Goal: Task Accomplishment & Management: Answer question/provide support

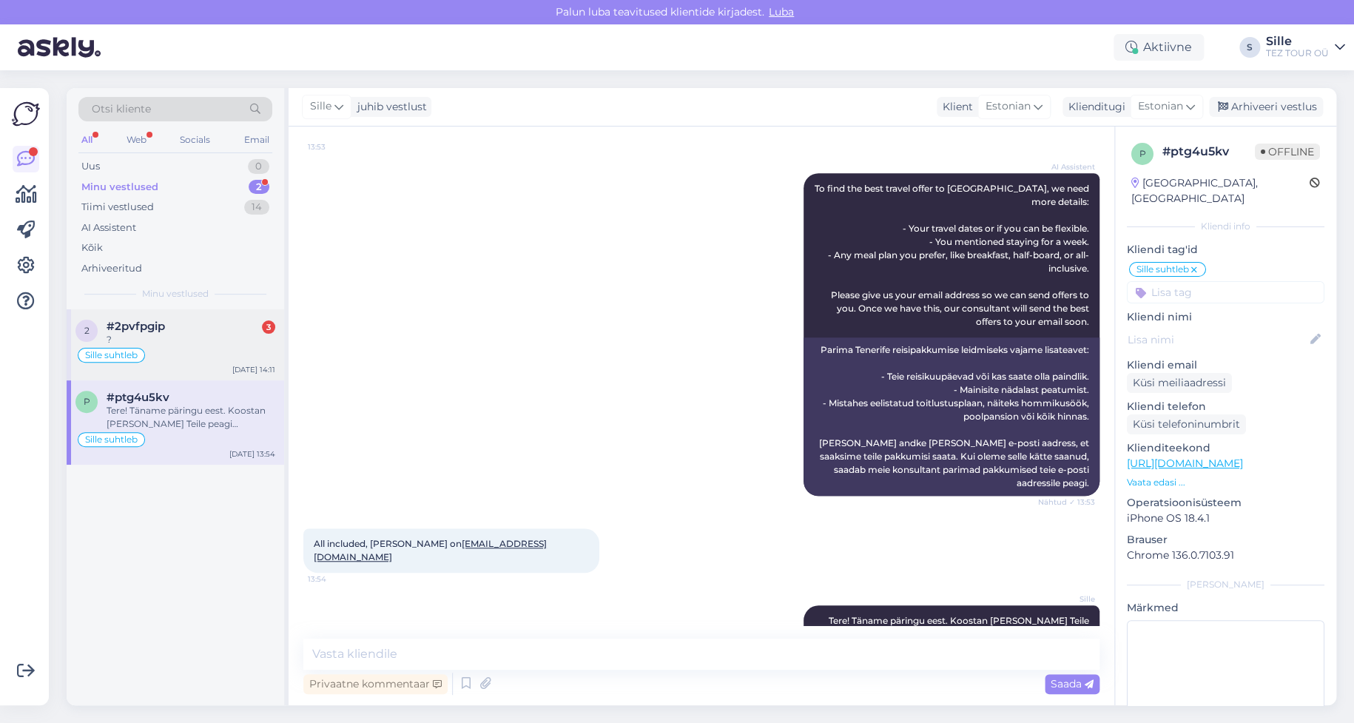
drag, startPoint x: 213, startPoint y: 348, endPoint x: 220, endPoint y: 347, distance: 7.4
click at [213, 347] on div "Sille suhtleb" at bounding box center [175, 355] width 200 height 18
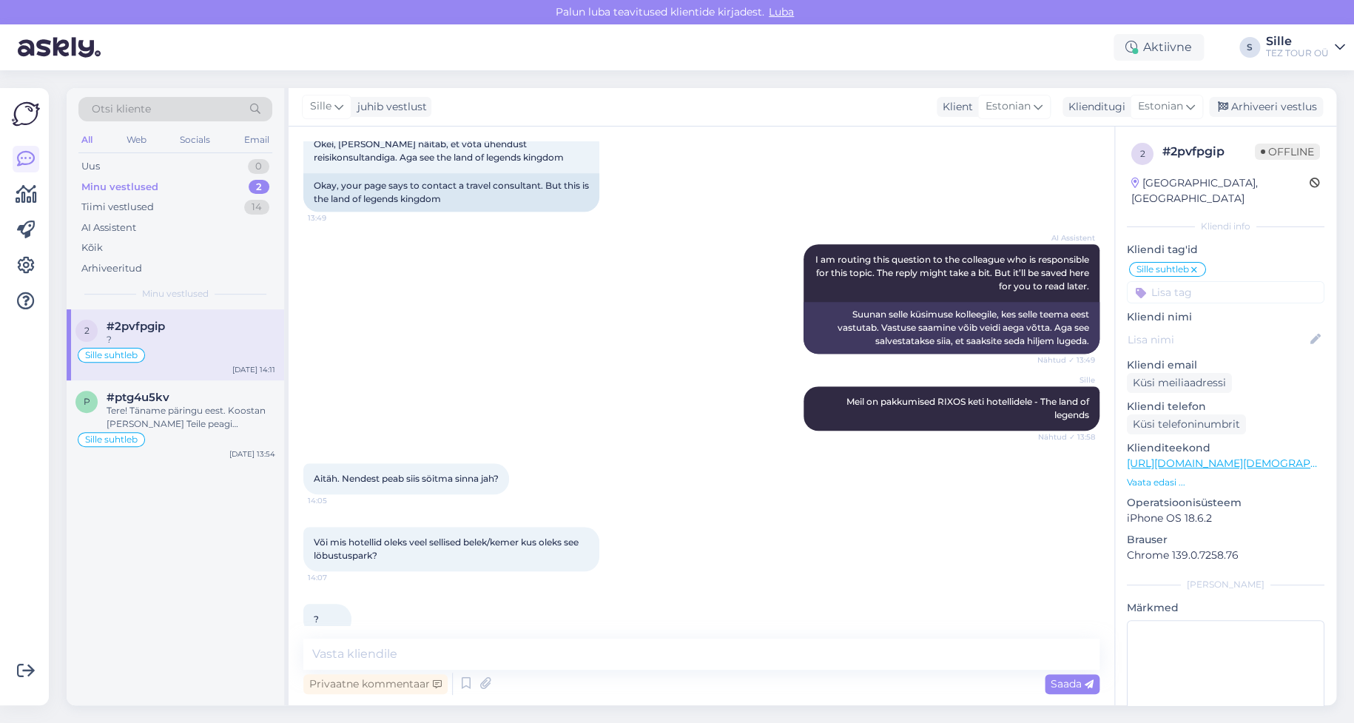
scroll to position [514, 0]
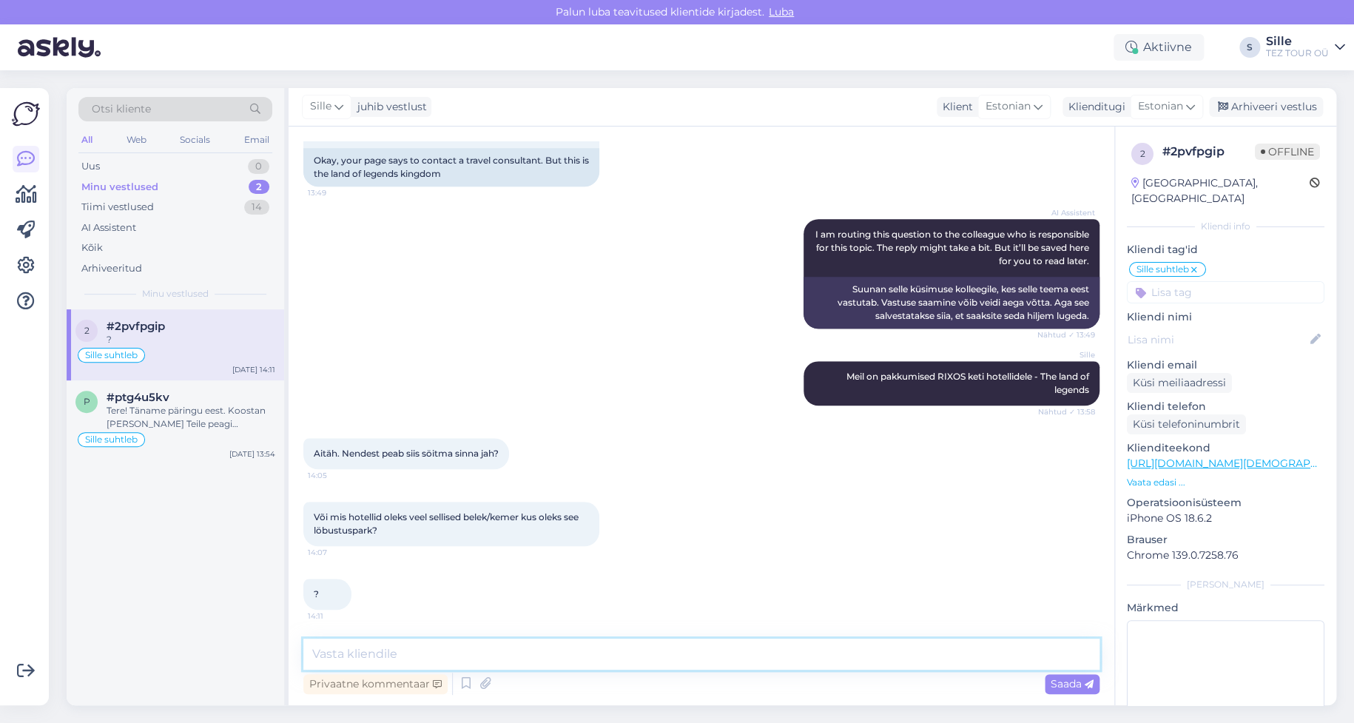
drag, startPoint x: 362, startPoint y: 650, endPoint x: 376, endPoint y: 651, distance: 14.1
click at [362, 650] on textarea at bounding box center [701, 654] width 796 height 31
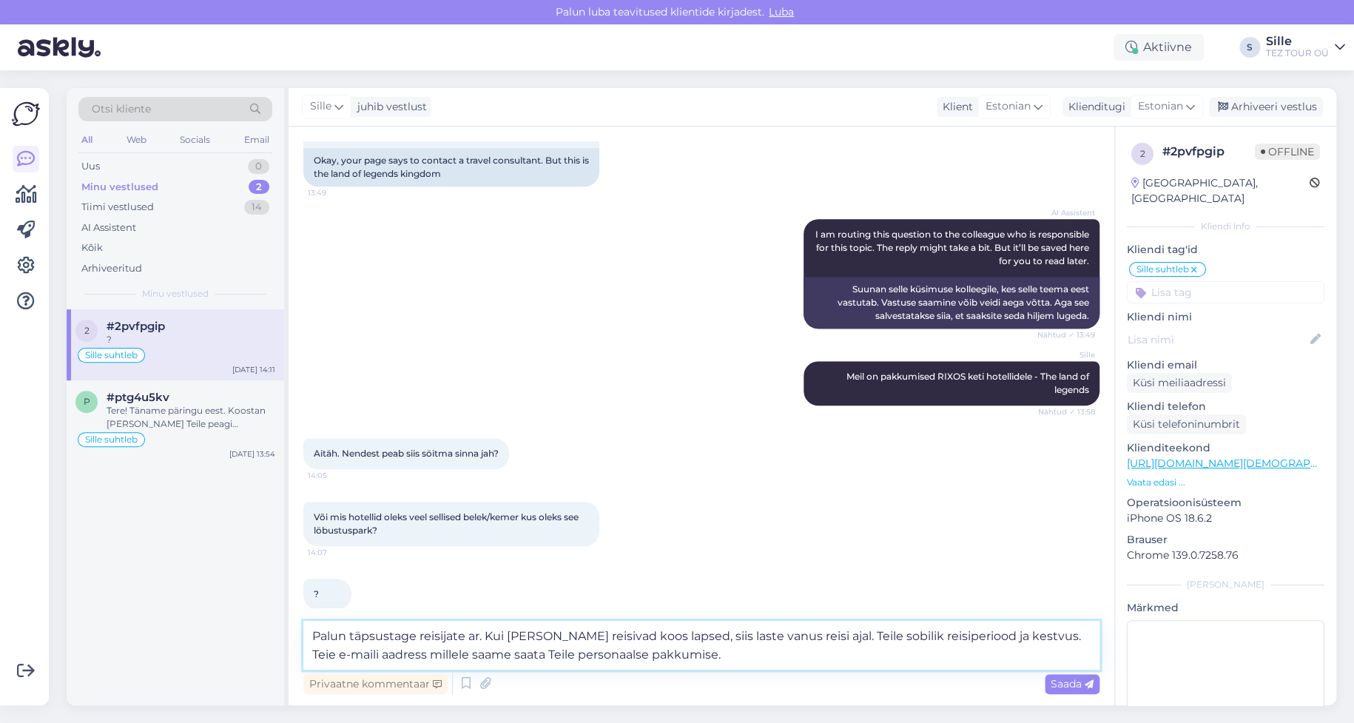
type textarea "Palun täpsustage reisijate ar. Kui [PERSON_NAME] reisivad koos lapsed, siis las…"
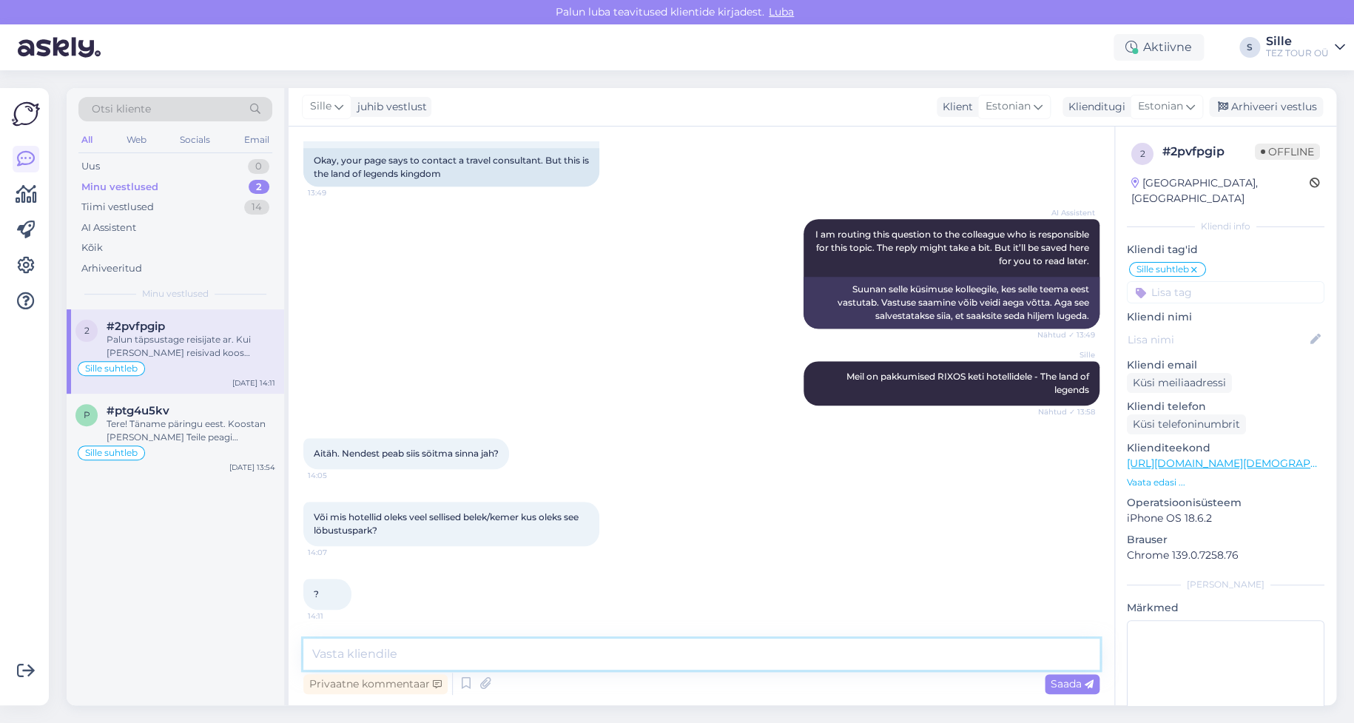
scroll to position [618, 0]
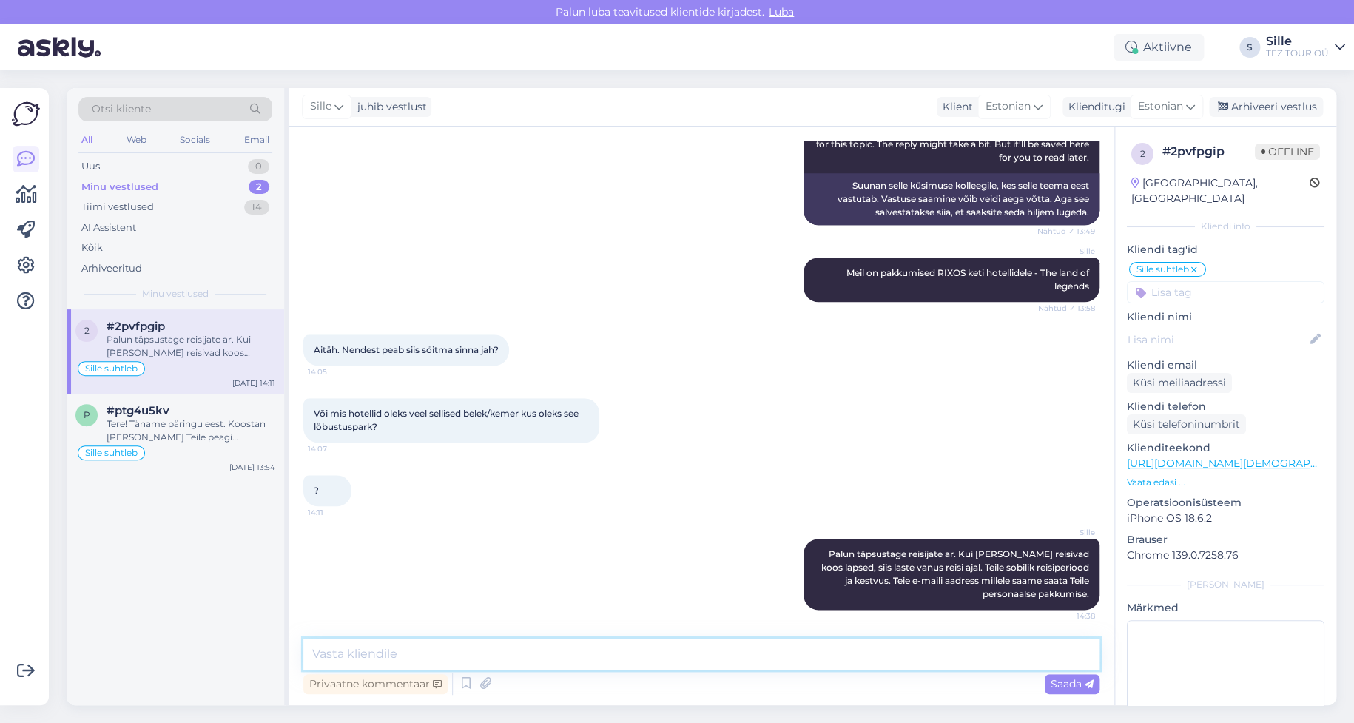
drag, startPoint x: 340, startPoint y: 660, endPoint x: 351, endPoint y: 660, distance: 11.1
click at [340, 659] on textarea at bounding box center [701, 654] width 796 height 31
click at [353, 646] on textarea at bounding box center [701, 654] width 796 height 31
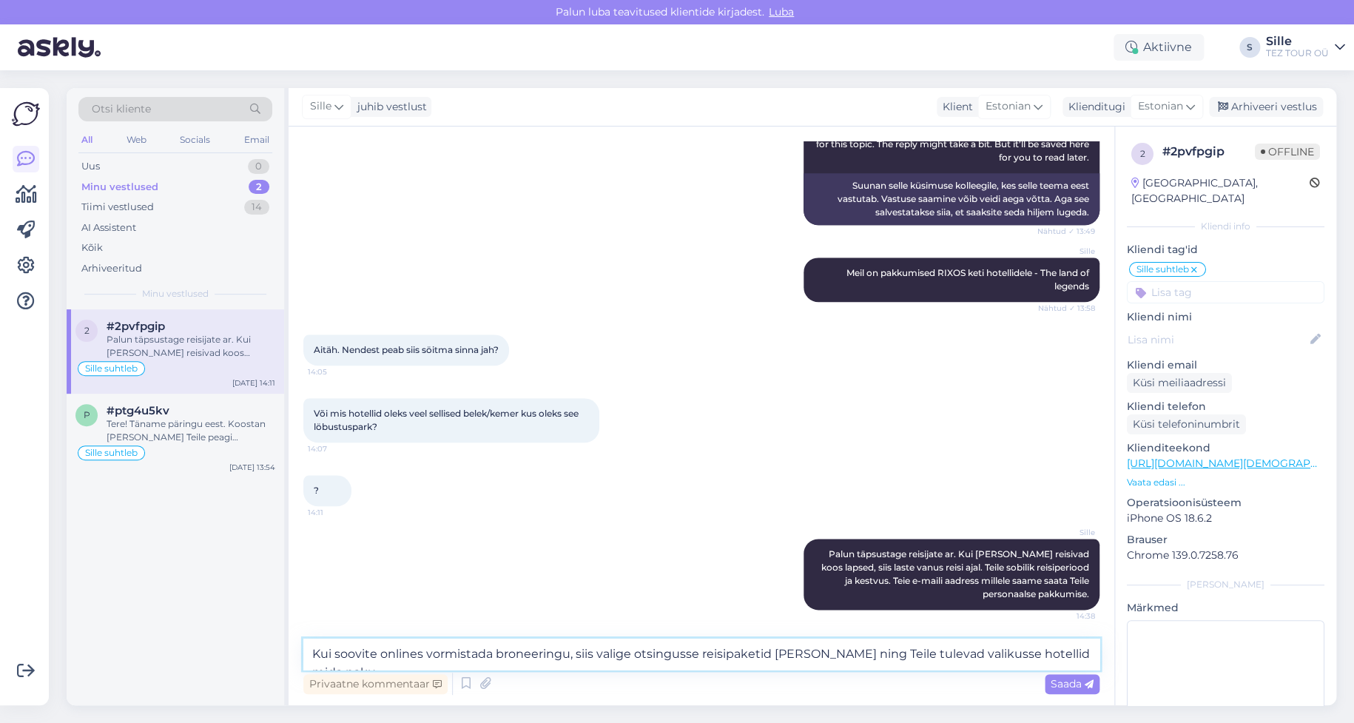
scroll to position [636, 0]
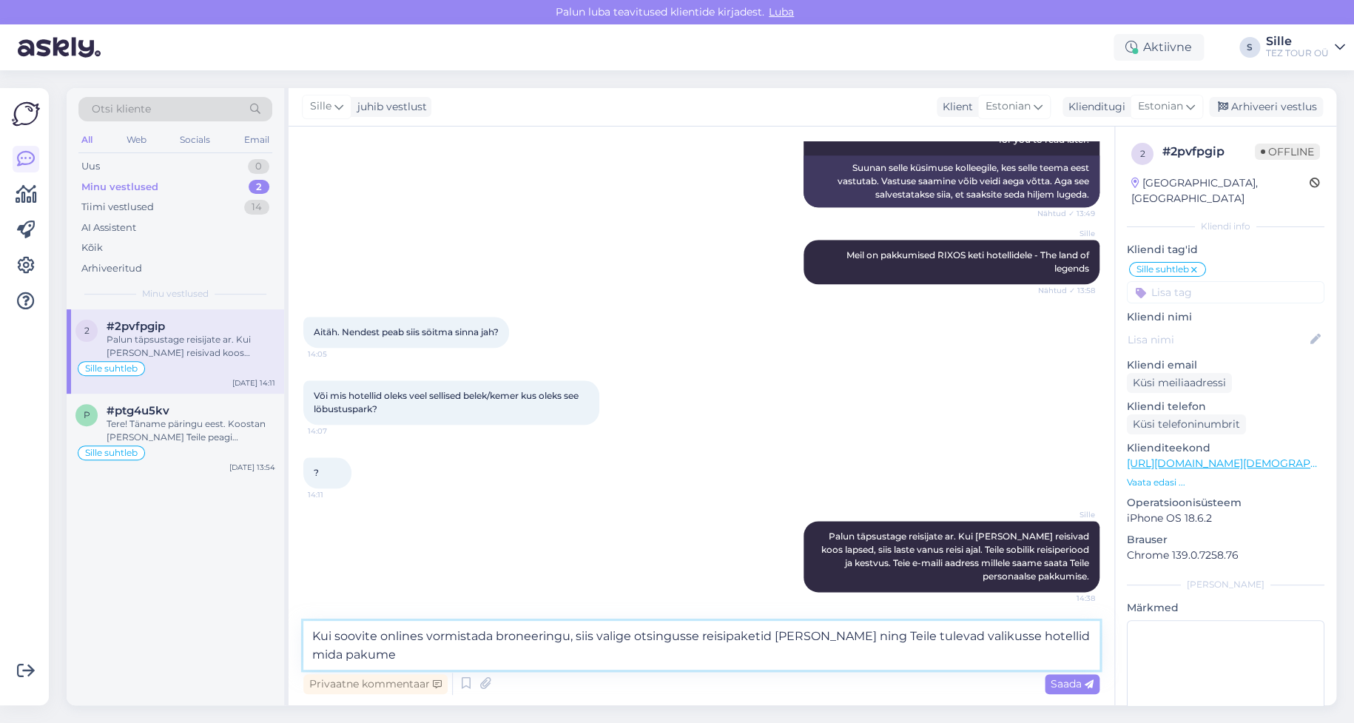
type textarea "Kui soovite onlines vormistada broneeringu, siis valige otsingusse reisipaketid…"
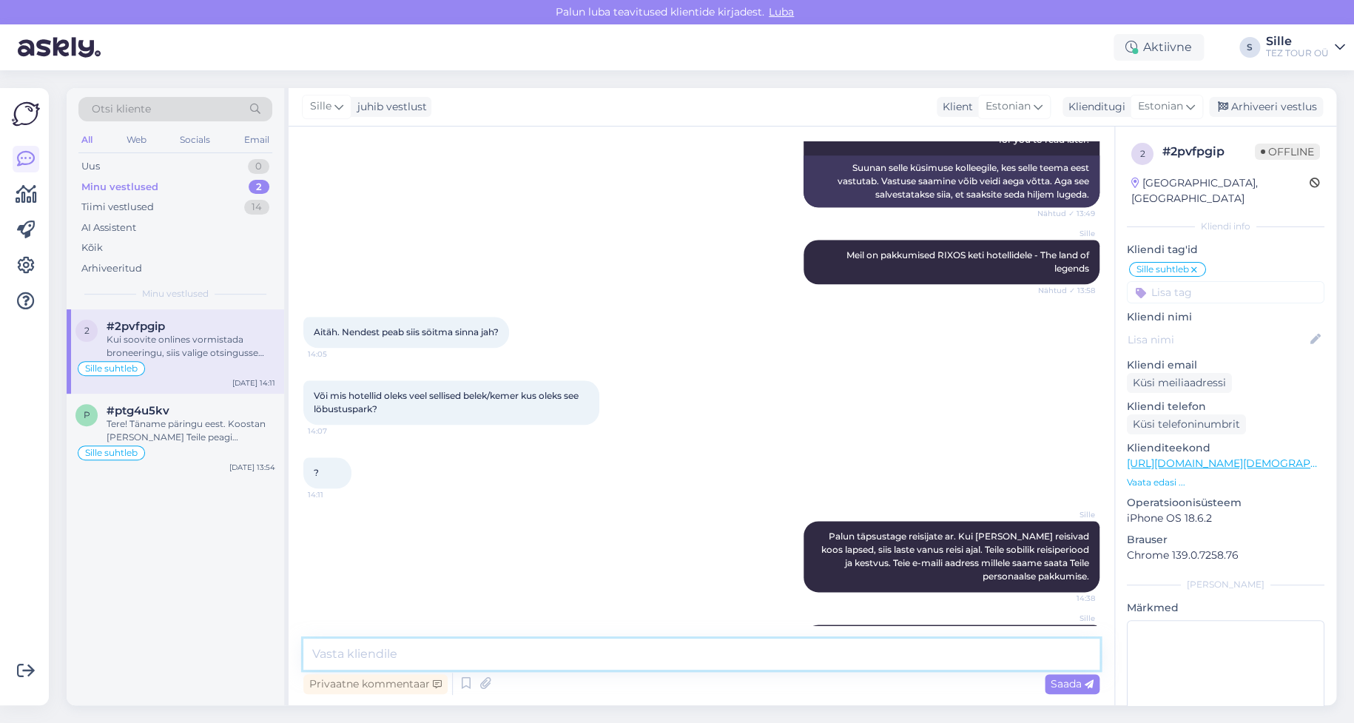
scroll to position [708, 0]
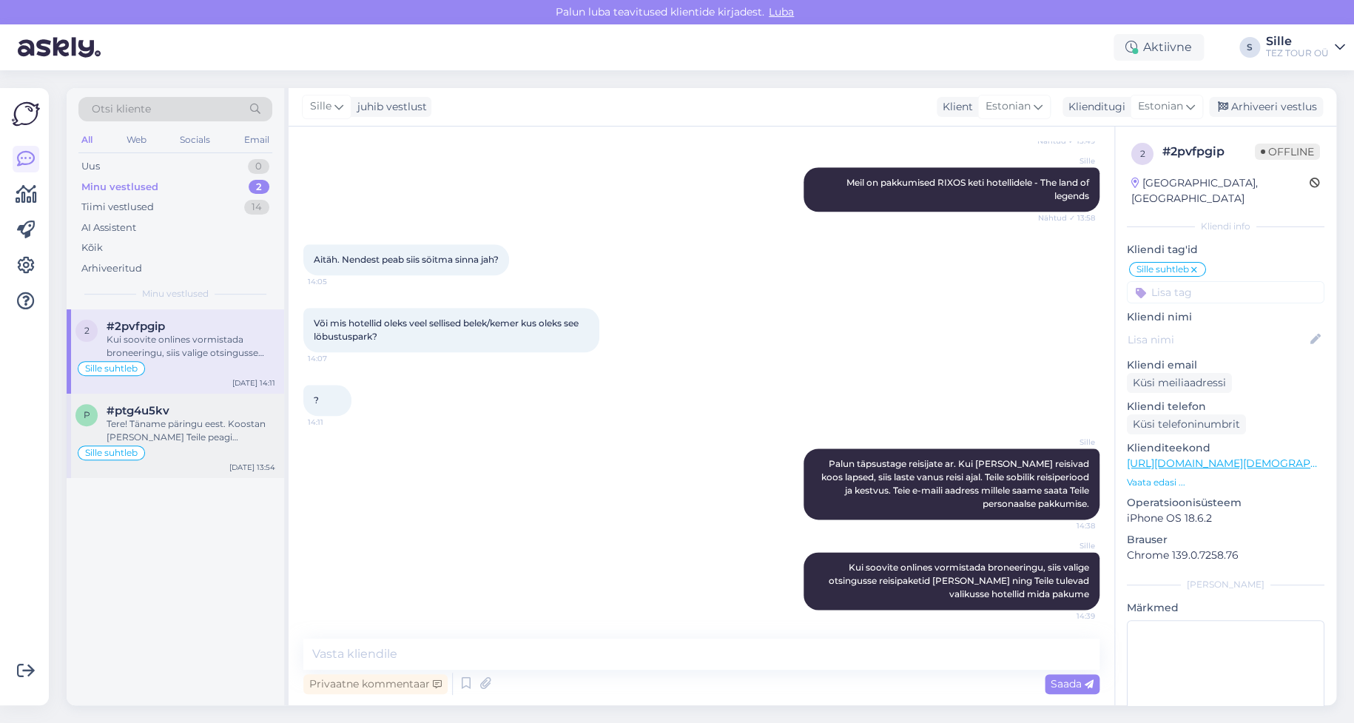
click at [123, 431] on div "Tere! Täname päringu eest. Koostan [PERSON_NAME] Teile peagi pakkumise." at bounding box center [191, 430] width 169 height 27
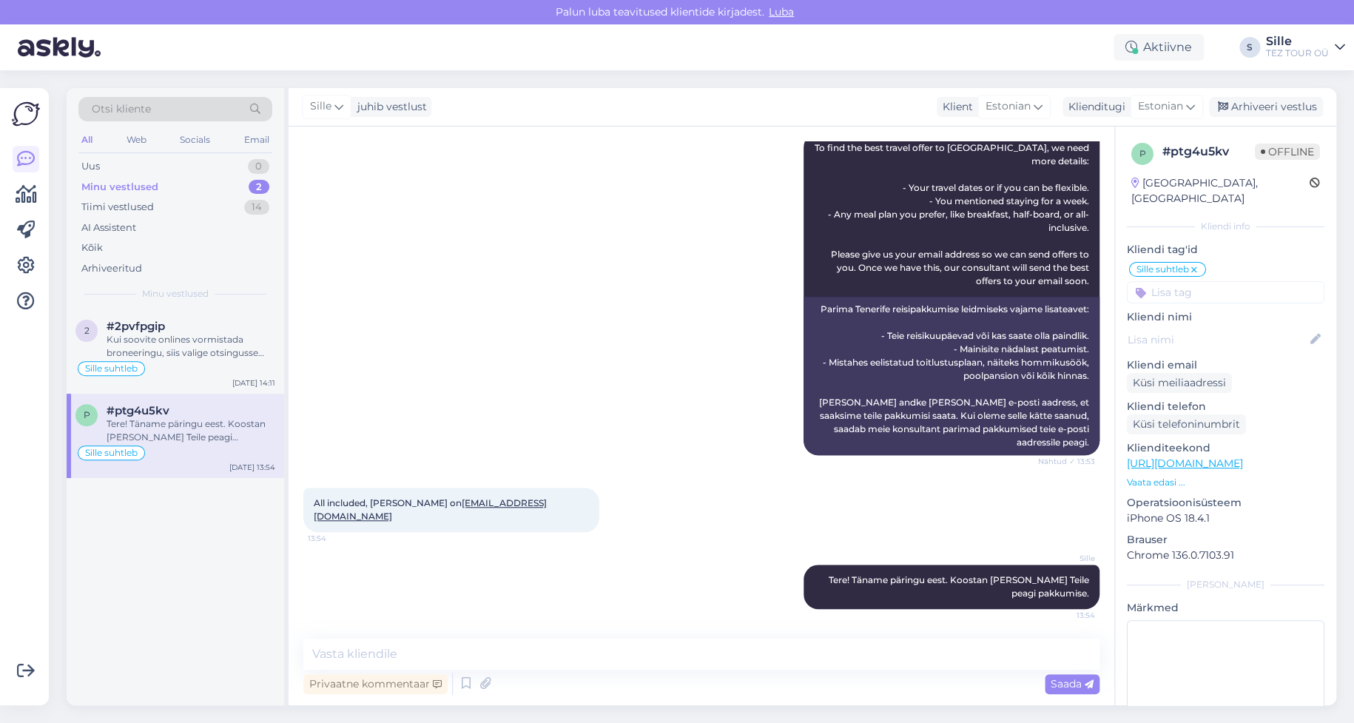
scroll to position [393, 0]
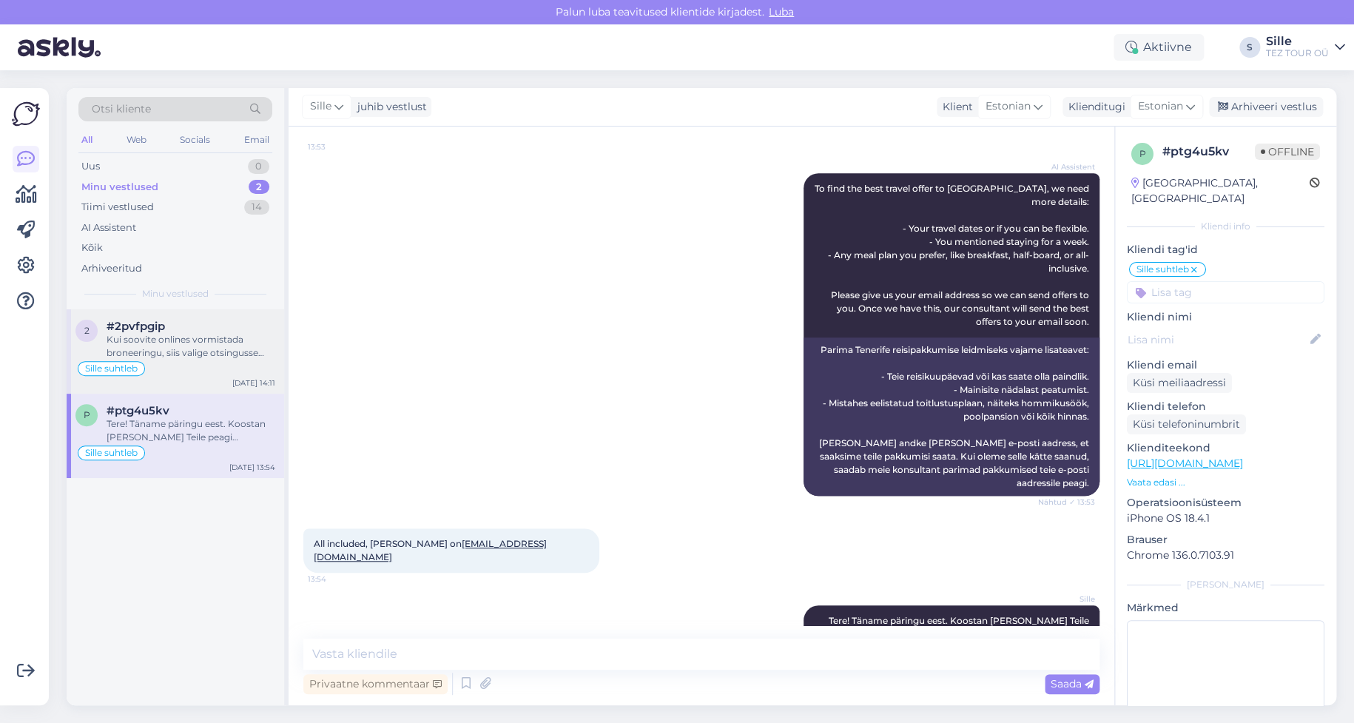
click at [152, 342] on div "Kui soovite onlines vormistada broneeringu, siis valige otsingusse reisipaketid…" at bounding box center [191, 346] width 169 height 27
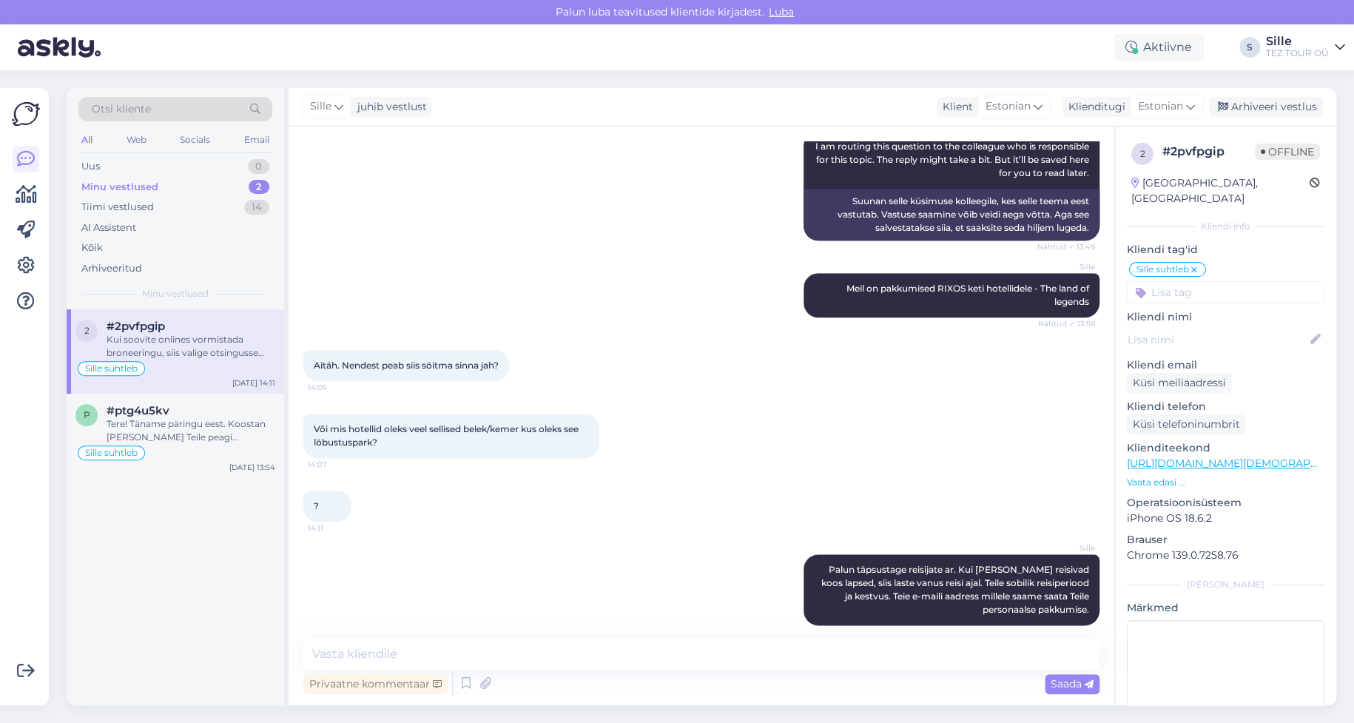
scroll to position [708, 0]
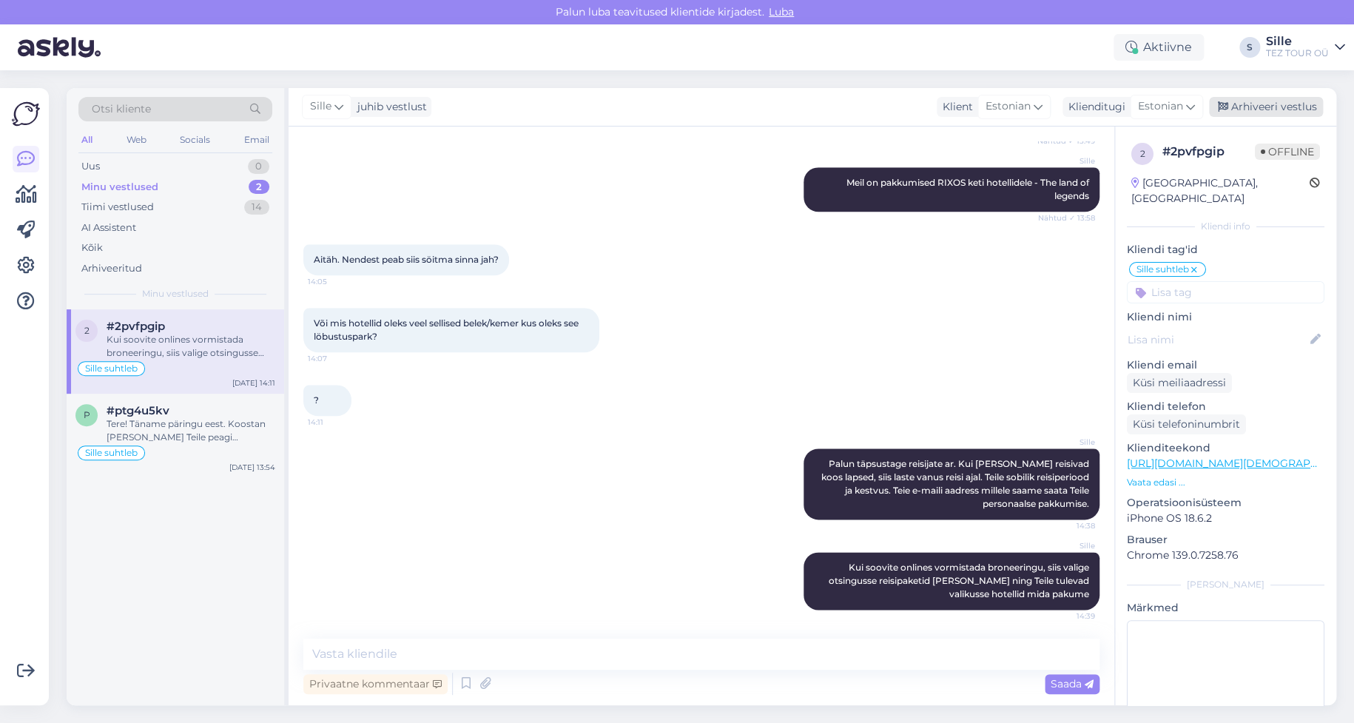
click at [1284, 103] on div "Arhiveeri vestlus" at bounding box center [1266, 107] width 114 height 20
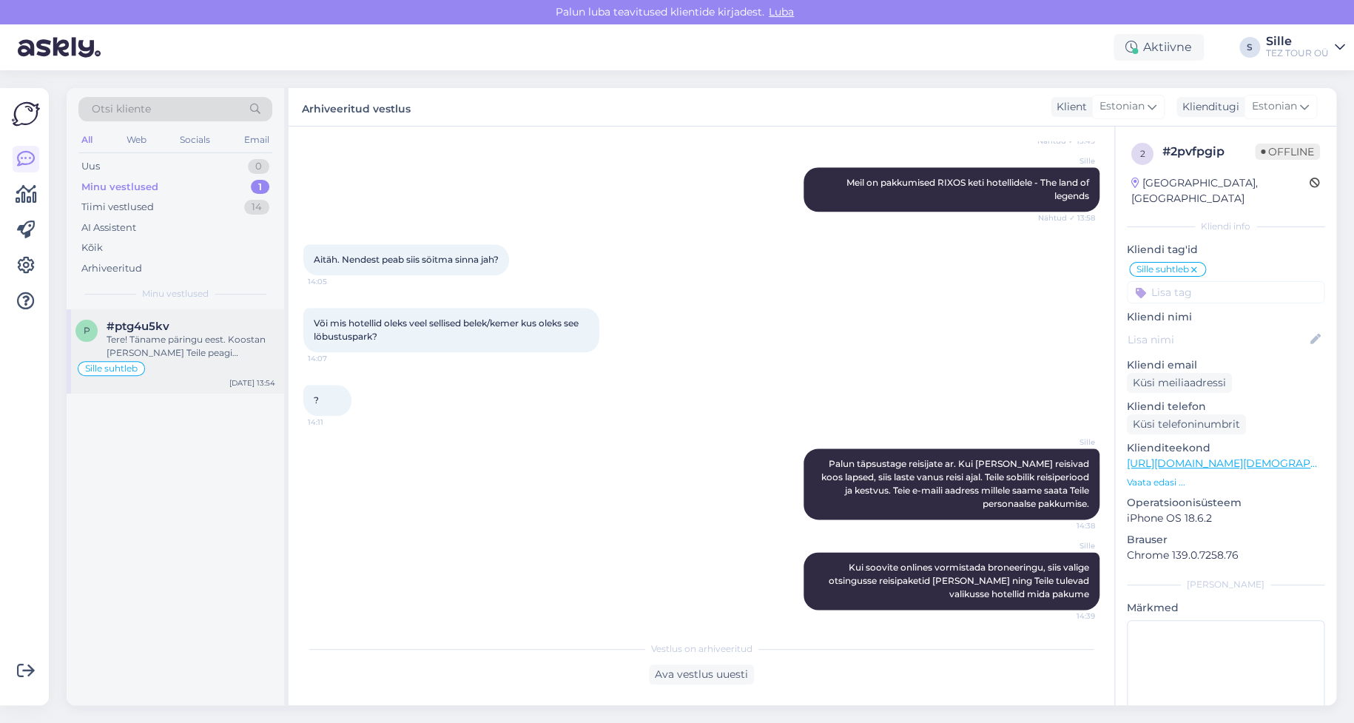
click at [174, 348] on div "Tere! Täname päringu eest. Koostan [PERSON_NAME] Teile peagi pakkumise." at bounding box center [191, 346] width 169 height 27
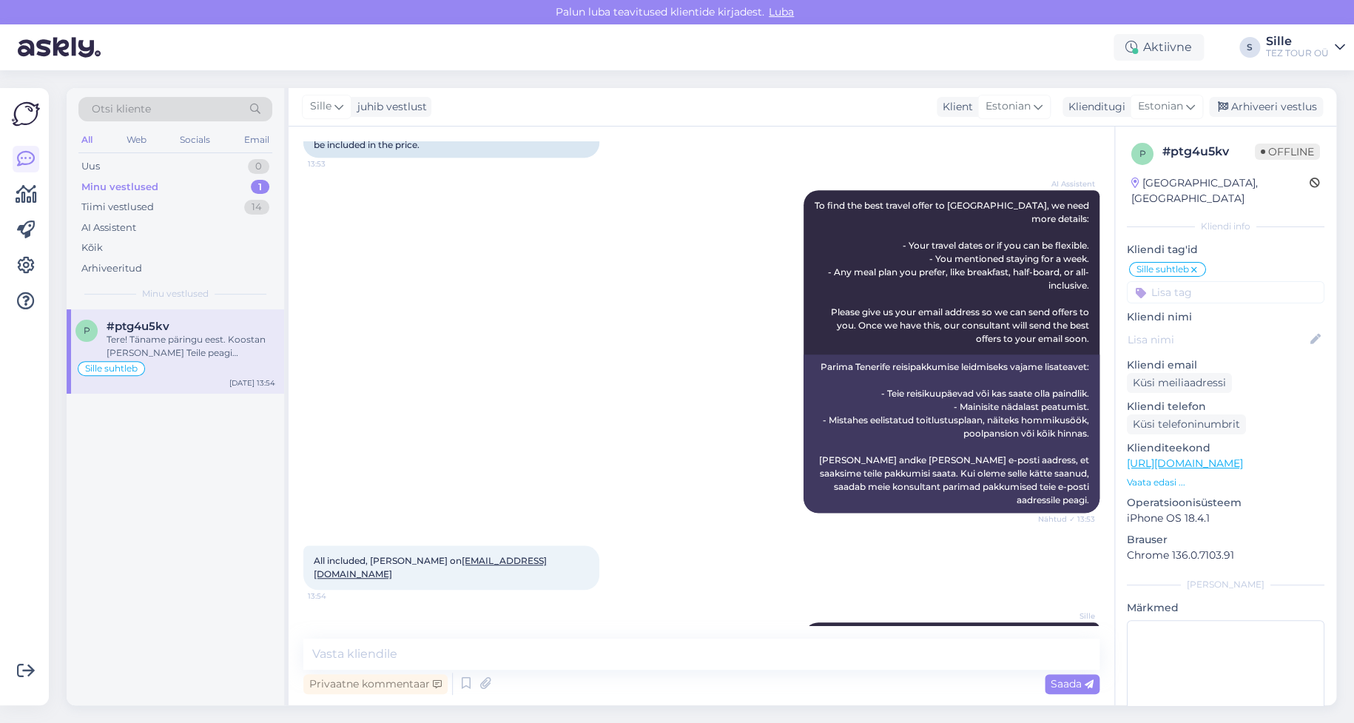
scroll to position [393, 0]
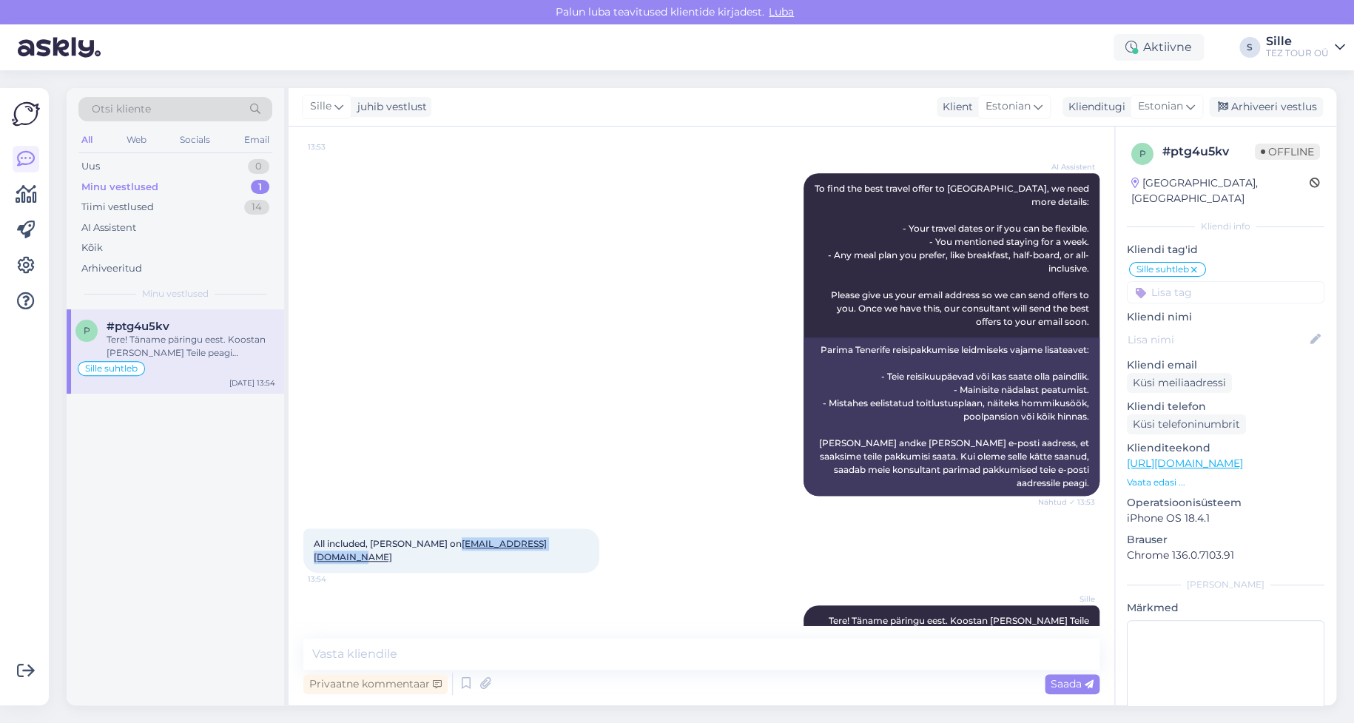
drag, startPoint x: 576, startPoint y: 518, endPoint x: 416, endPoint y: 507, distance: 160.9
click at [444, 528] on div "All included, [PERSON_NAME] on [EMAIL_ADDRESS][DOMAIN_NAME] 13:54" at bounding box center [451, 550] width 296 height 44
copy span "[EMAIL_ADDRESS][DOMAIN_NAME]"
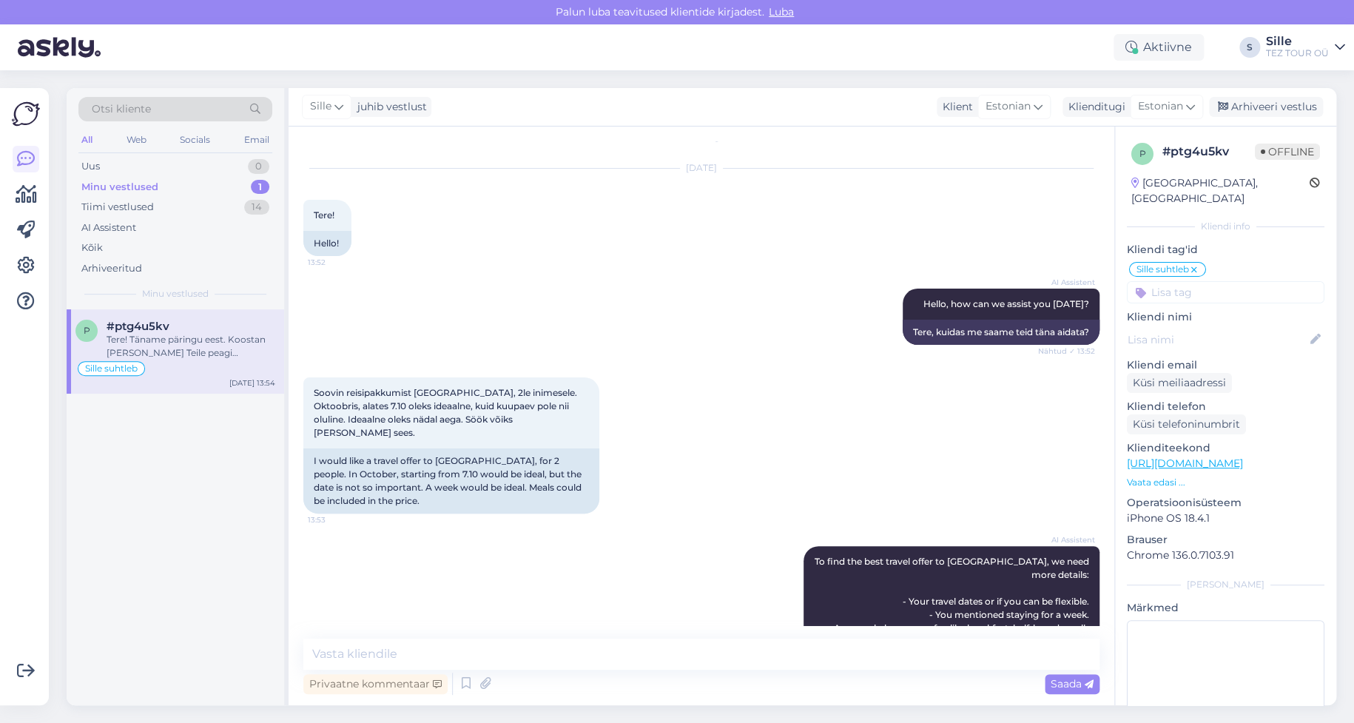
scroll to position [0, 0]
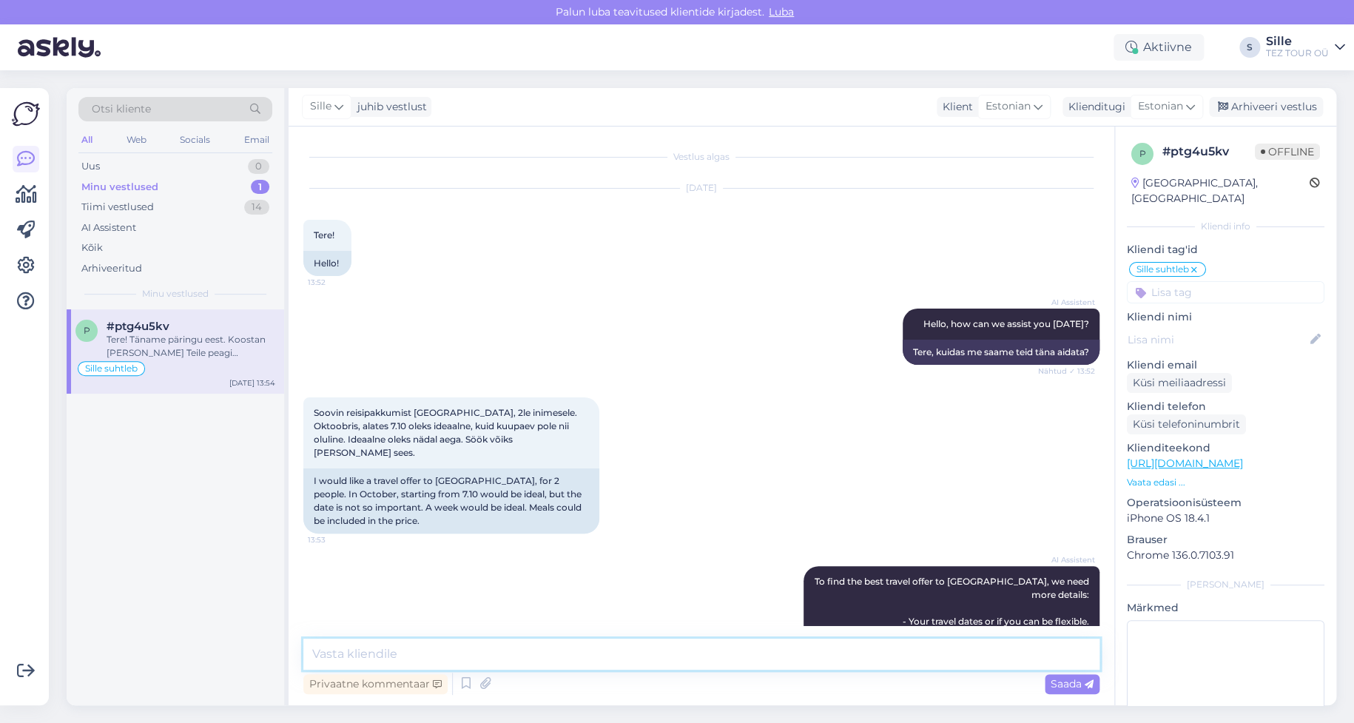
click at [358, 650] on textarea at bounding box center [701, 654] width 796 height 31
type textarea "Pakkumine saadetud Teie meilile. Jään ootama [PERSON_NAME] vastust ja valikut."
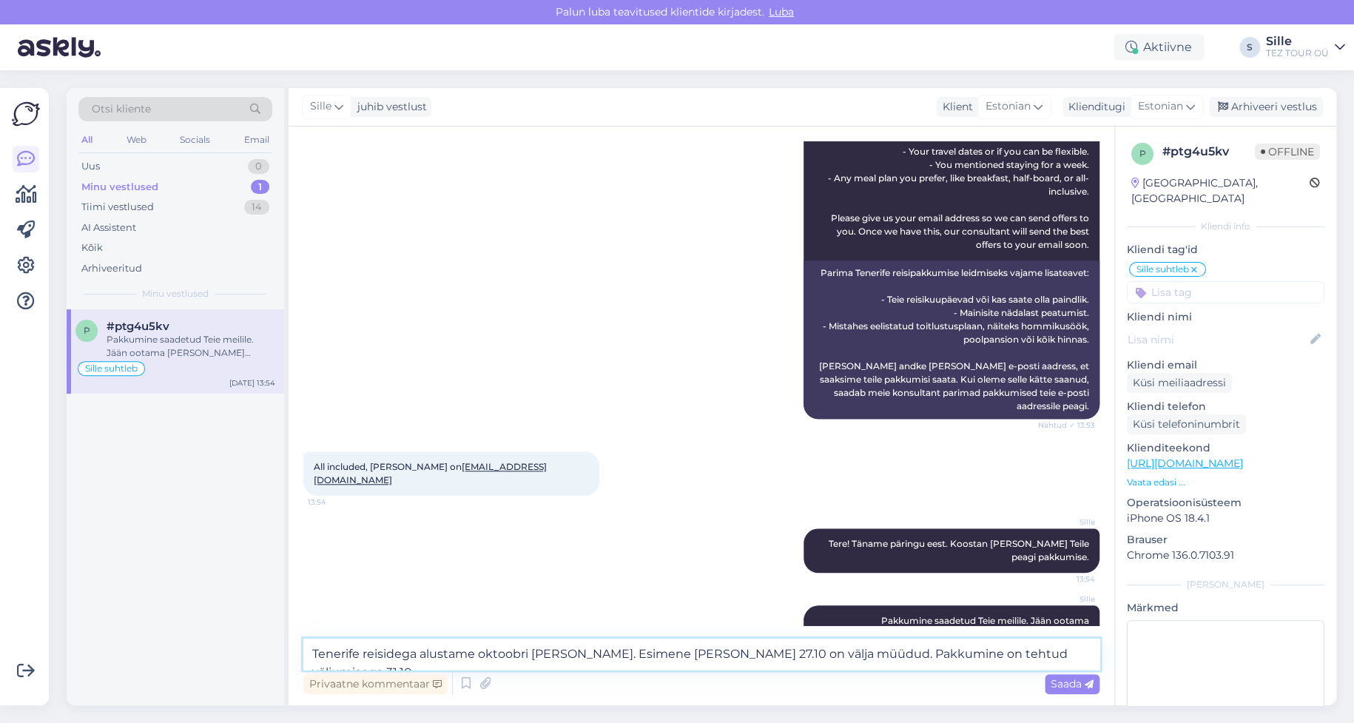
type textarea "Tenerife reisidega alustame oktoobri [PERSON_NAME]. Esimene [PERSON_NAME] 27.10…"
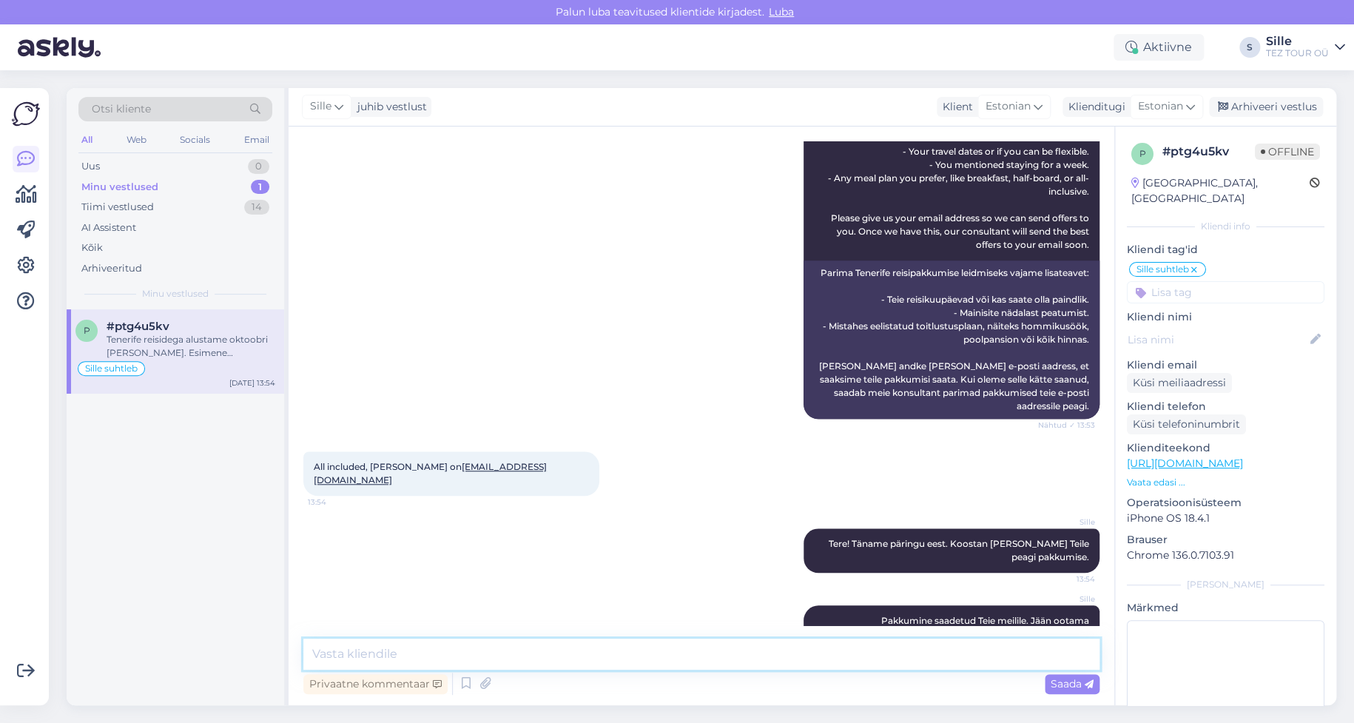
scroll to position [560, 0]
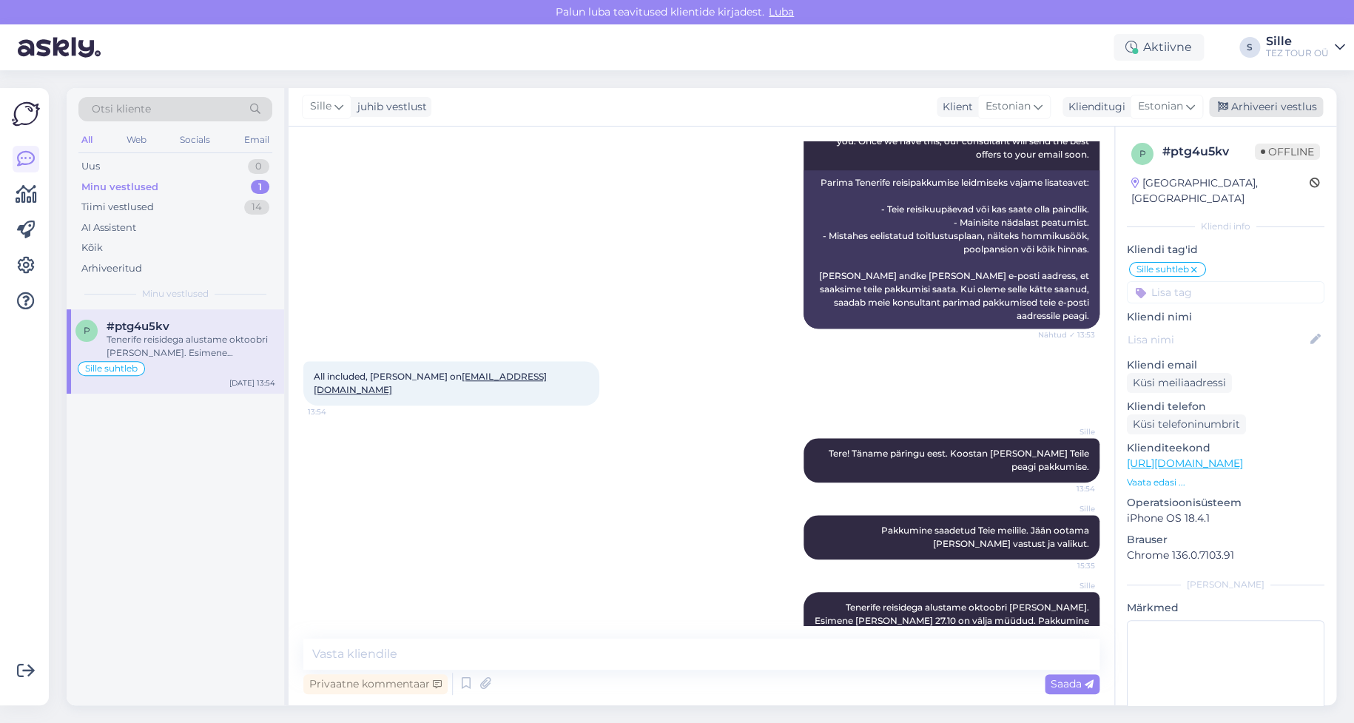
click at [1259, 103] on div "Arhiveeri vestlus" at bounding box center [1266, 107] width 114 height 20
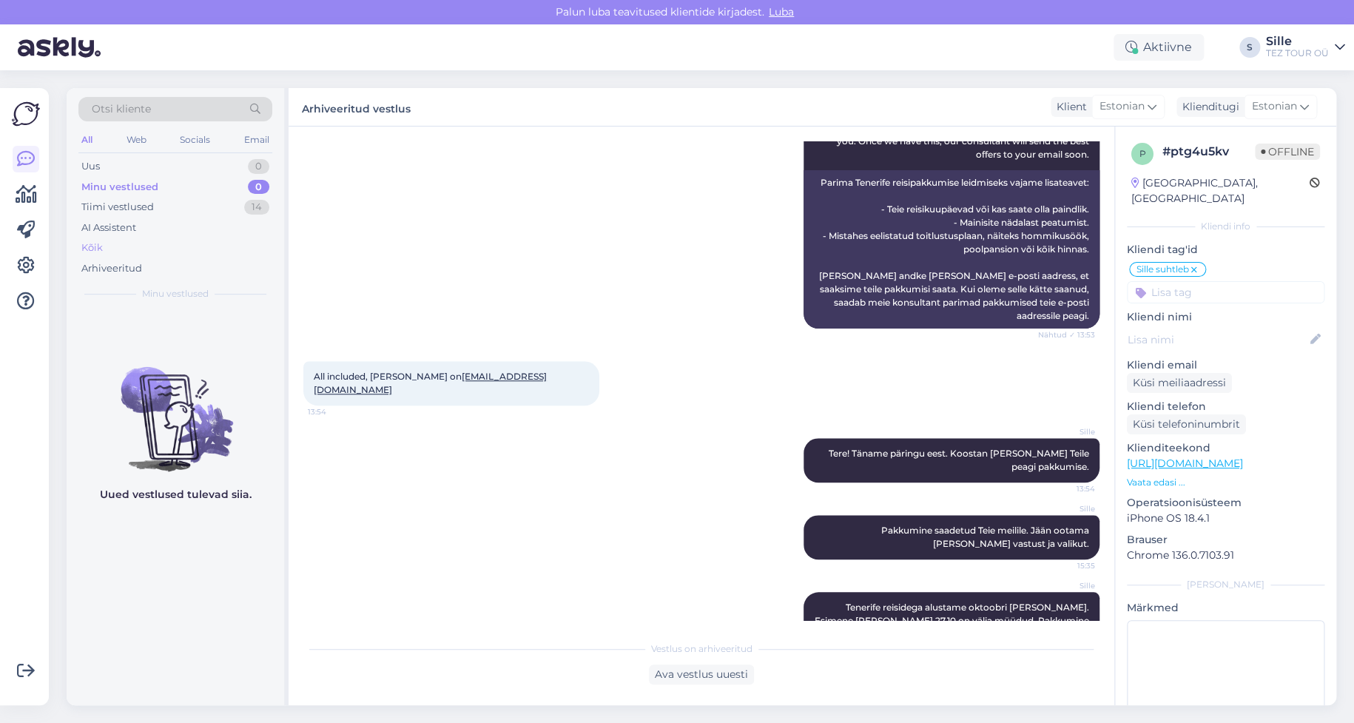
click at [112, 248] on div "Kõik" at bounding box center [175, 248] width 194 height 21
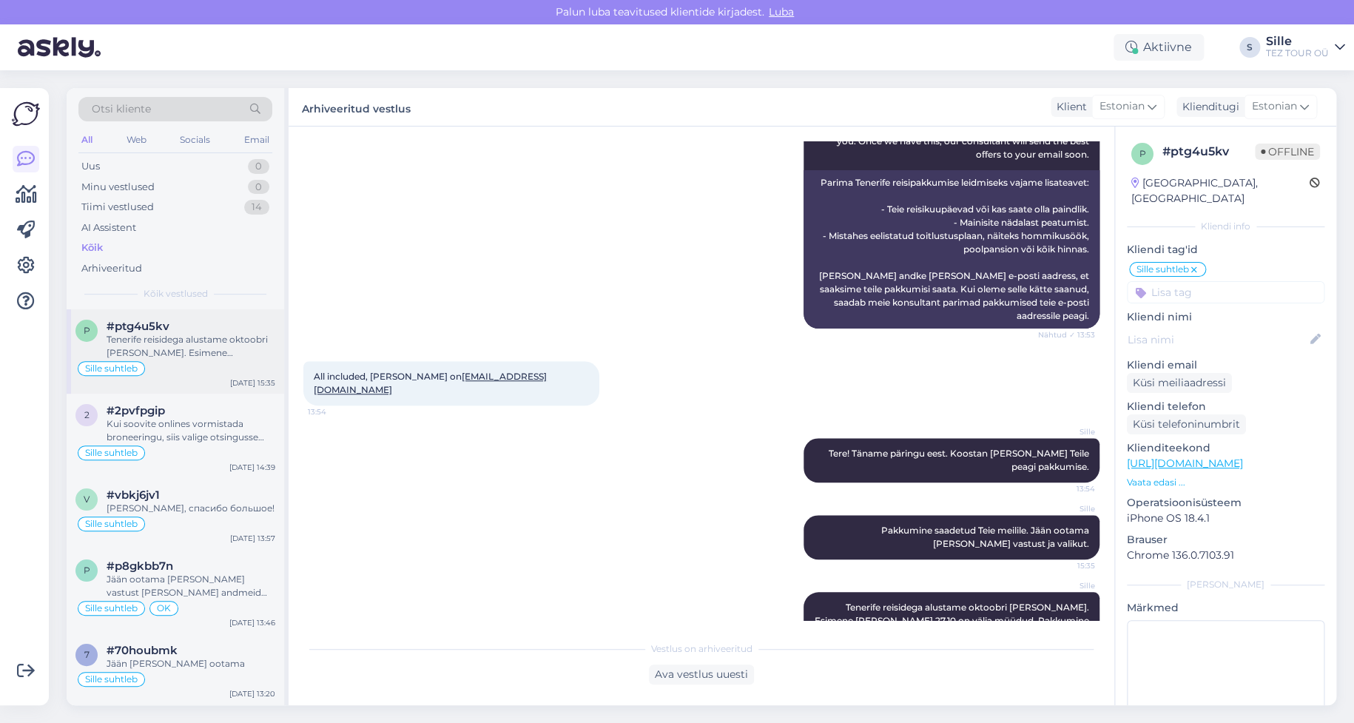
click at [169, 376] on div "Sille suhtleb" at bounding box center [175, 369] width 200 height 18
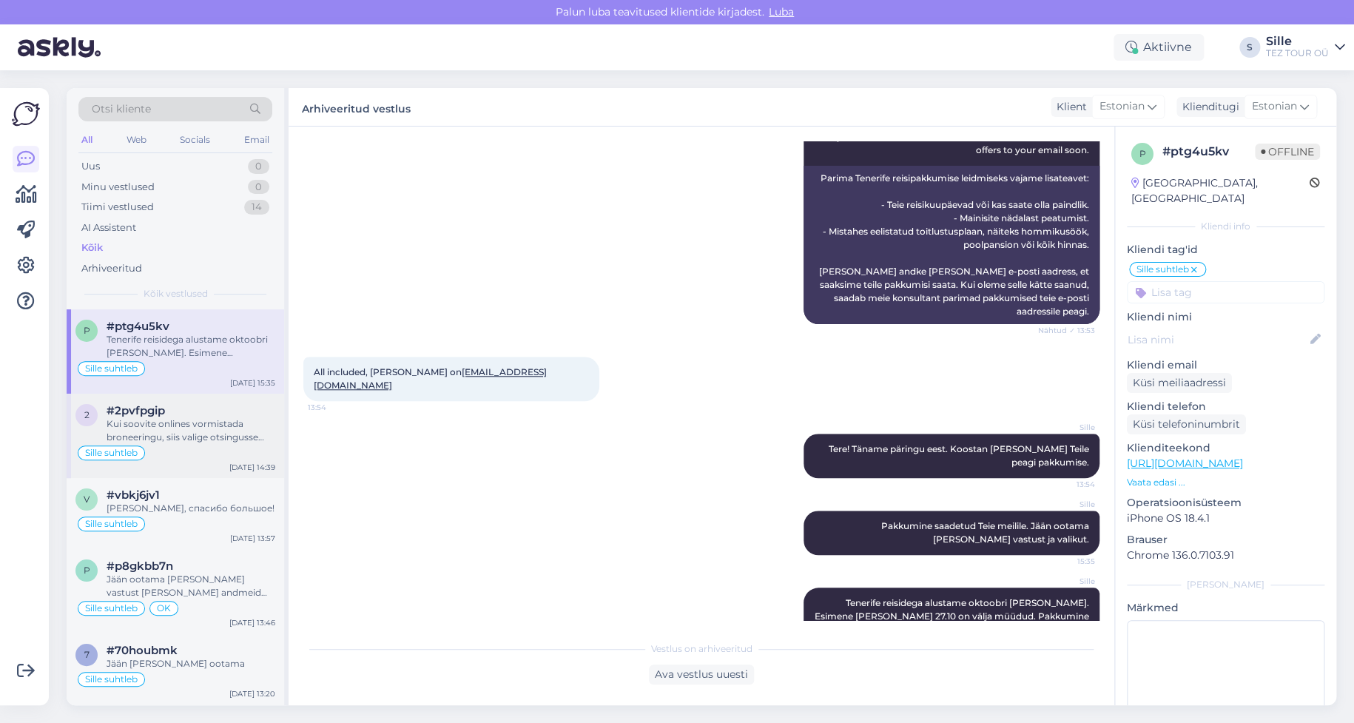
click at [181, 428] on div "Kui soovite onlines vormistada broneeringu, siis valige otsingusse reisipaketid…" at bounding box center [191, 430] width 169 height 27
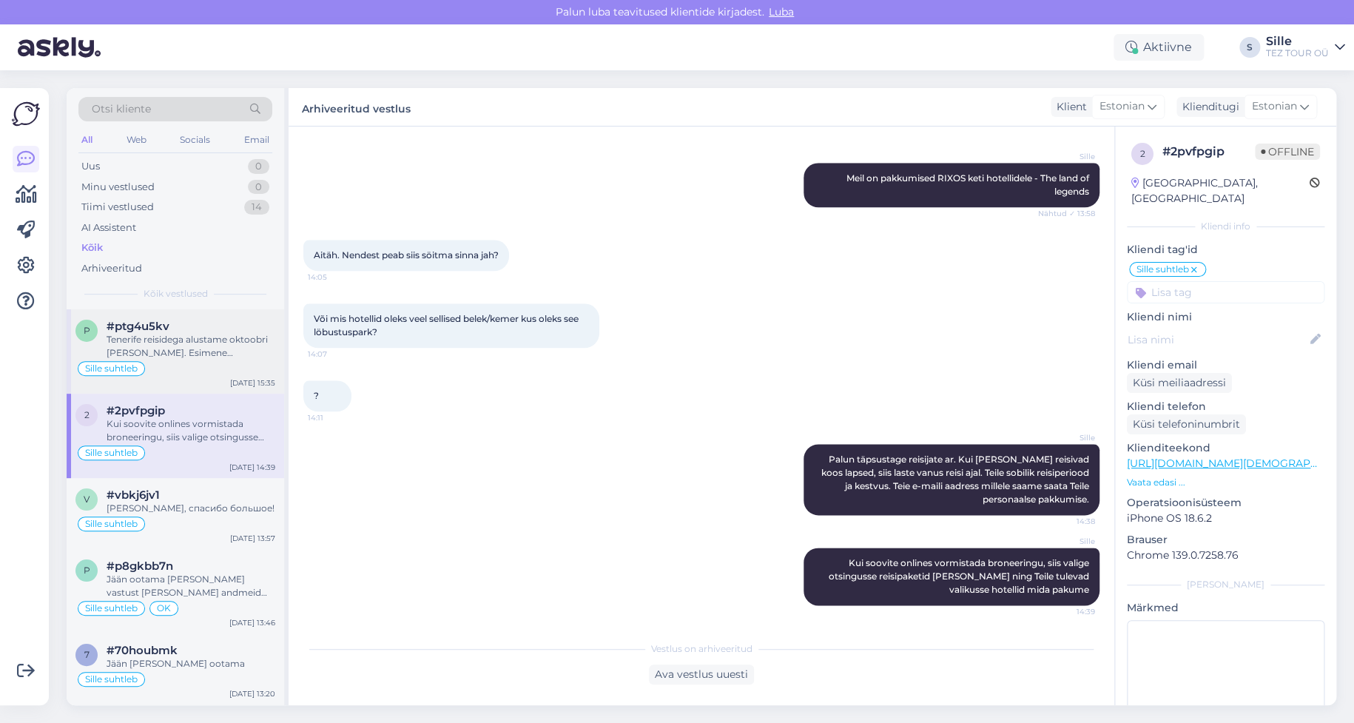
click at [197, 363] on div "Sille suhtleb" at bounding box center [175, 369] width 200 height 18
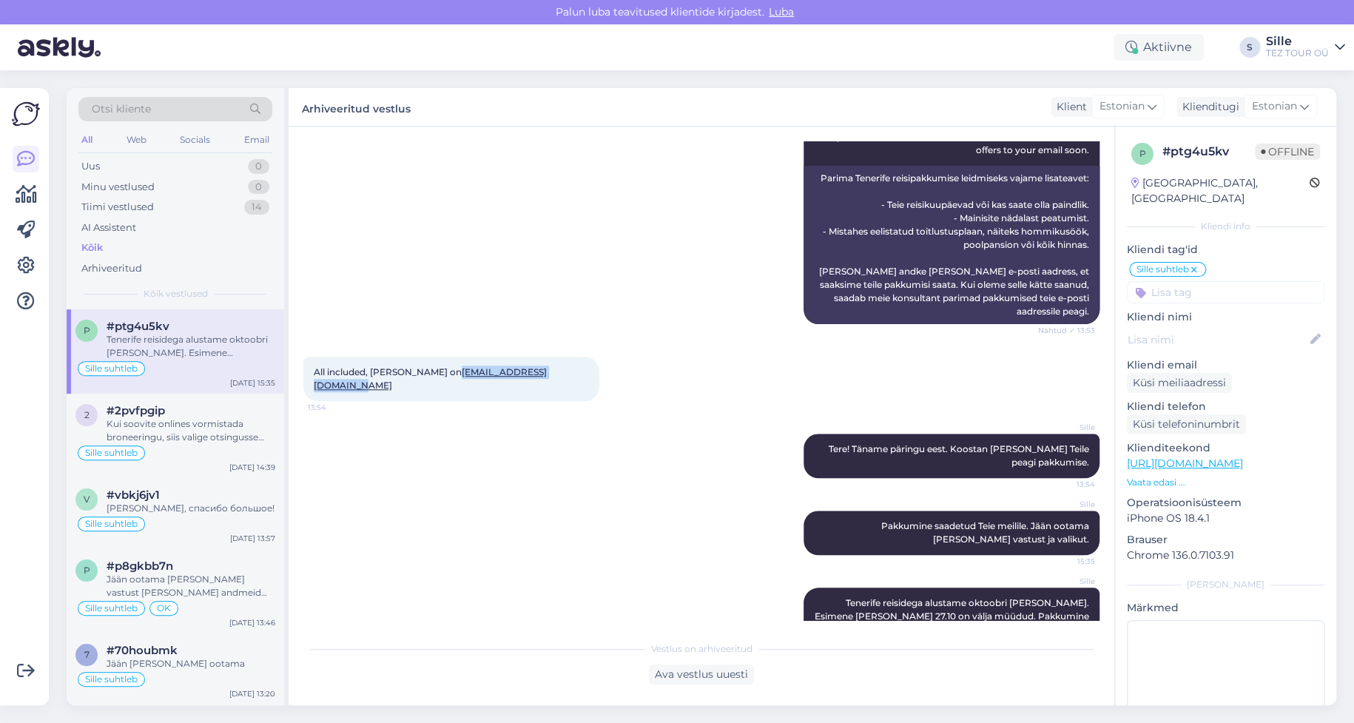
drag, startPoint x: 577, startPoint y: 348, endPoint x: 444, endPoint y: 347, distance: 133.2
click at [442, 357] on div "All included, [PERSON_NAME] on [EMAIL_ADDRESS][DOMAIN_NAME] 13:54" at bounding box center [451, 379] width 296 height 44
copy span "[EMAIL_ADDRESS][DOMAIN_NAME]"
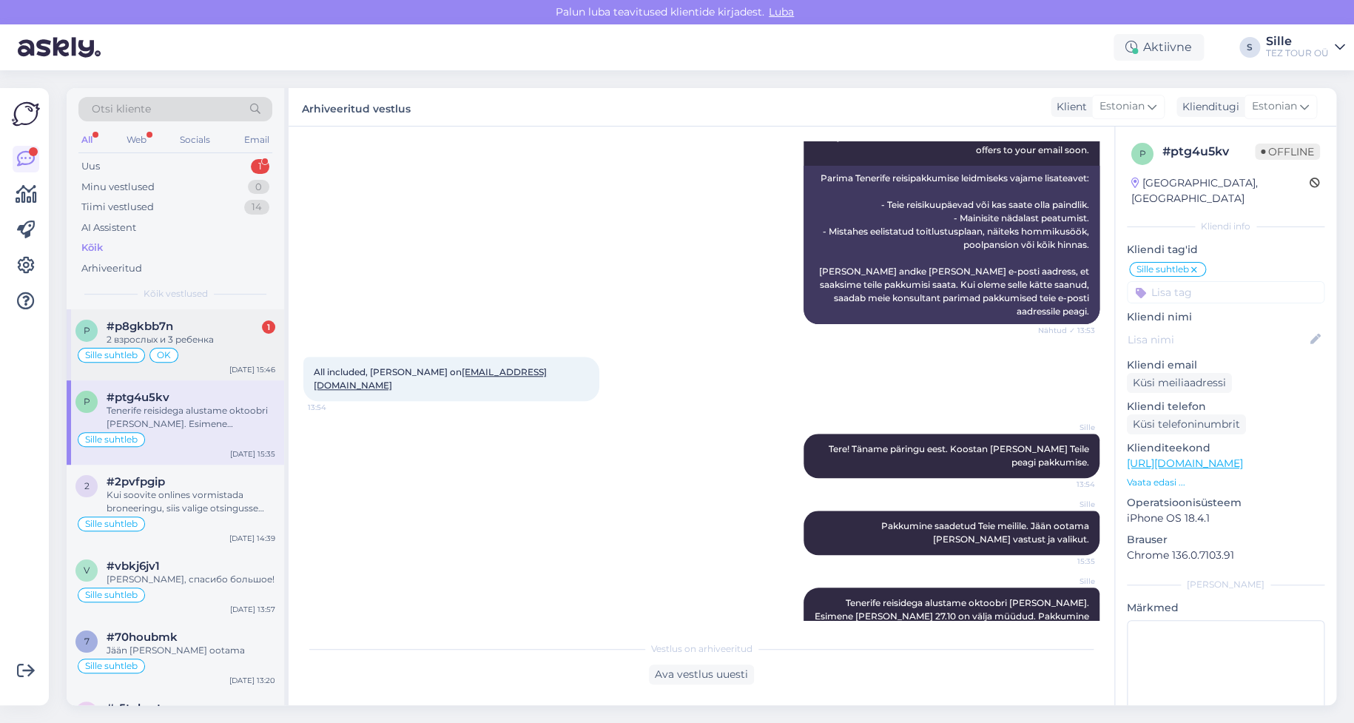
drag, startPoint x: 166, startPoint y: 336, endPoint x: 192, endPoint y: 350, distance: 30.1
click at [166, 334] on div "2 взрослых и 3 ребенка" at bounding box center [191, 339] width 169 height 13
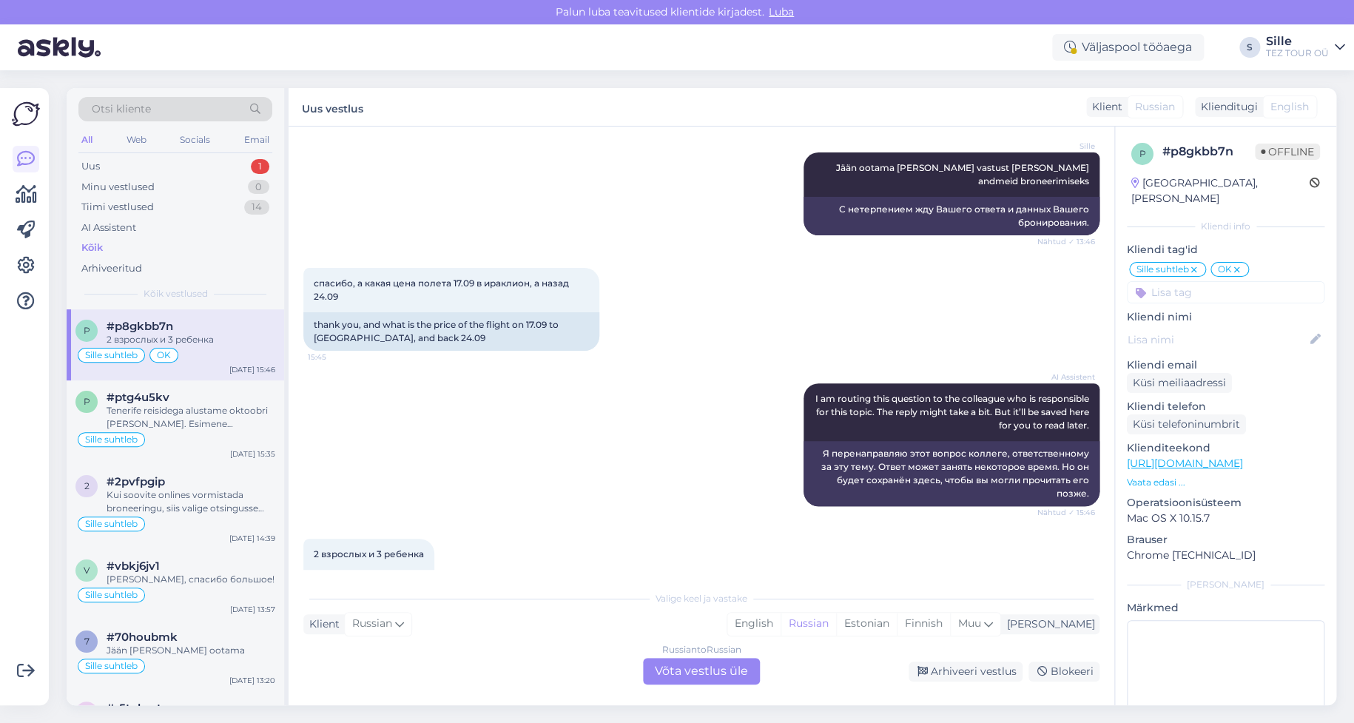
scroll to position [1749, 0]
click at [144, 162] on div "Uus 1" at bounding box center [175, 166] width 194 height 21
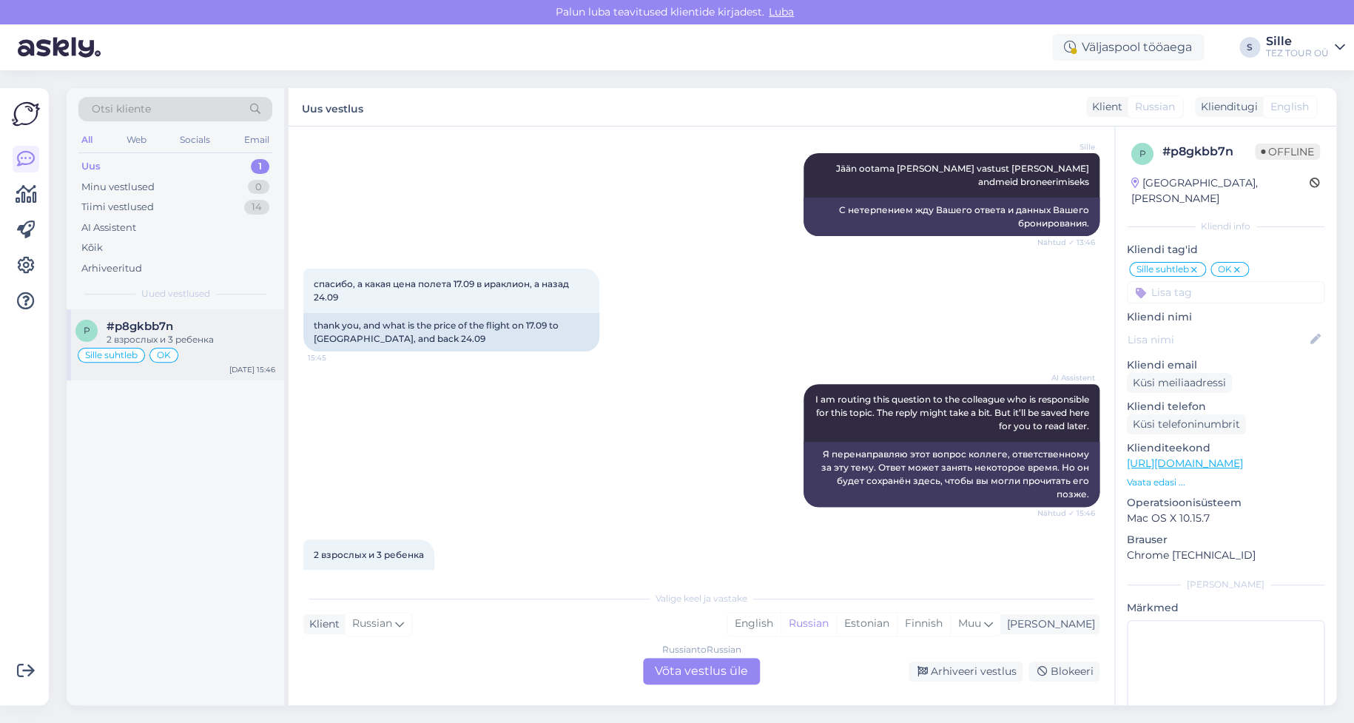
click at [191, 336] on div "2 взрослых и 3 ребенка" at bounding box center [191, 339] width 169 height 13
click at [678, 666] on div "Russian to Russian Võta vestlus üle" at bounding box center [701, 671] width 117 height 27
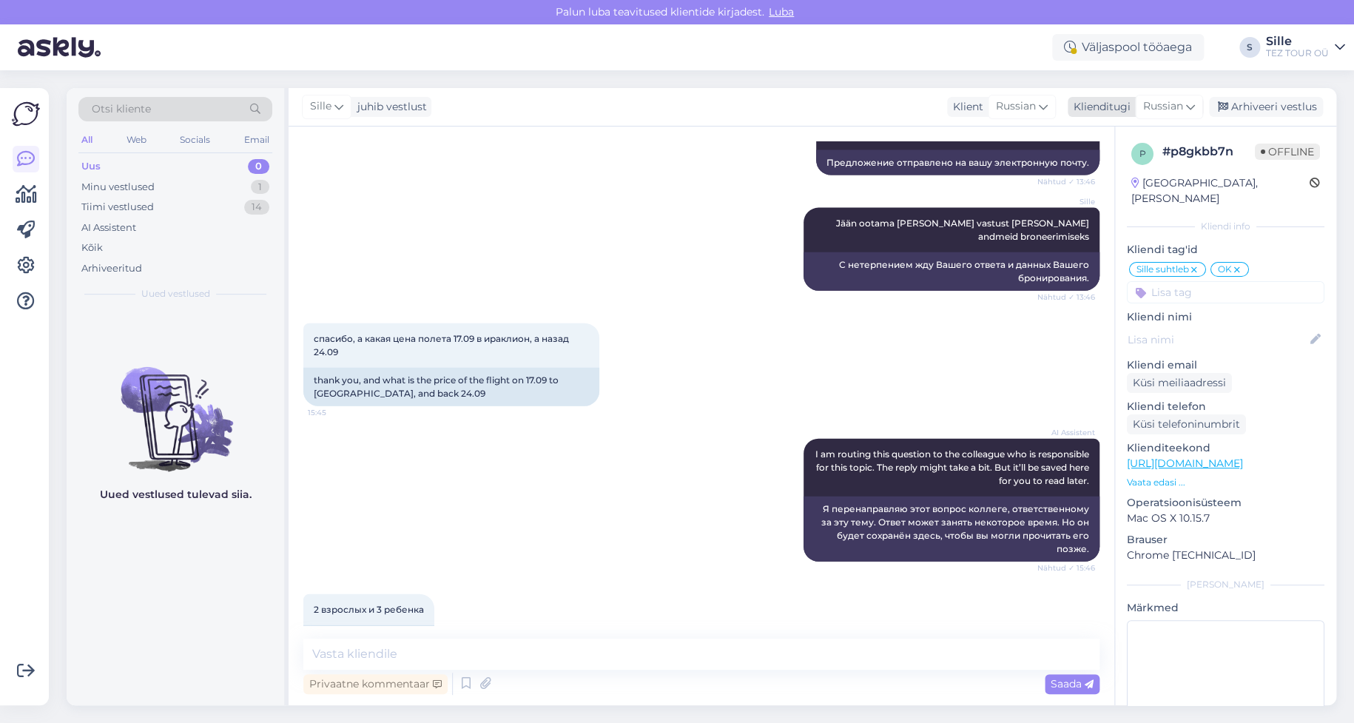
click at [1163, 104] on span "Russian" at bounding box center [1163, 106] width 40 height 16
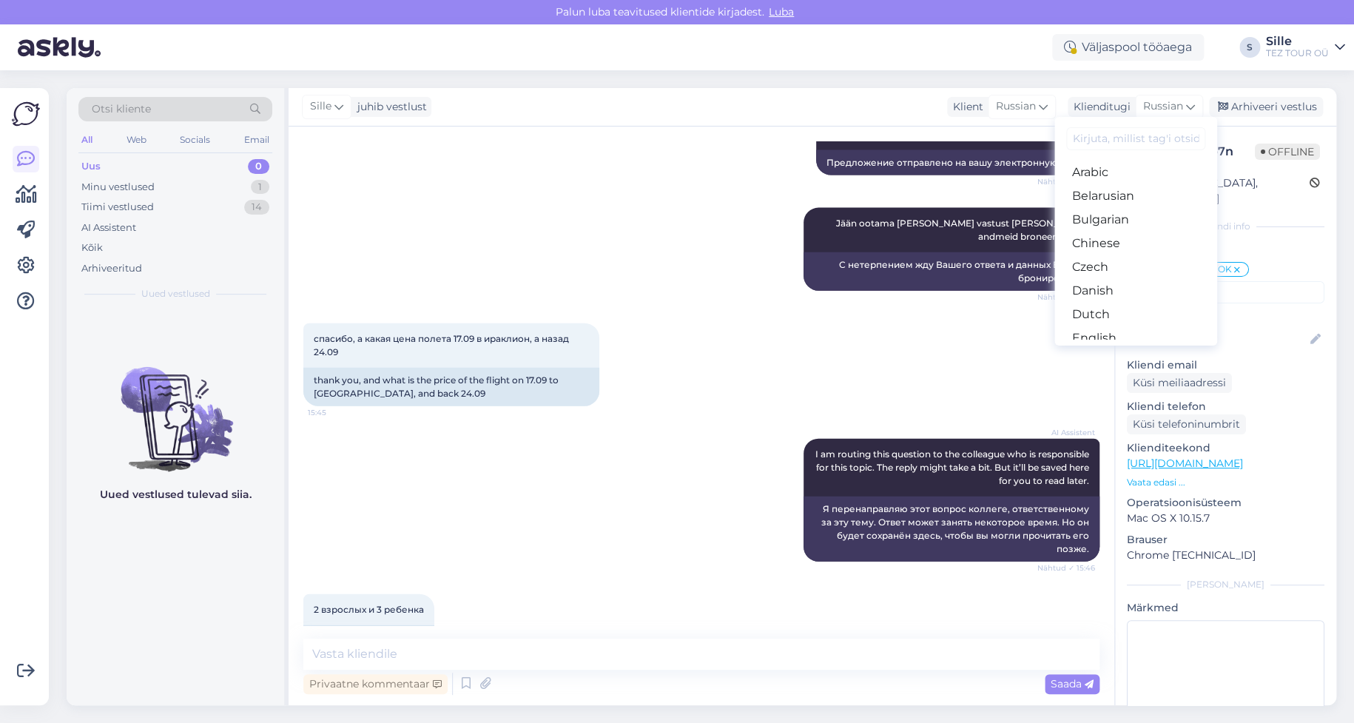
click at [1114, 350] on link "Estonian" at bounding box center [1135, 362] width 163 height 24
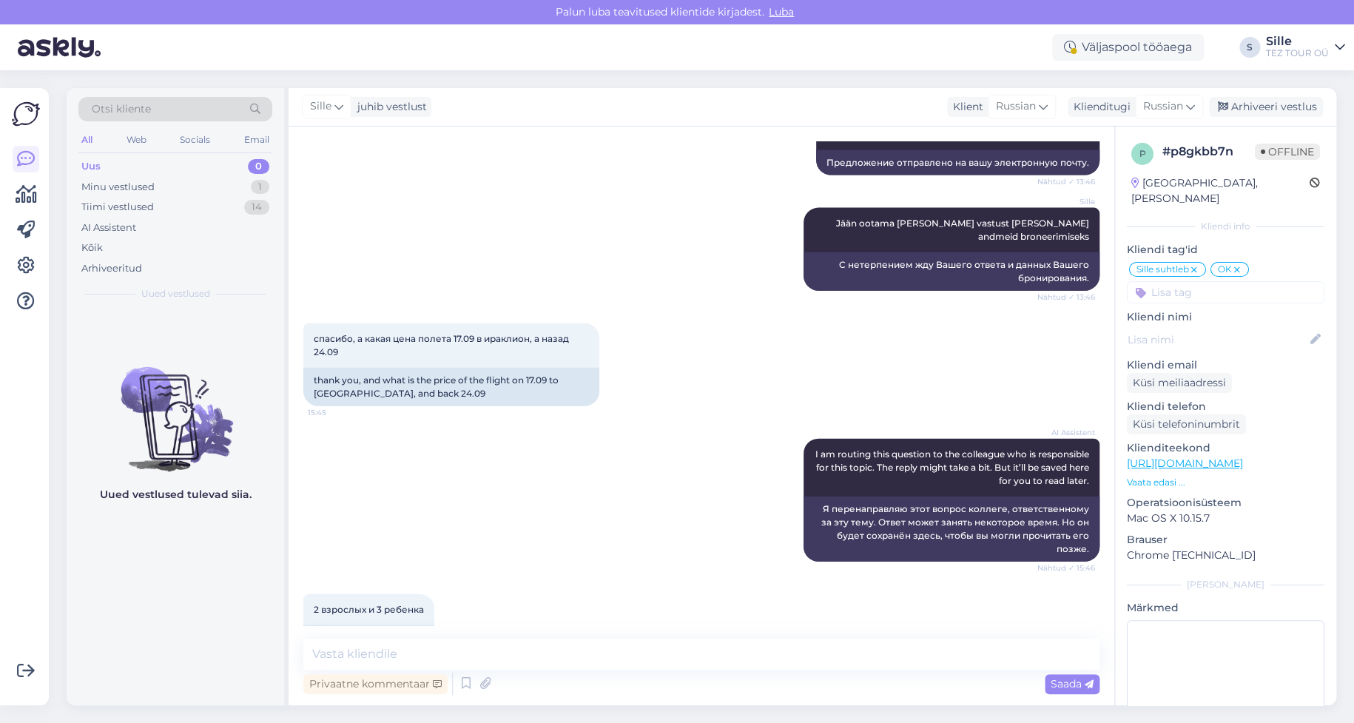
scroll to position [1714, 0]
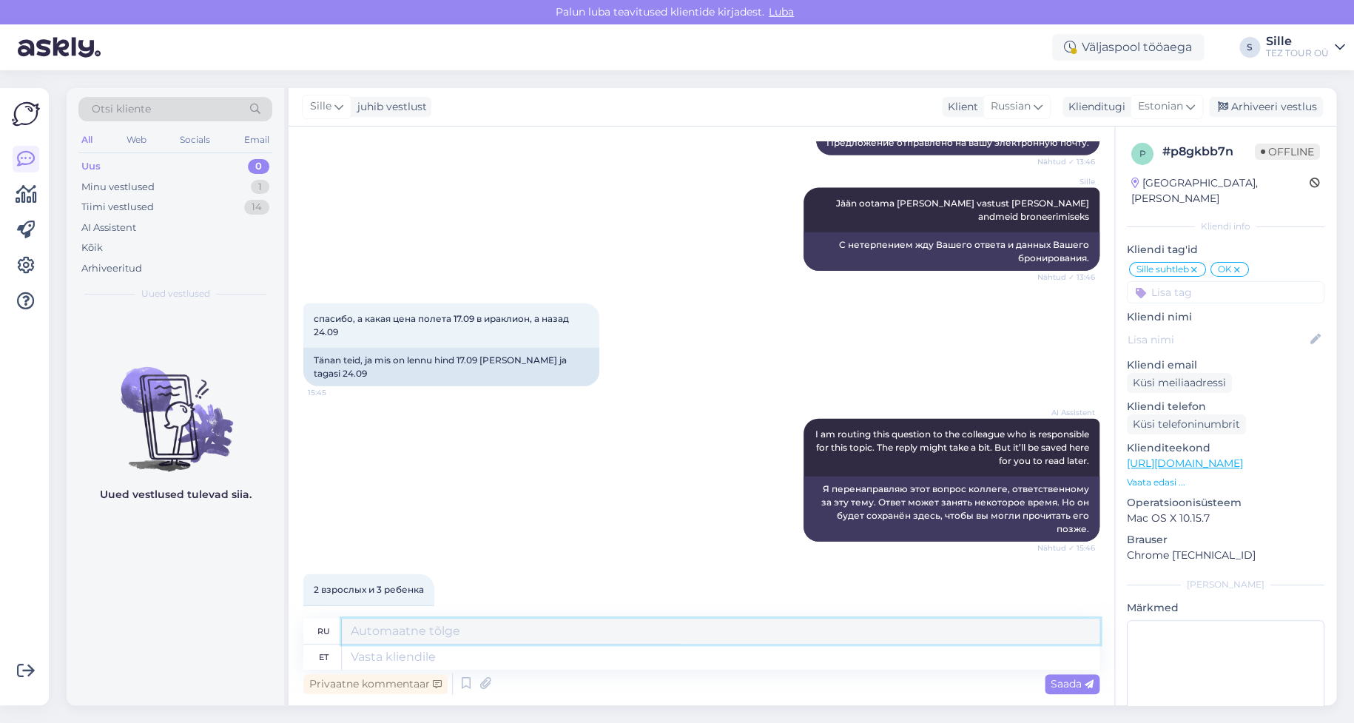
click at [364, 649] on div "ru et" at bounding box center [701, 644] width 796 height 51
click at [373, 651] on textarea at bounding box center [721, 656] width 758 height 25
type textarea "17"
type textarea "17.-"
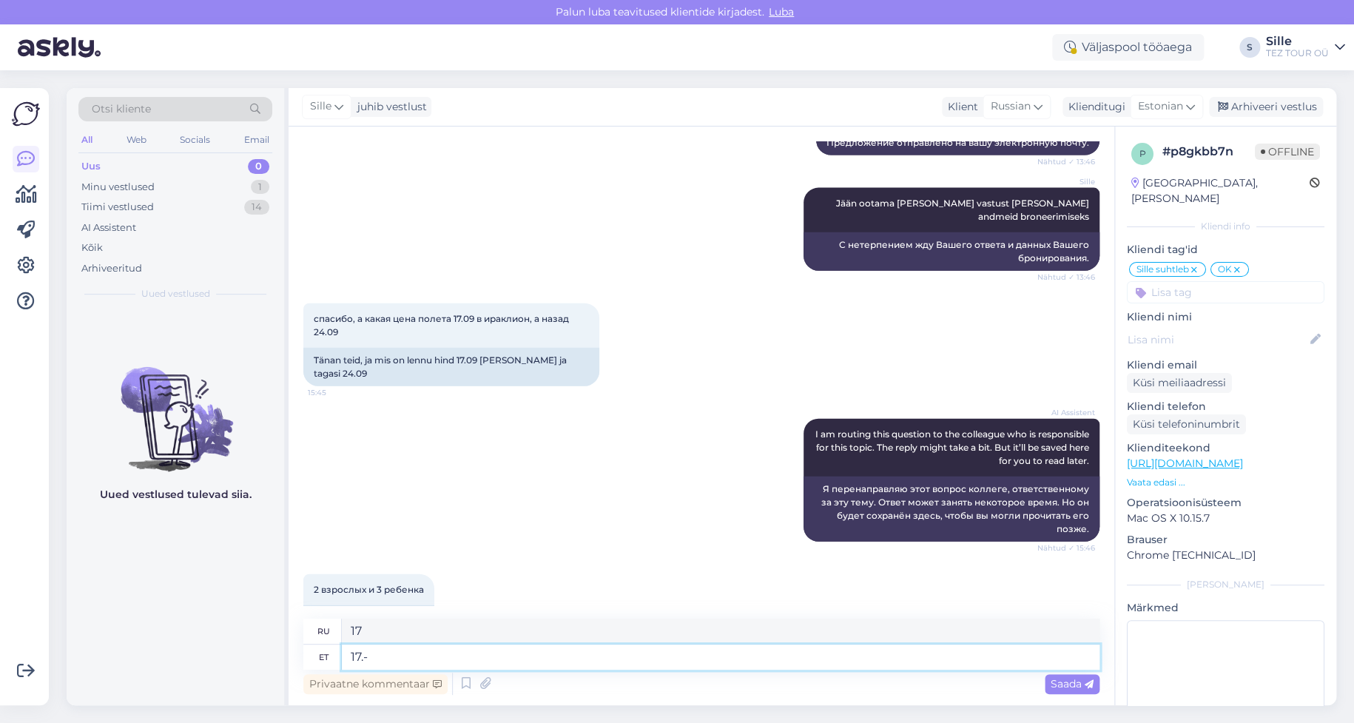
type textarea "17.-"
type textarea "17.-24."
type textarea "17.-24.09"
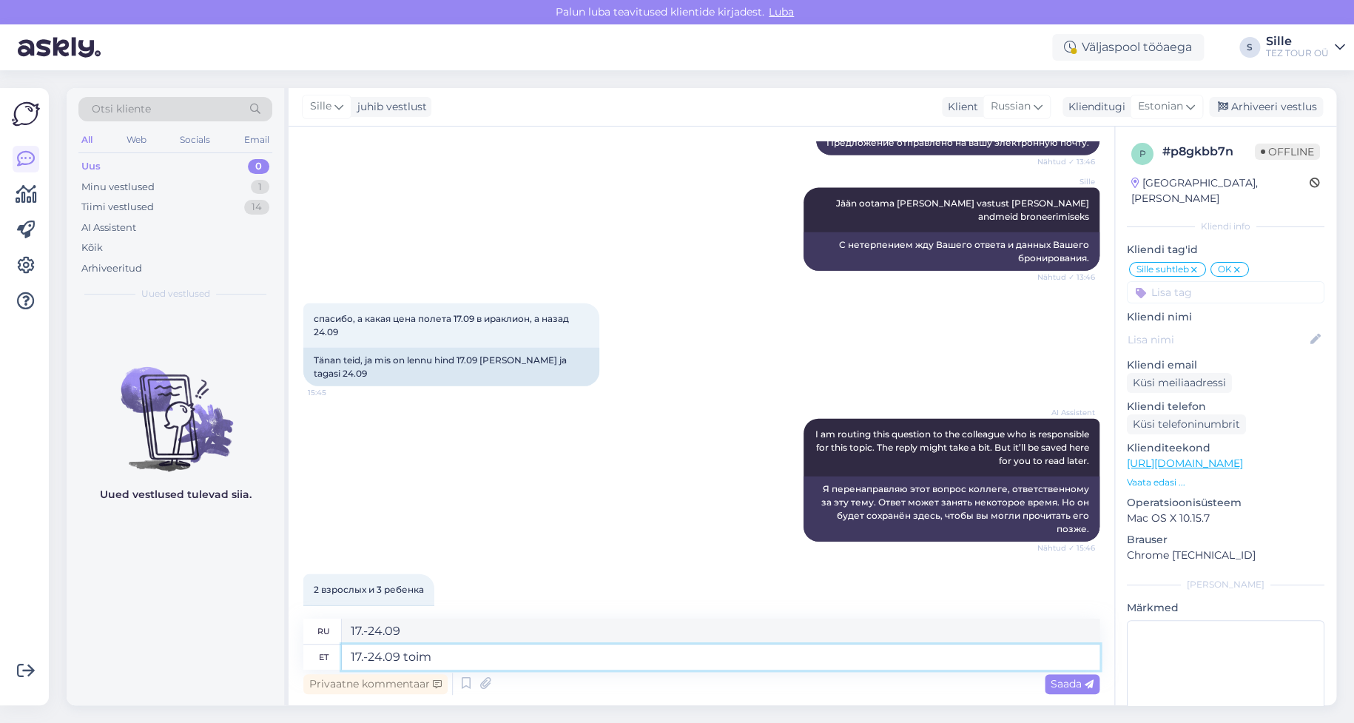
type textarea "17.-24.09 toimu"
type textarea "17.-24.09 toi"
type textarea "17.-24.09 toimub"
type textarea "17.-24.09 состоится"
type textarea "17.-24.09 toimub [PERSON_NAME]"
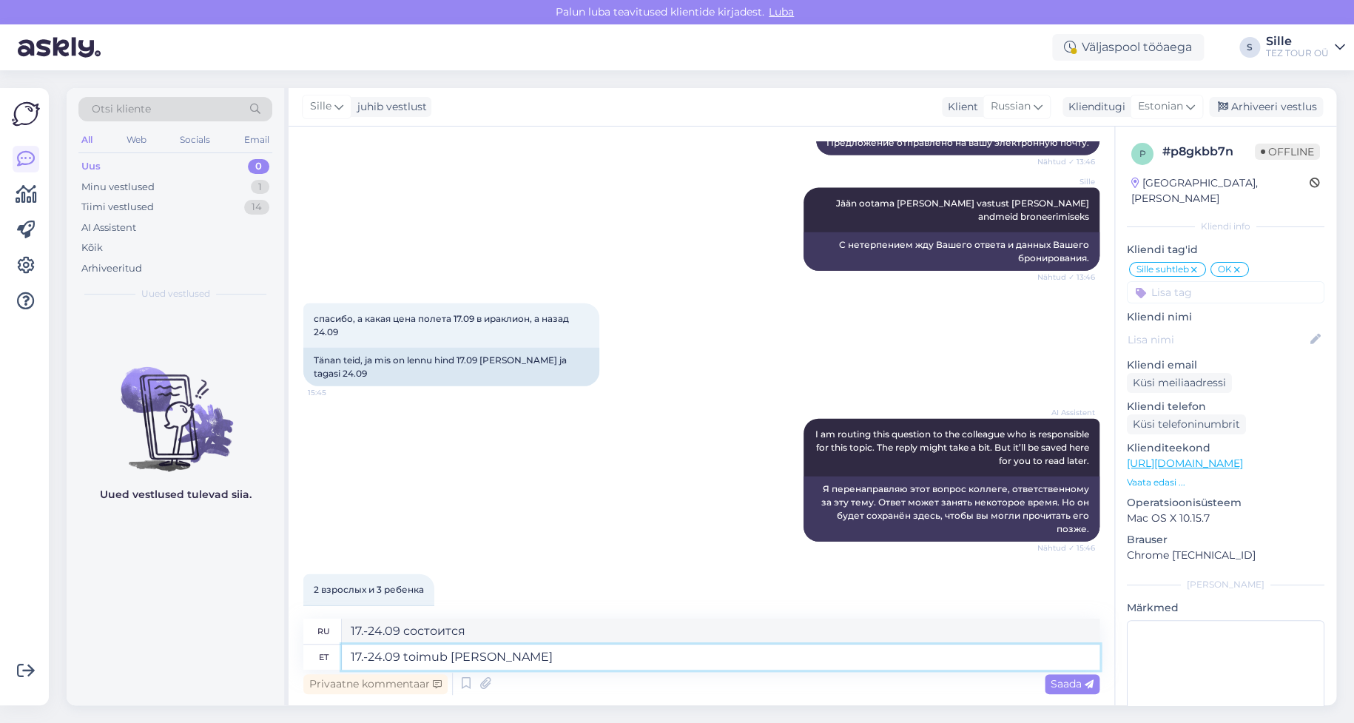
type textarea "Поездка состоится 17.-24.09"
type textarea "17.-24.09 toimub [PERSON_NAME] Rhodosele."
type textarea "17.-24.09 состоится поездка на [GEOGRAPHIC_DATA]."
type textarea "17.-24.09 toimub [PERSON_NAME] Rhodosele. [PERSON_NAME]"
type textarea "Поездка на Родос состоится 17.-24.09 . [GEOGRAPHIC_DATA]"
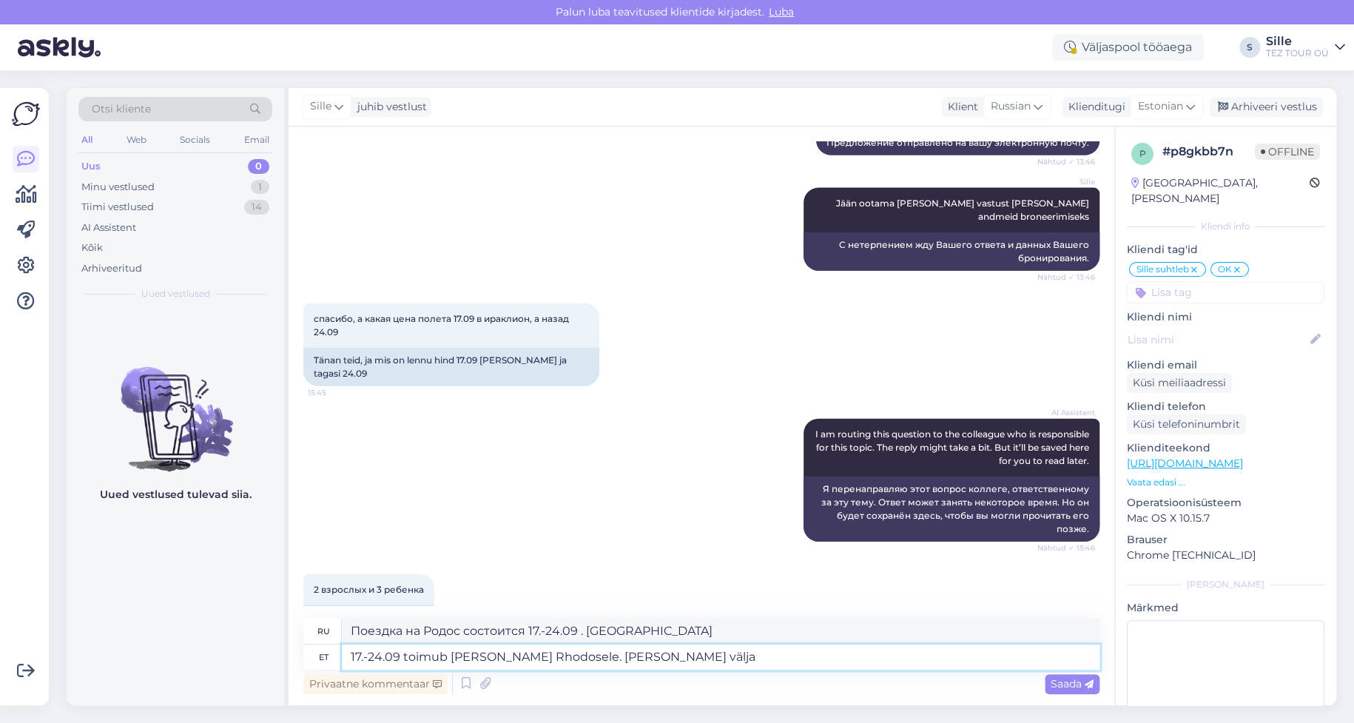
type textarea "17.-24.09 toimub [PERSON_NAME] Rhodosele. [PERSON_NAME] välja m"
type textarea "Поездка на Родос состоится 17.-24.09 . Поездка обратно"
type textarea "17.-24.09 toimub [PERSON_NAME] Rhodosele. [PERSON_NAME] välja müüdud"
type textarea "Поездка на Родос состоится 17.-24.09 . Билеты на поездку распроданы."
type textarea "17.-24.09 toimub [PERSON_NAME] Rhodosele. [PERSON_NAME] välja müüdud ."
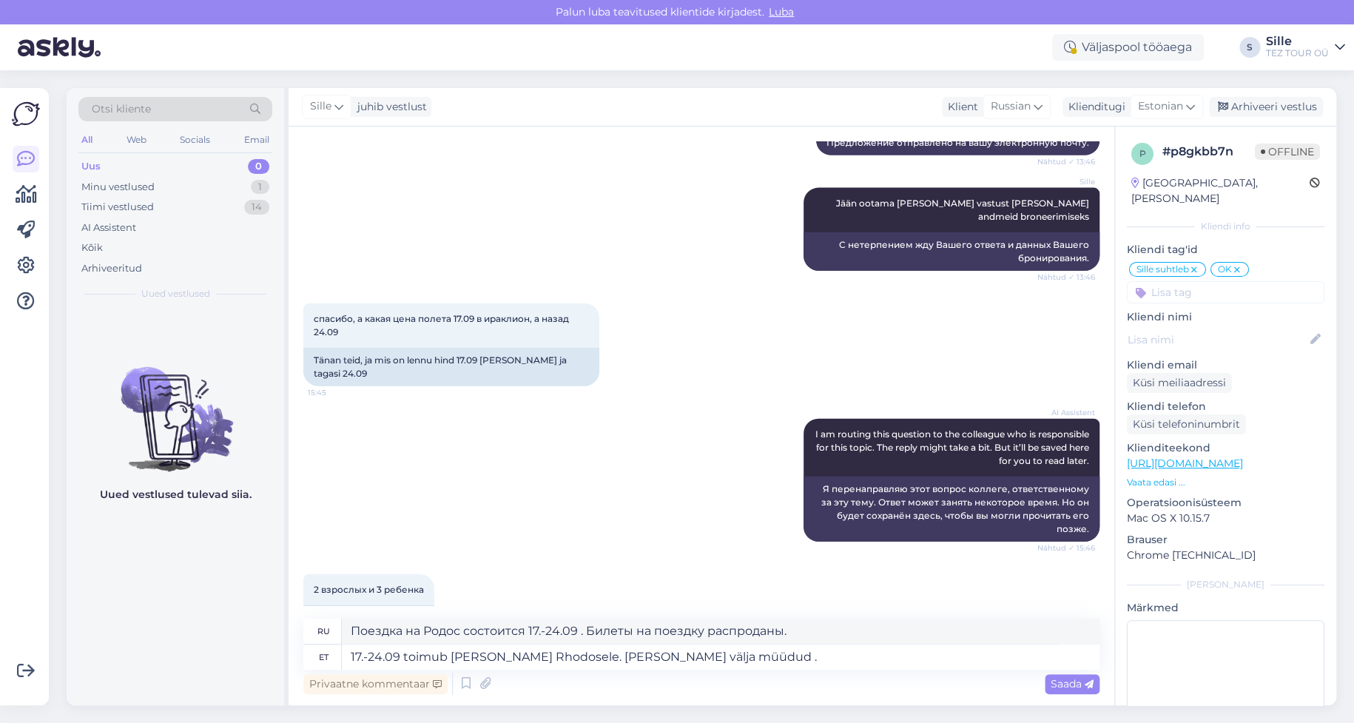
click at [659, 558] on div "2 взрослых и 3 ребенка 15:46 2 täiskasvanut ja 3 last" at bounding box center [701, 602] width 796 height 89
click at [1074, 682] on span "Saada" at bounding box center [1072, 683] width 43 height 13
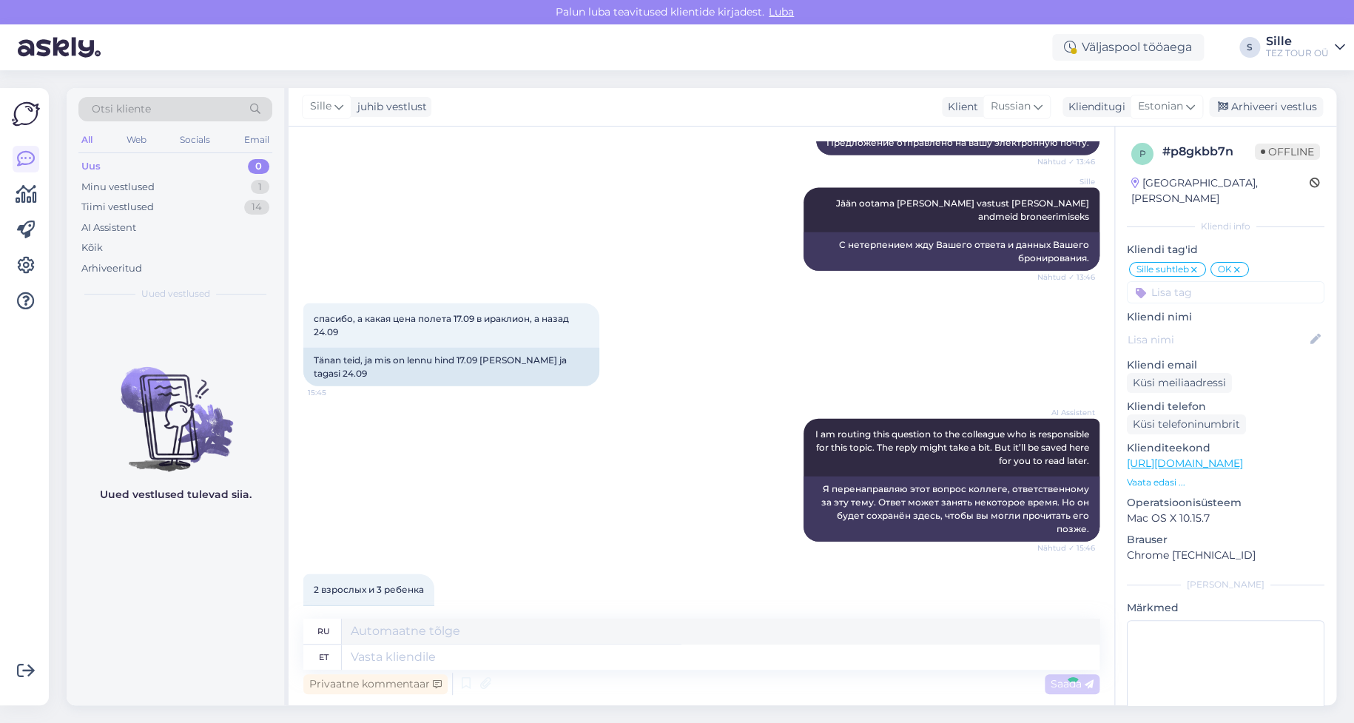
scroll to position [1816, 0]
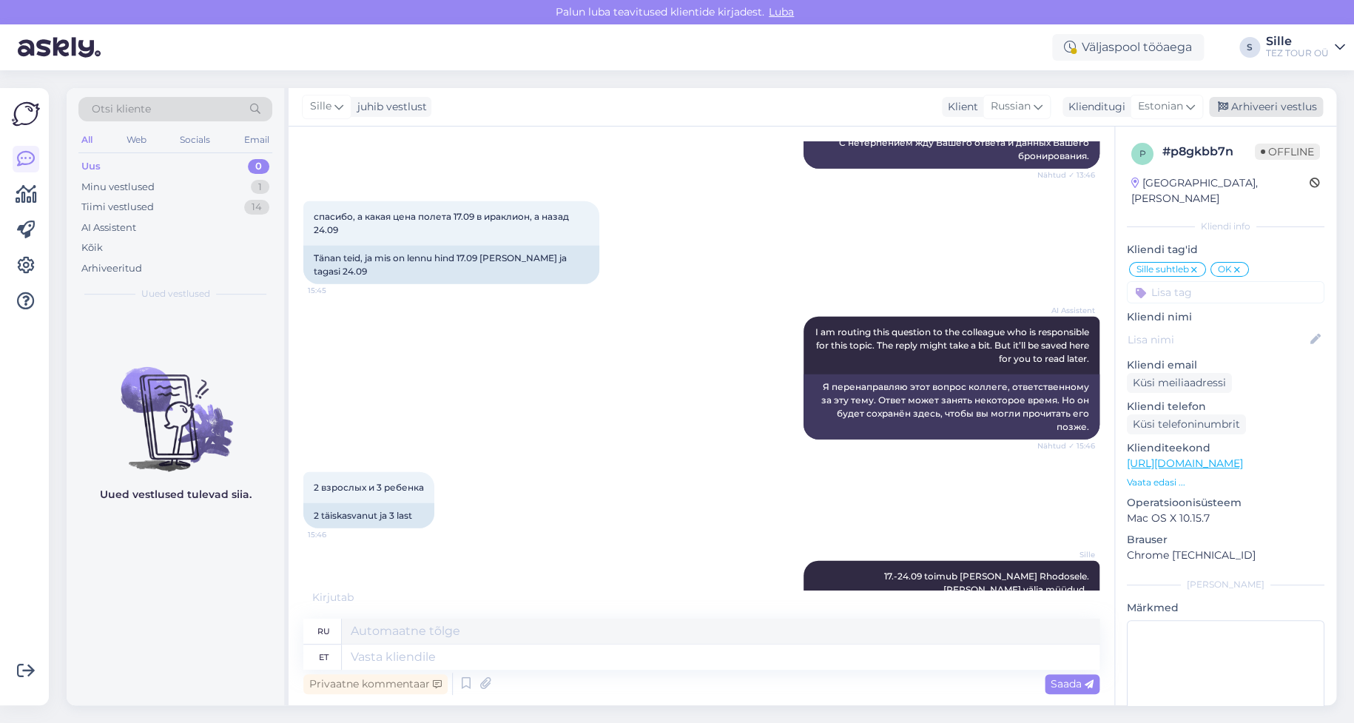
click at [1265, 104] on div "Arhiveeri vestlus" at bounding box center [1266, 107] width 114 height 20
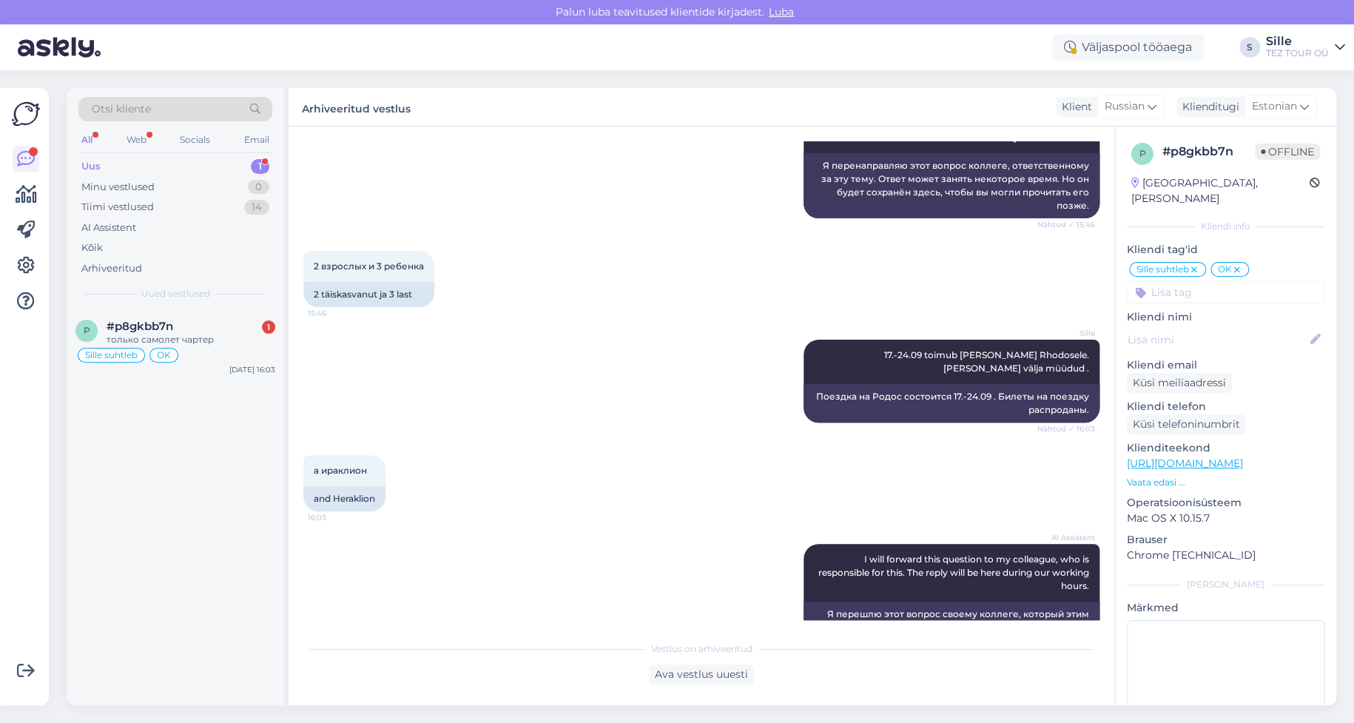
scroll to position [2107, 0]
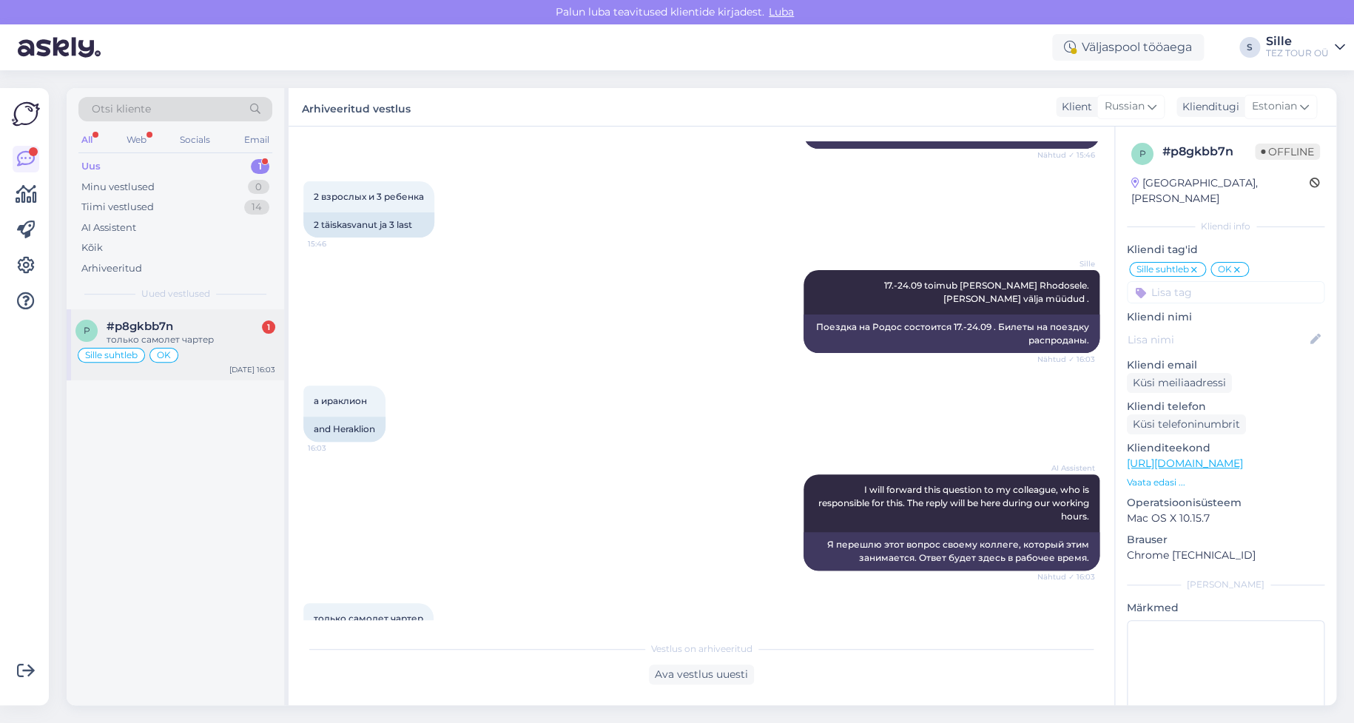
click at [204, 352] on div "Sille suhtleb OK" at bounding box center [175, 355] width 200 height 18
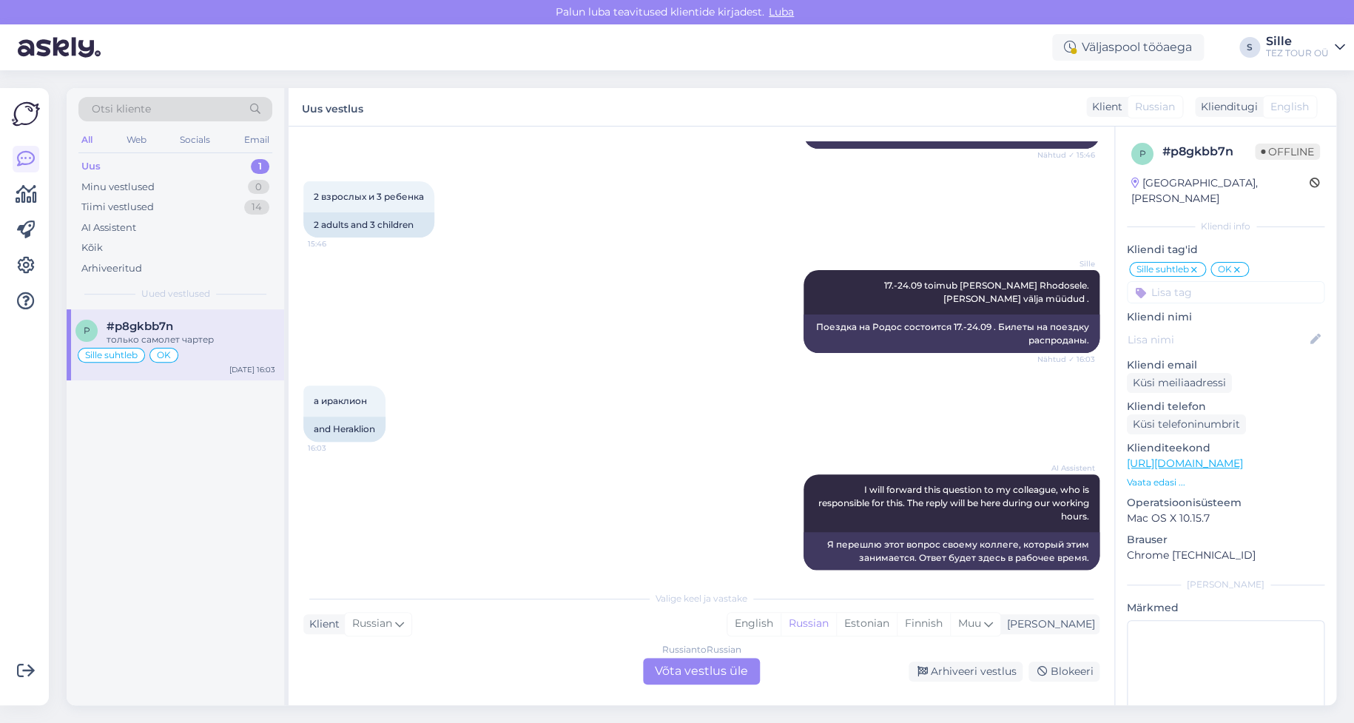
scroll to position [2158, 0]
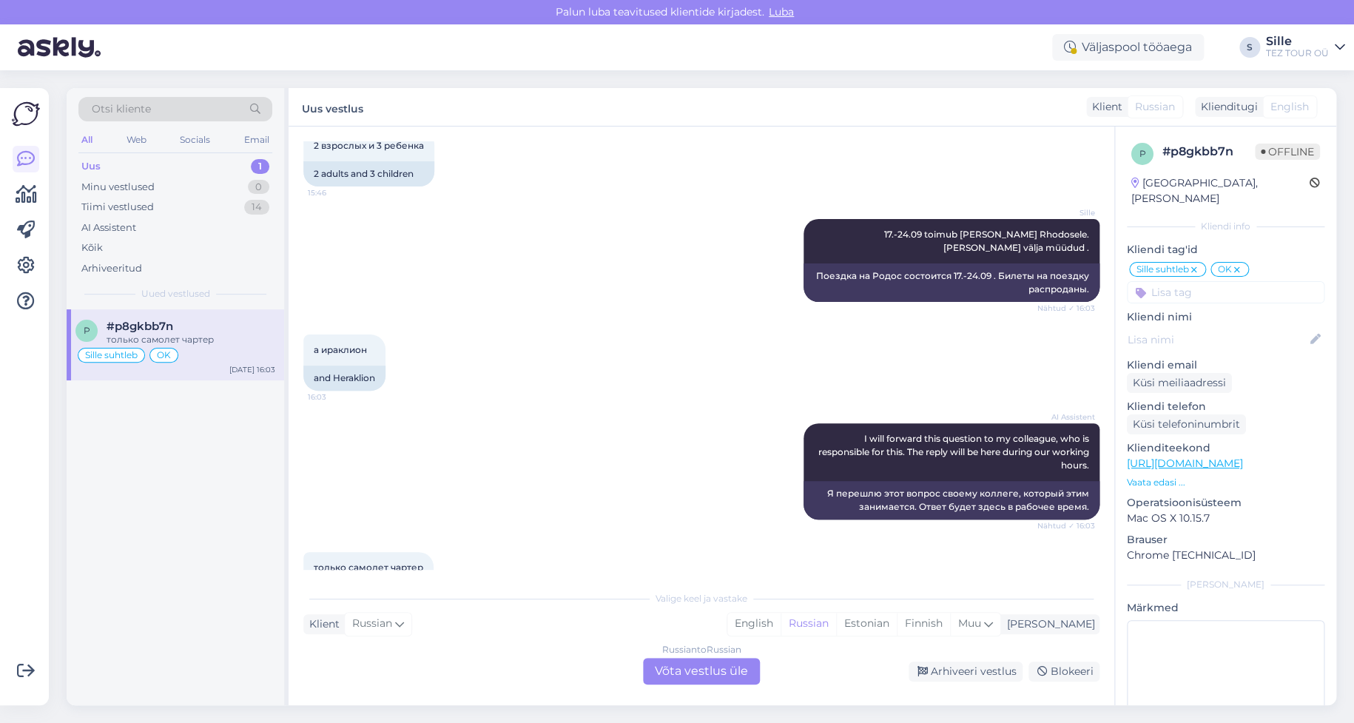
click at [672, 663] on div "Russian to Russian Võta vestlus üle" at bounding box center [701, 671] width 117 height 27
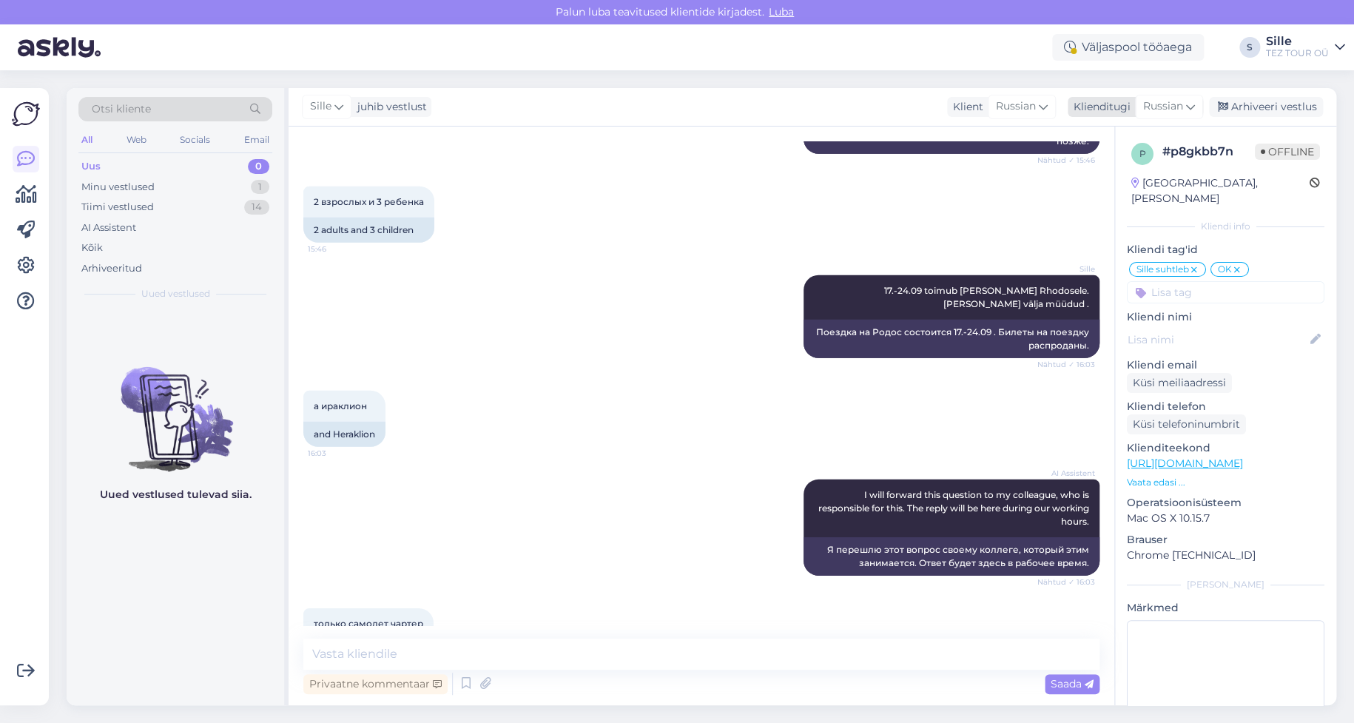
click at [1165, 110] on span "Russian" at bounding box center [1163, 106] width 40 height 16
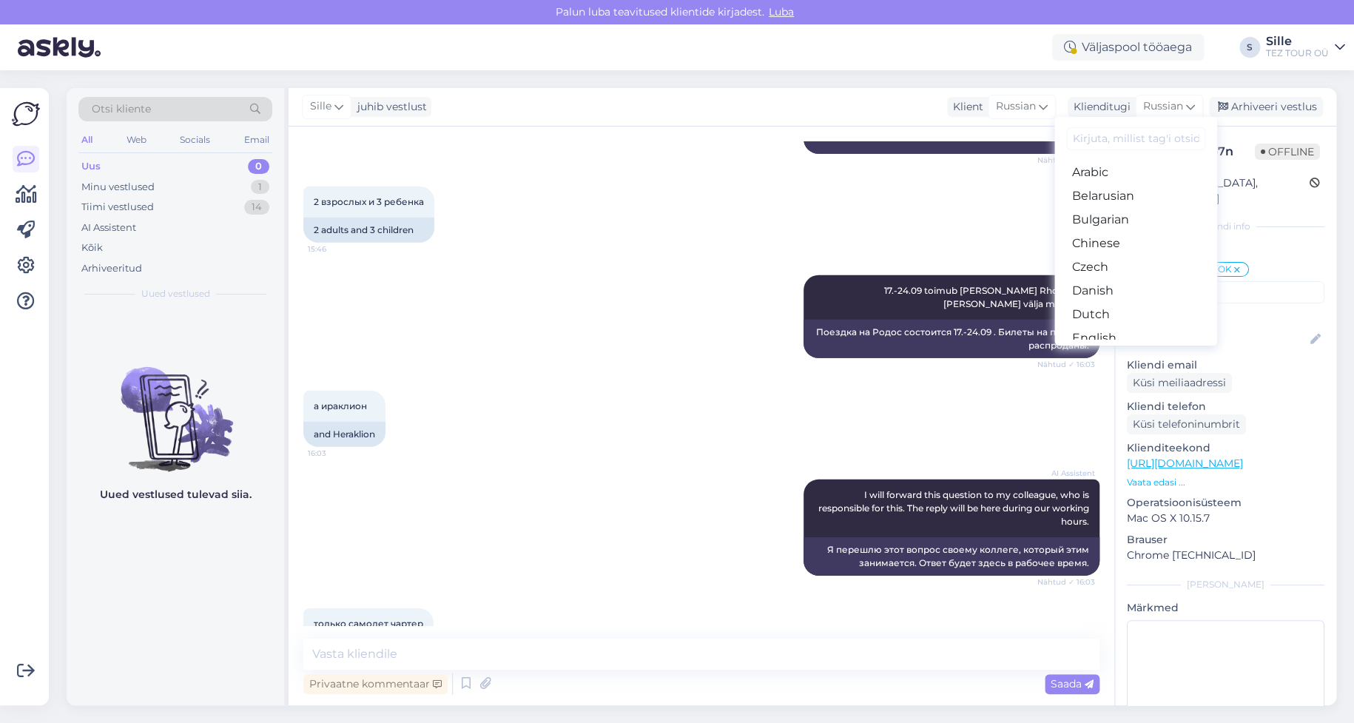
click at [1120, 350] on link "Estonian" at bounding box center [1135, 362] width 163 height 24
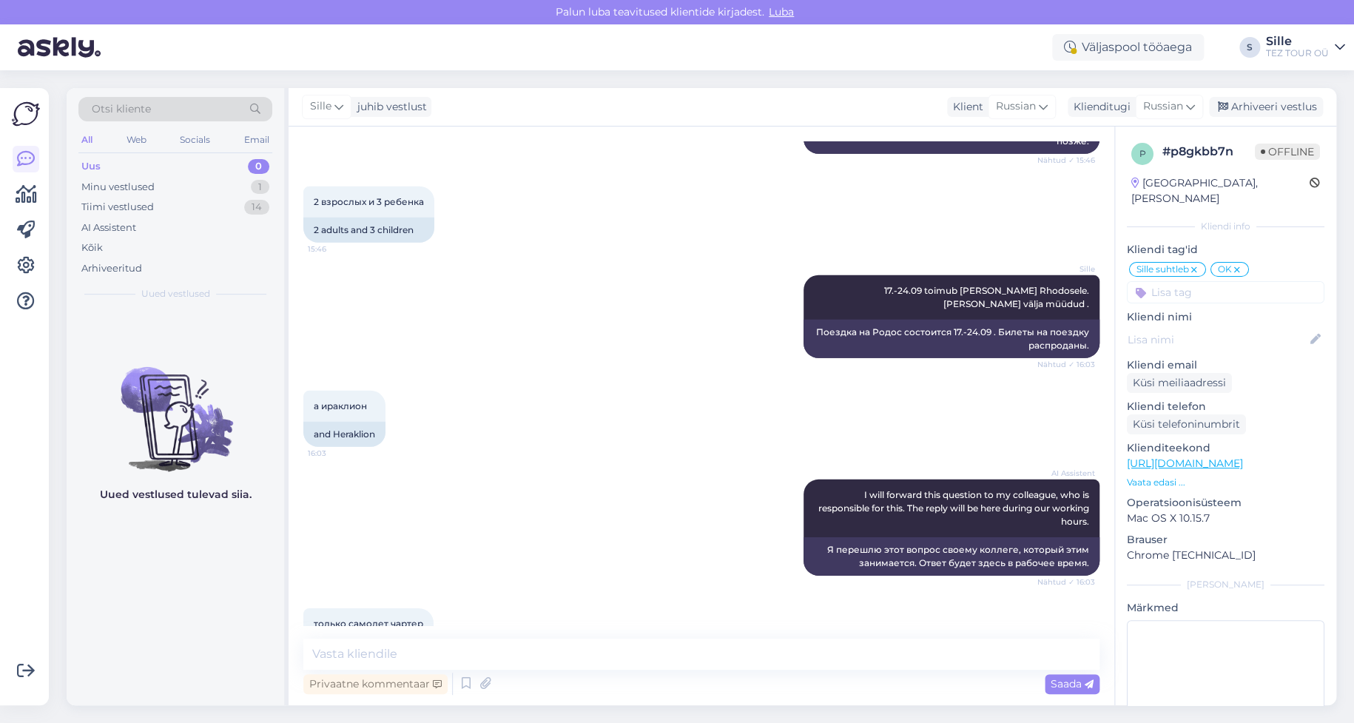
scroll to position [2122, 0]
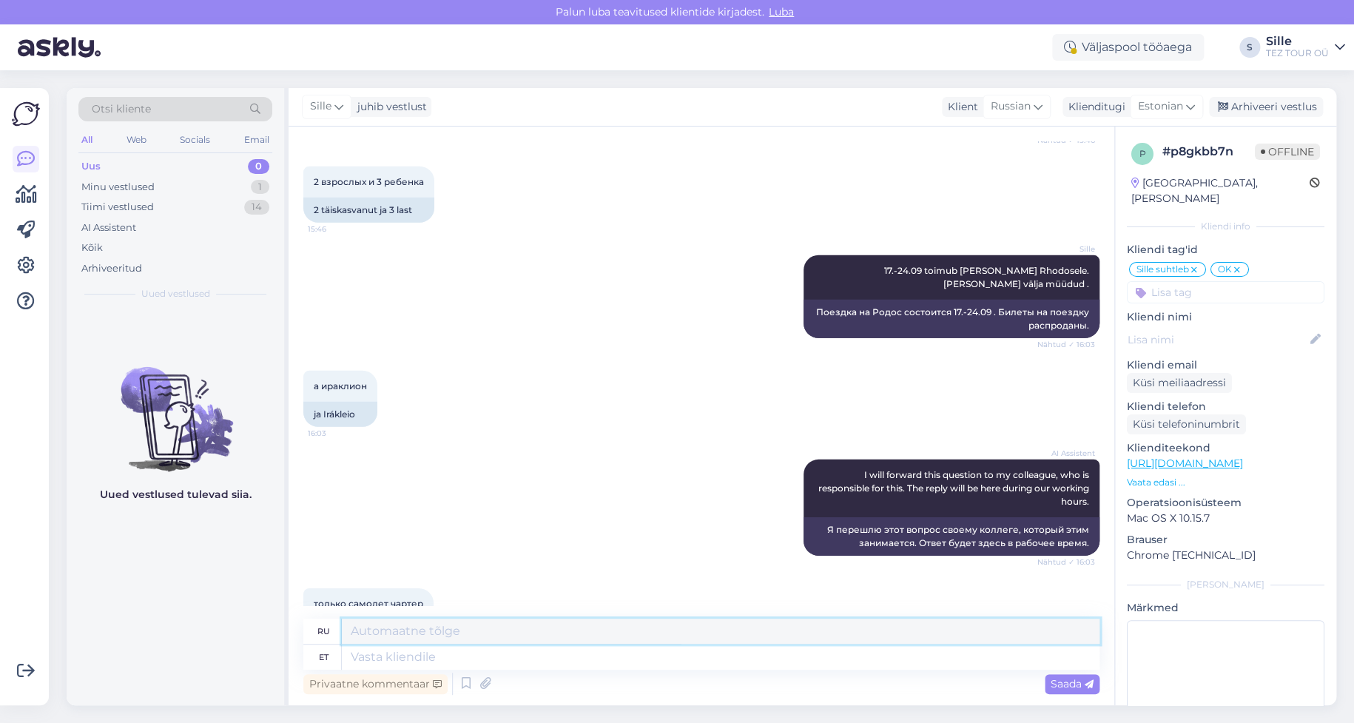
click at [401, 632] on textarea at bounding box center [721, 631] width 758 height 25
click at [383, 654] on textarea at bounding box center [721, 656] width 758 height 25
type textarea "L"
type textarea "[PERSON_NAME]"
type textarea "17.-"
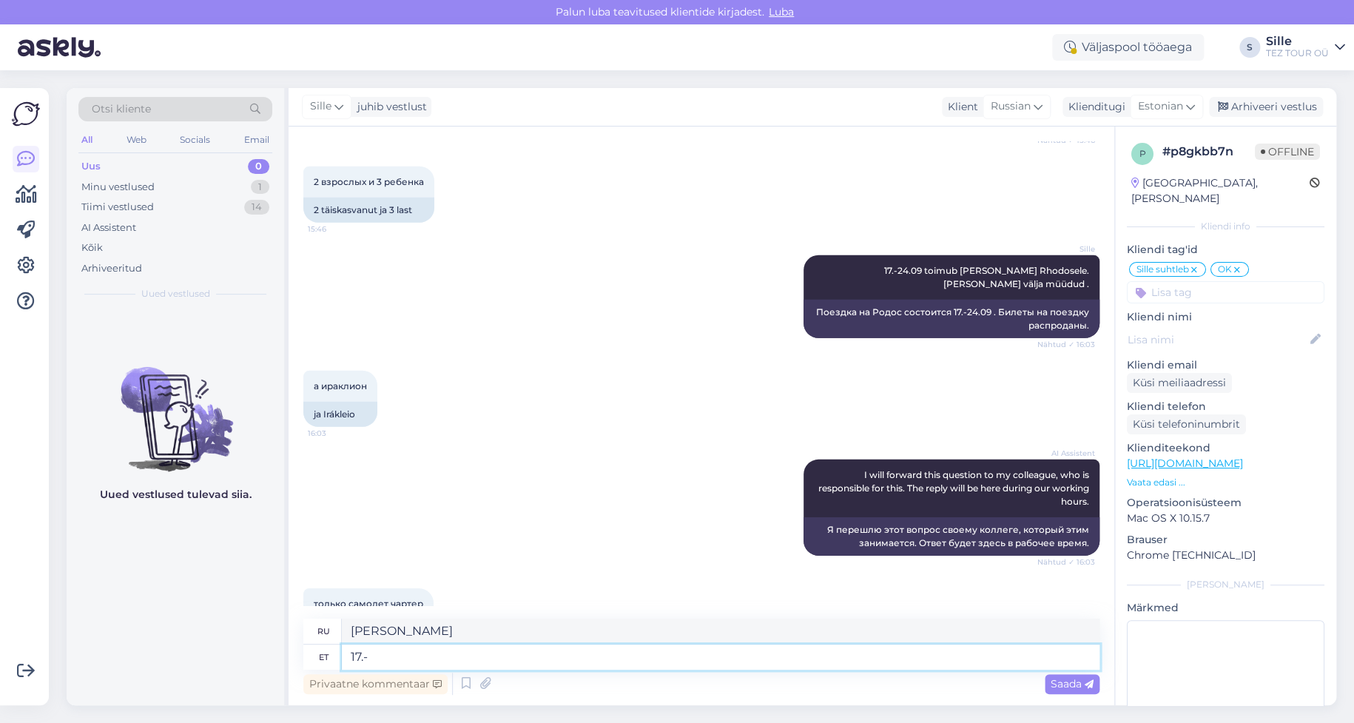
type textarea "17.-"
type textarea "17.-24.09"
type textarea "17.-24.09 lend"
type textarea "рейс 17.-24.09"
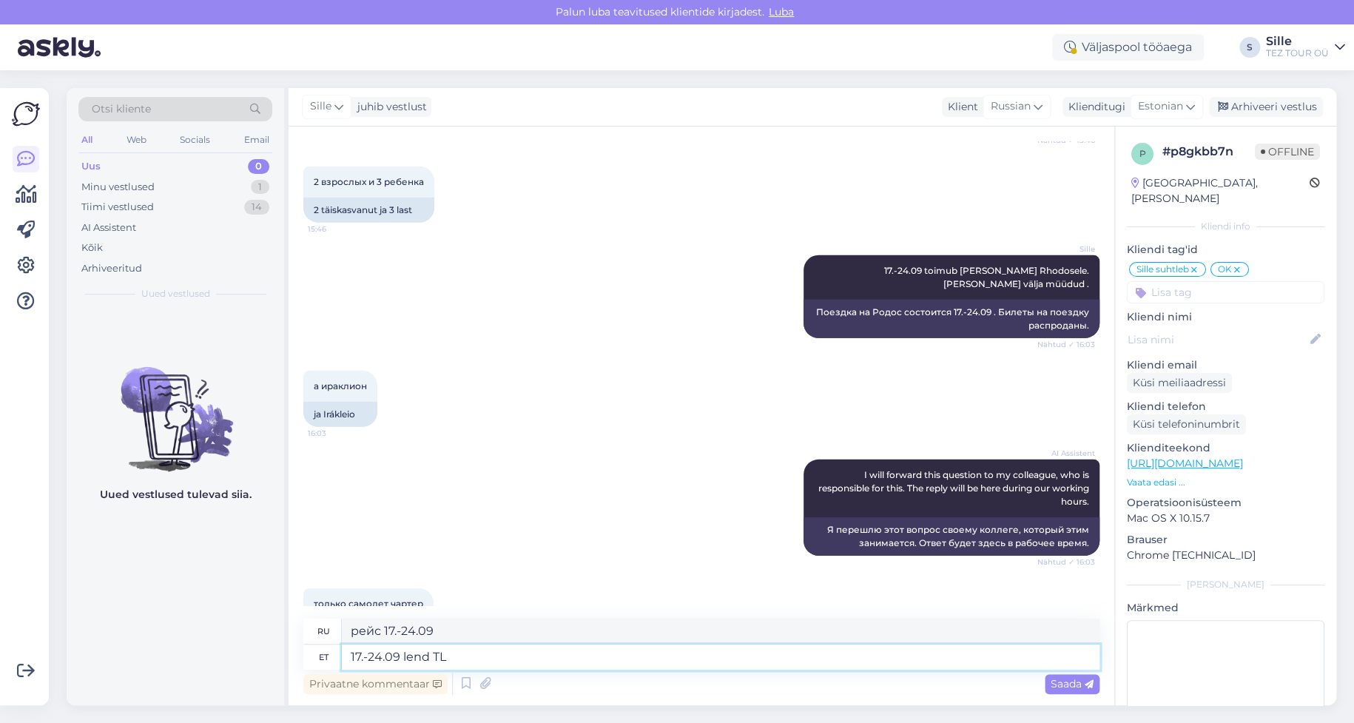
type textarea "17.-24.09 lend TLL"
type textarea "17.-24.09 рейс TLL"
type textarea "17.-24.09 lend TLL -"
type textarea "17.-24.09 рейс TLL -"
type textarea "17.-24.09 lend TLL - RHO"
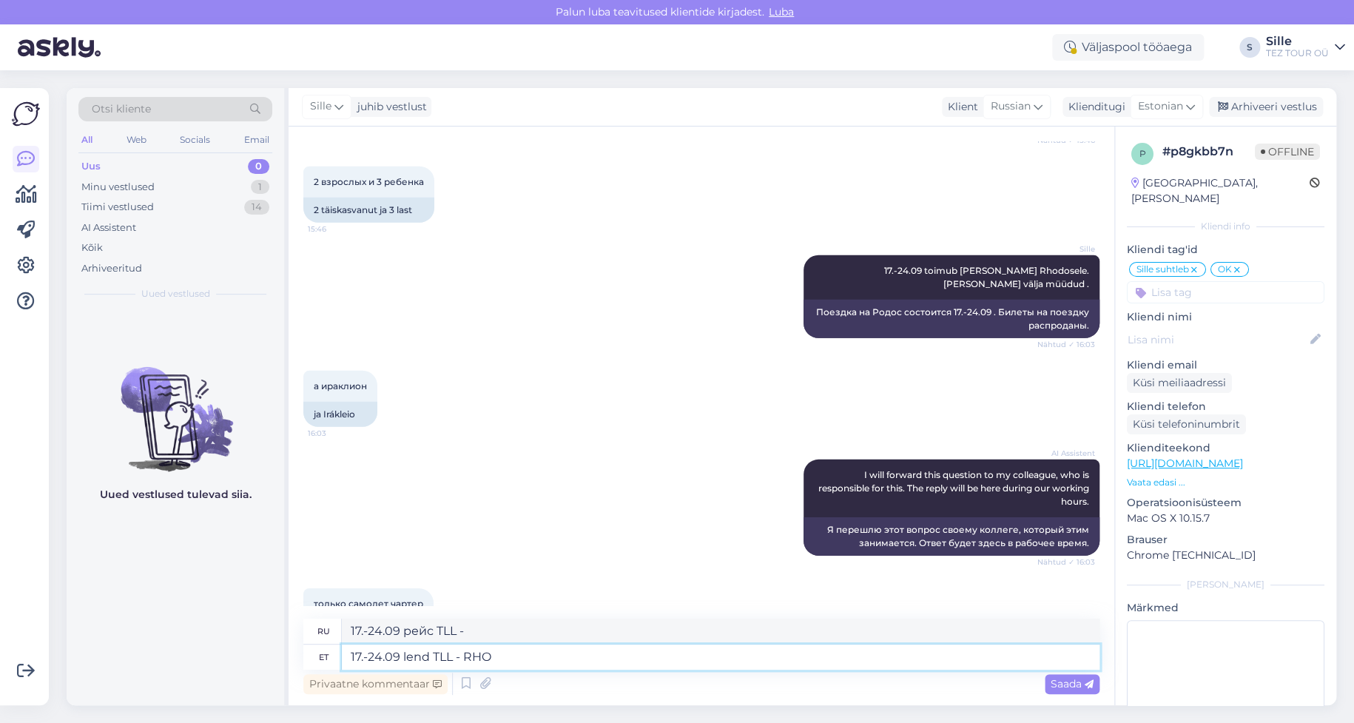
type textarea "17.-24.09 рейс TLL - [GEOGRAPHIC_DATA]"
type textarea "17.-24.09 lend TLL - RHO -"
type textarea "17.-24.09 полет TLL - RHO -"
type textarea "17.-24.09 lend TLL - RHO - TLL"
type textarea "17.-24.09 рейс TLL - [GEOGRAPHIC_DATA] - TLL"
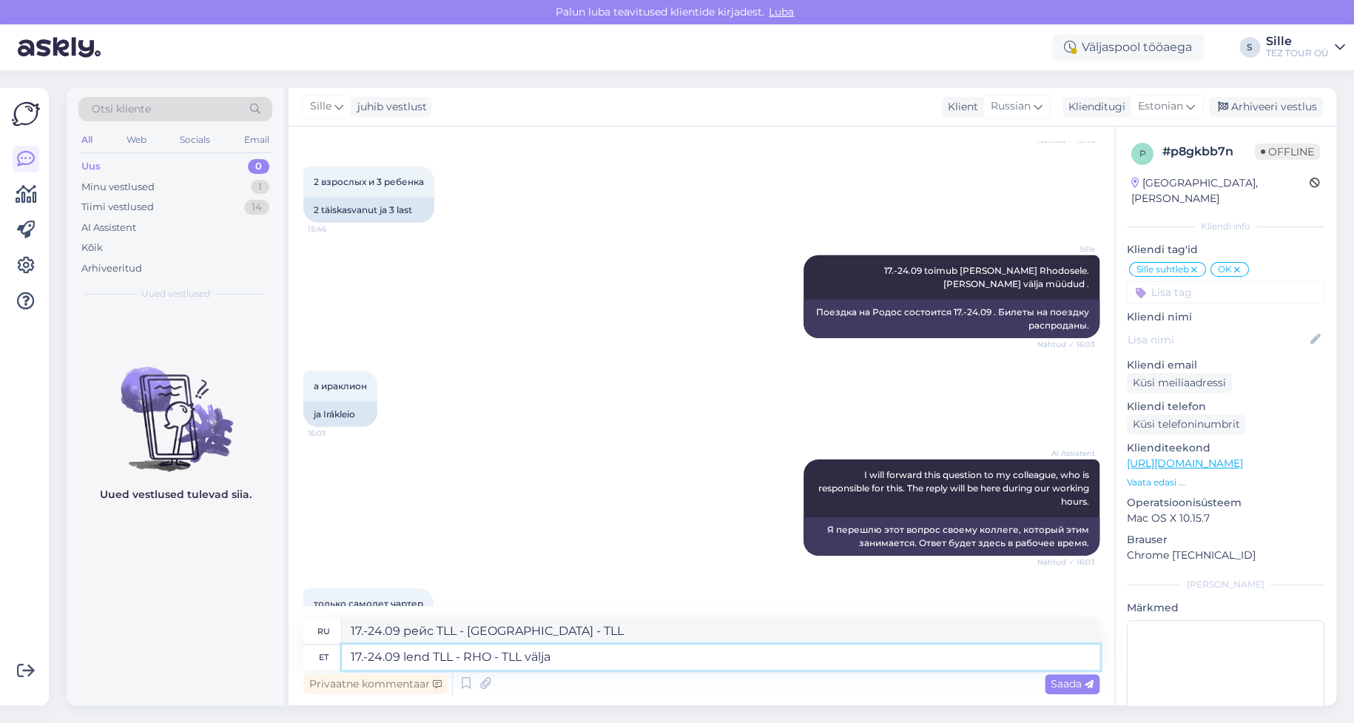
type textarea "17.-24.09 lend TLL - RHO - TLL välja"
type textarea "17.-24.09 рейс TLL - [GEOGRAPHIC_DATA] - TLL вылет"
type textarea "17.-24.09 lend TLL - RHO - TLL välja müüdud"
type textarea "Рейс 17.-24.09 TLL - RHO - TLL распродан"
type textarea "17.-24.09 lend TLL - RHO - TLL välja müüdud."
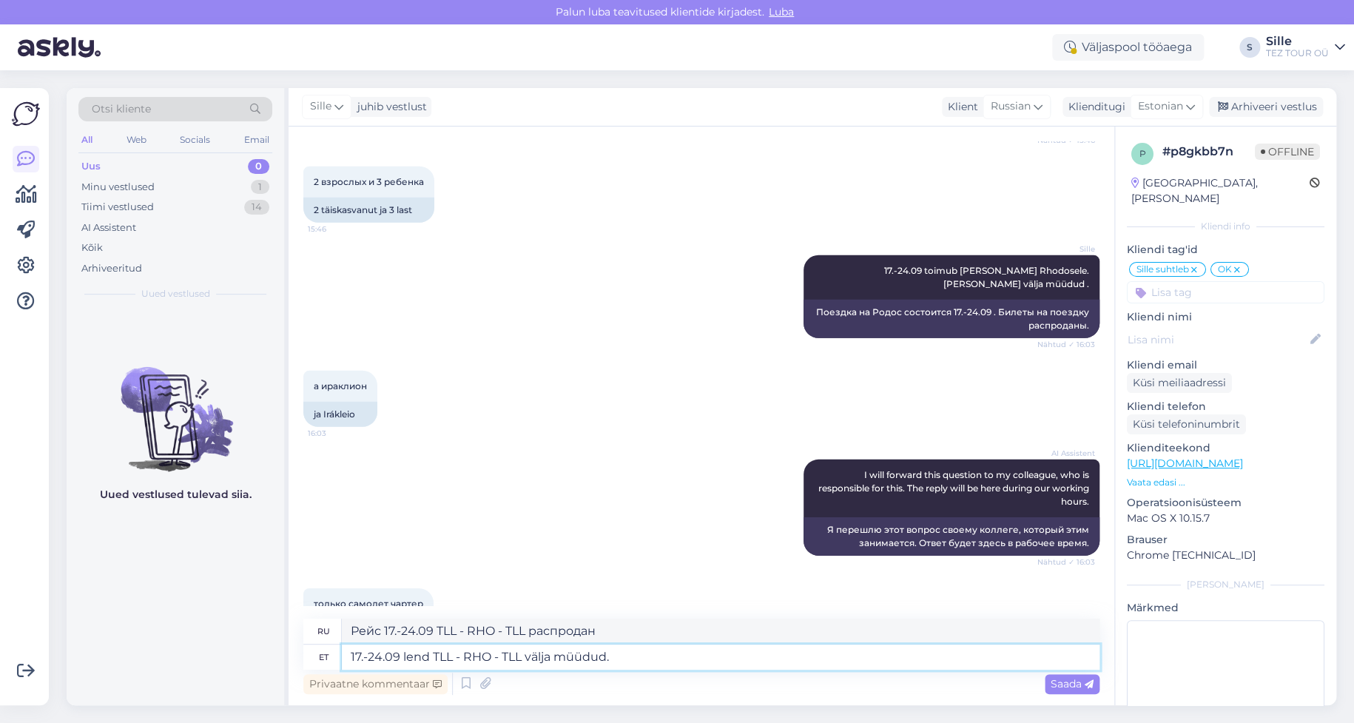
type textarea "Рейс 17.-24.09 TLL - RHO - TLL распродан."
type textarea "17.-24.09 lend TLL - RHO - TLL välja müüdud."
click at [1059, 682] on span "Saada" at bounding box center [1072, 683] width 43 height 13
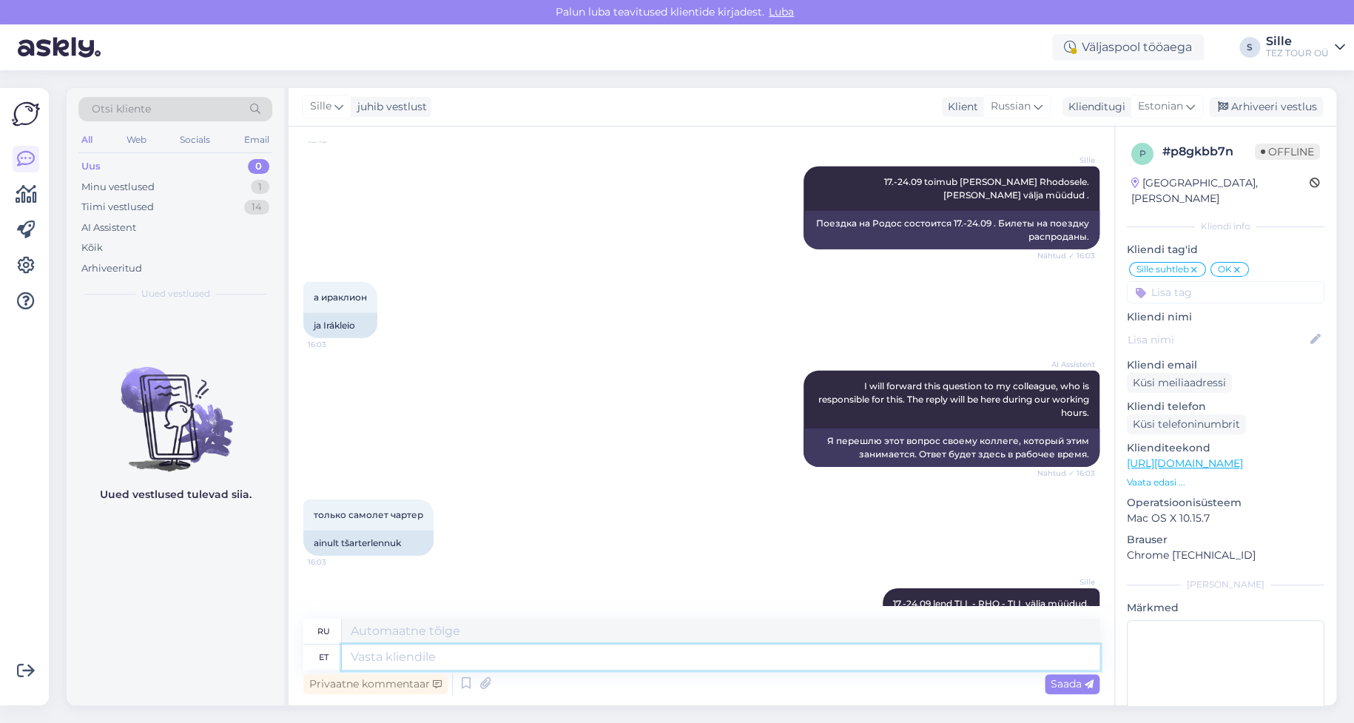
click at [390, 648] on textarea at bounding box center [721, 656] width 758 height 25
type textarea "Heraklion"
type textarea "Ираклион"
type textarea "Heraklioni on"
type textarea "Ираклион - это"
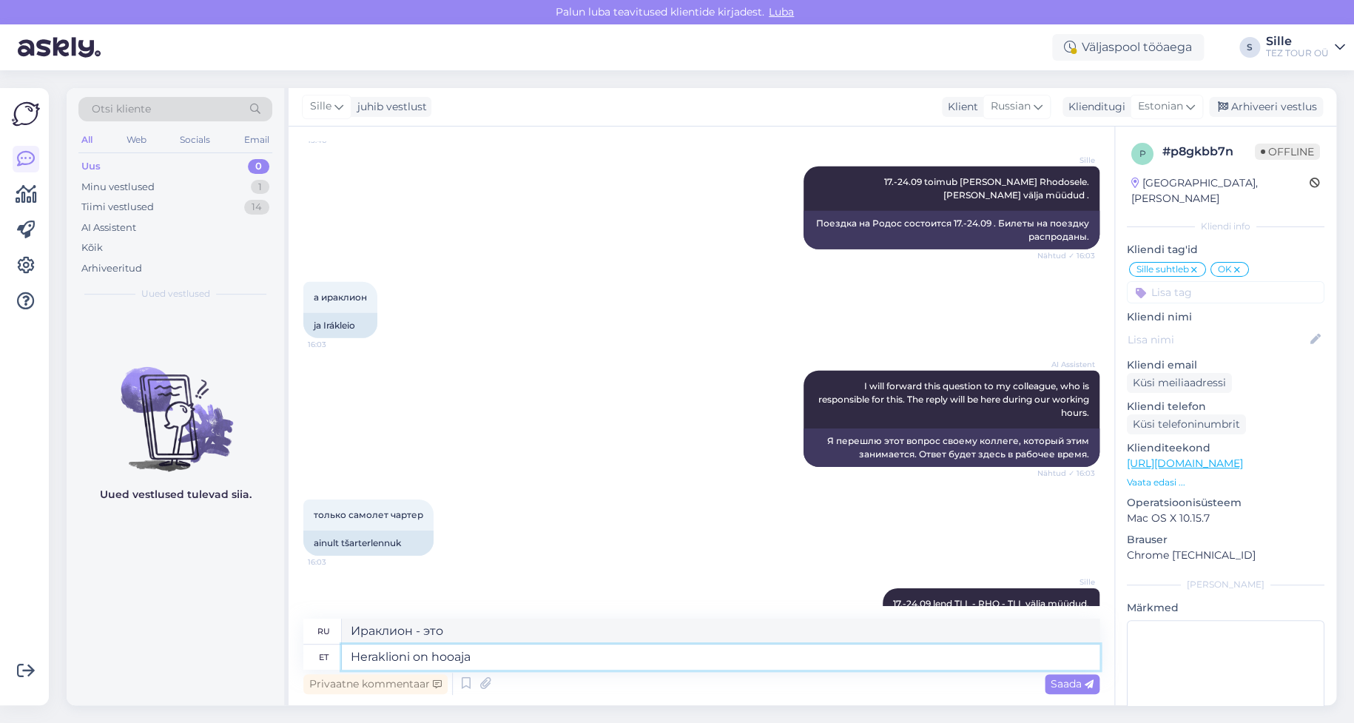
type textarea "Heraklioni on hooaja"
type textarea "В [GEOGRAPHIC_DATA] сейчас высокий сезон."
type textarea "Heraklioni on hooaja viimane"
type textarea "Ираклион — последний в этом сезоне"
type textarea "Heraklioni on hooaja viimane resi"
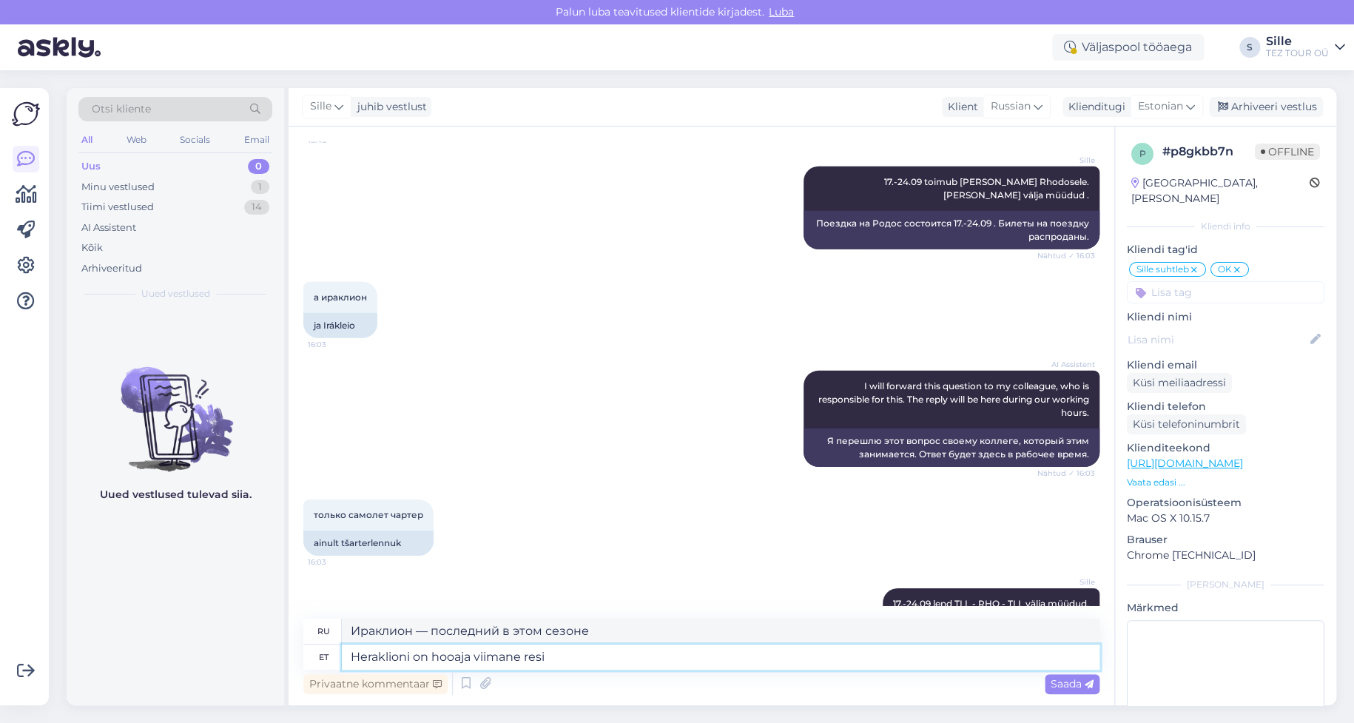
type textarea "Ираклион — последняя гонка сезона."
type textarea "Heraklioni on hooaja viimane res"
type textarea "Ираклион — последний город сезона."
type textarea "Heraklioni on hooaja viimane [PERSON_NAME]"
type textarea "Это последняя поездка сезона в [GEOGRAPHIC_DATA]."
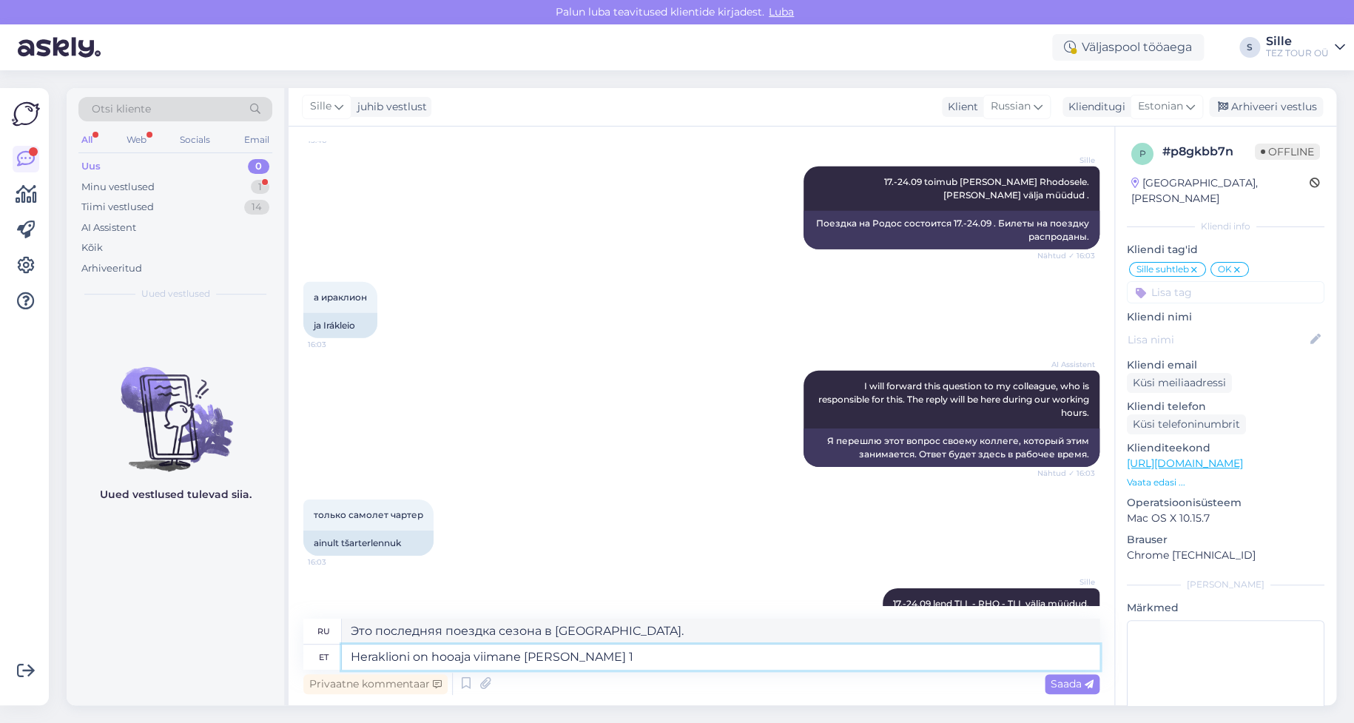
scroll to position [2300, 0]
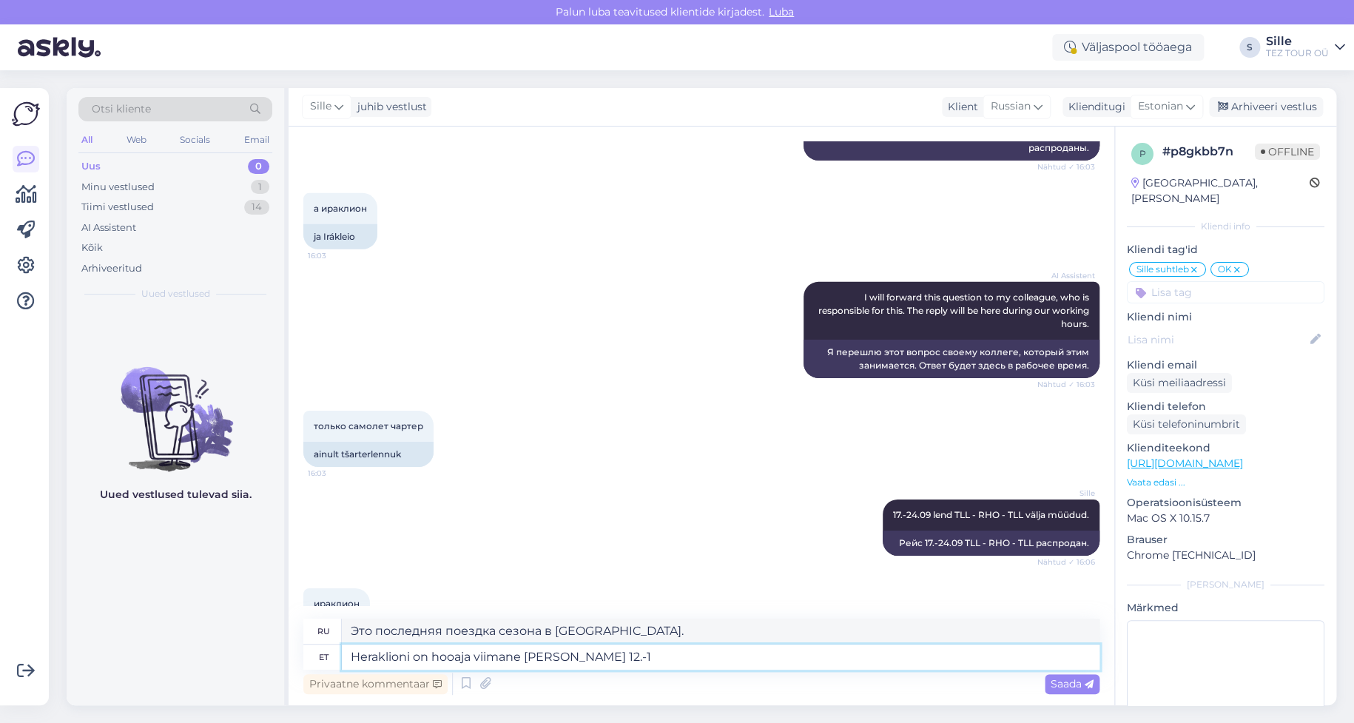
type textarea "Heraklioni on hooaja viimane [PERSON_NAME] 12.-19"
type textarea "Последняя поездка в [GEOGRAPHIC_DATA] в этом сезоне 12.-"
type textarea "Heraklioni on hooaja viimane [PERSON_NAME] 12.-19."
type textarea "Последняя поездка сезона в [GEOGRAPHIC_DATA] — 12.-19."
type textarea "Heraklioni on hooaja viimane [PERSON_NAME] 12.-19.09"
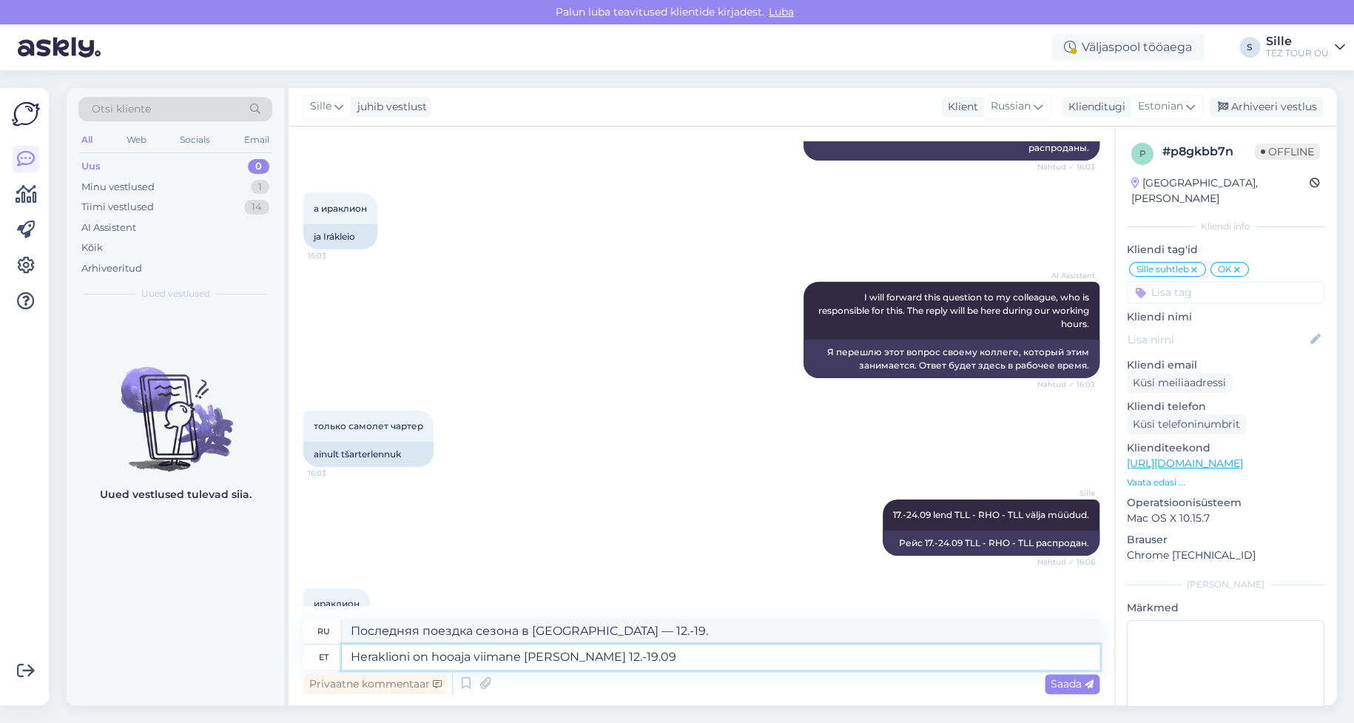
type textarea "Последняя поездка в [GEOGRAPHIC_DATA] в этом сезоне 12.-19.09"
type textarea "Heraklioni on hooaja viimane [PERSON_NAME] 12.-19.09"
click at [1070, 685] on span "Saada" at bounding box center [1072, 683] width 43 height 13
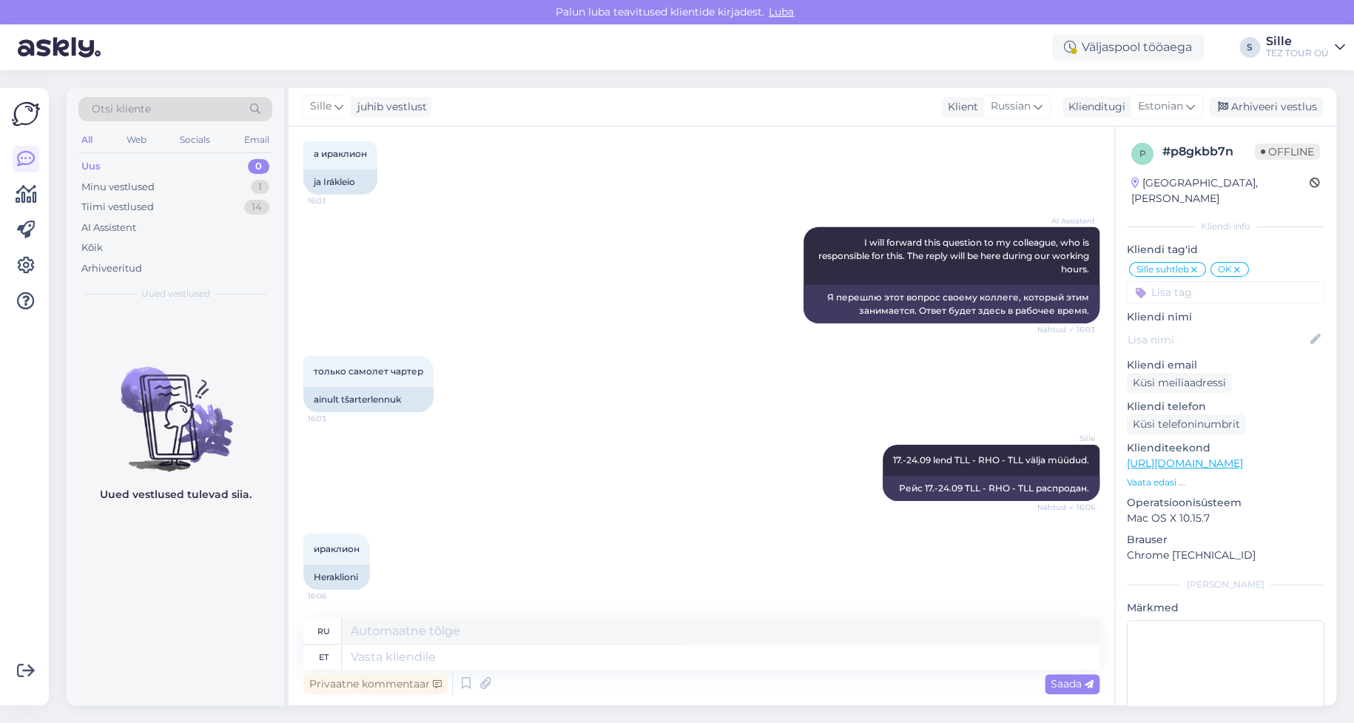
scroll to position [2388, 0]
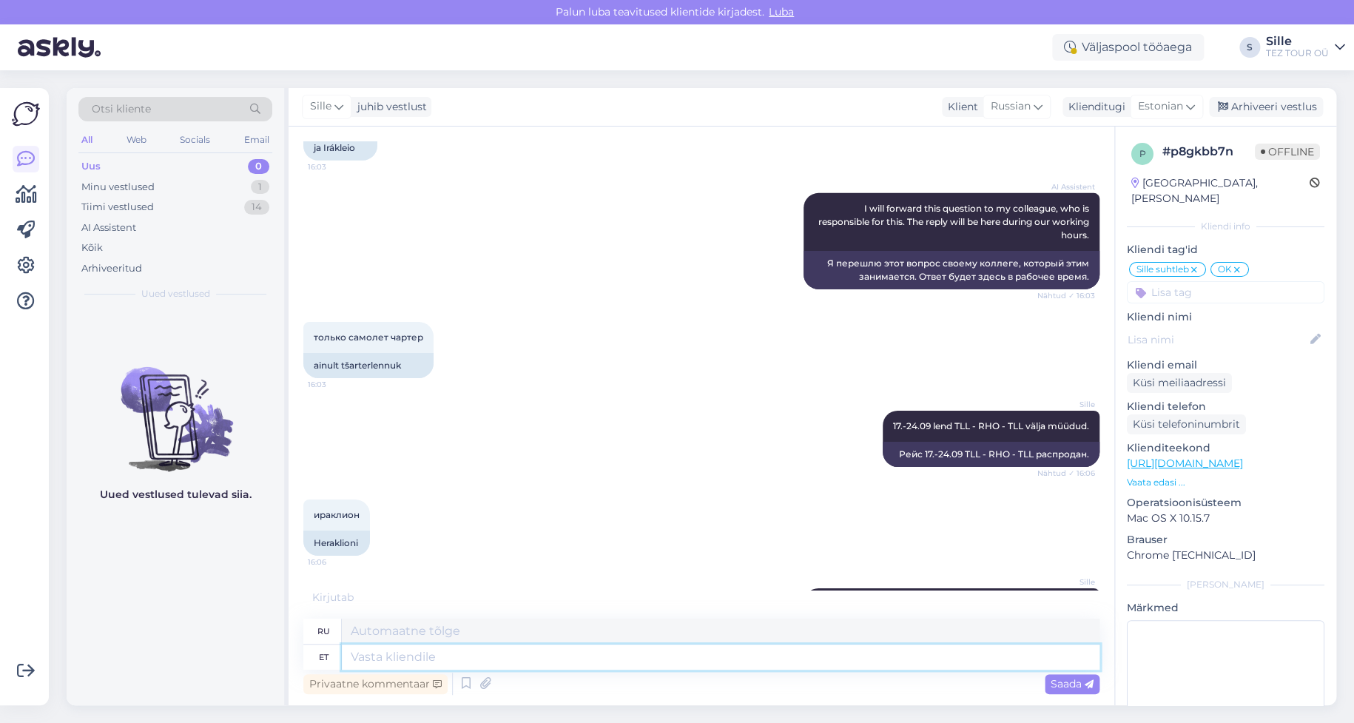
click at [410, 655] on textarea at bounding box center [721, 656] width 758 height 25
type textarea "Ma"
type textarea "я"
type textarea "Ma kirjiutasin"
type textarea "Я написал"
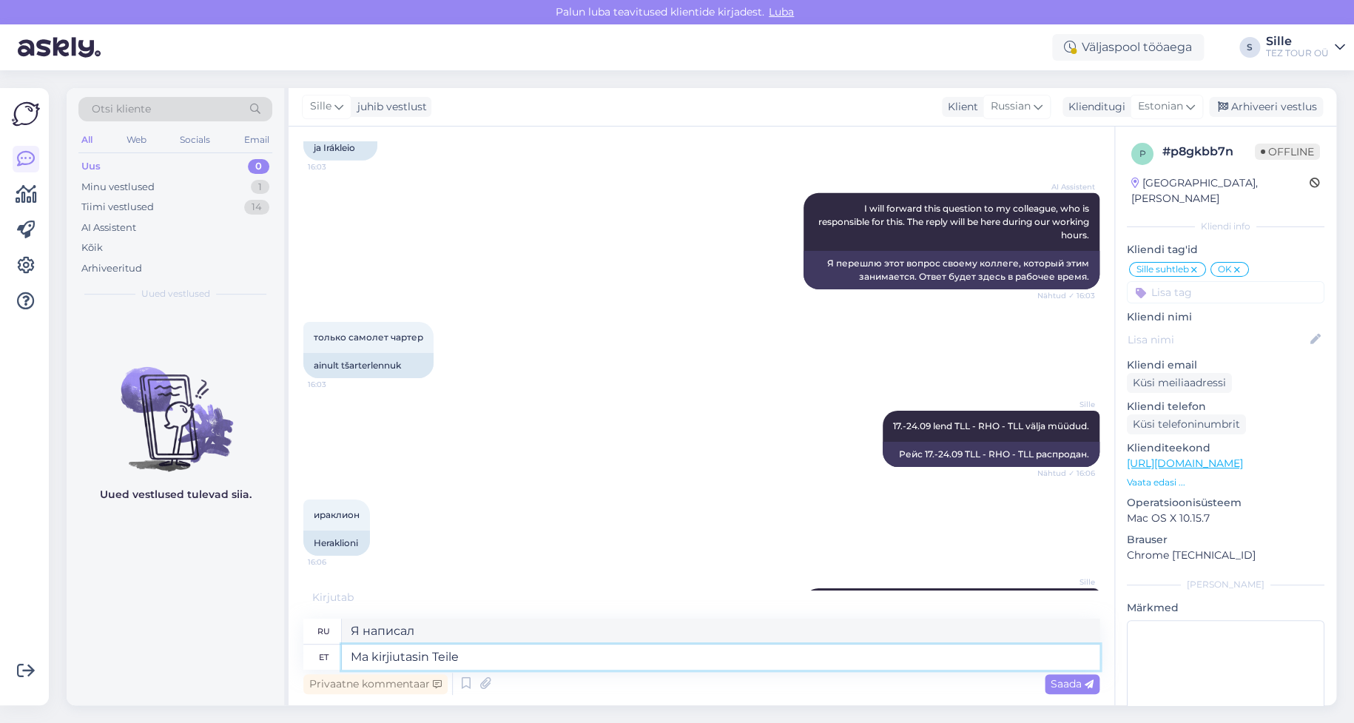
type textarea "Ma kirjiutasin Teile"
type textarea "Я написала вам."
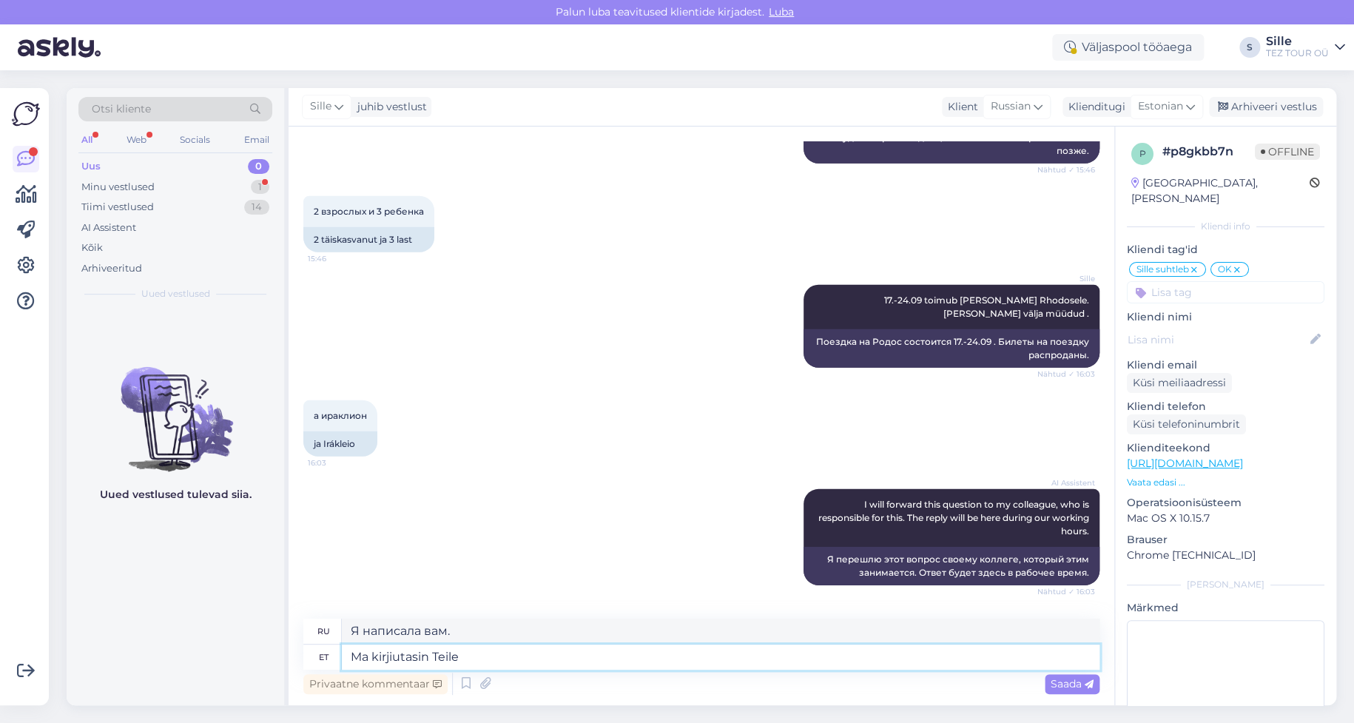
scroll to position [2477, 0]
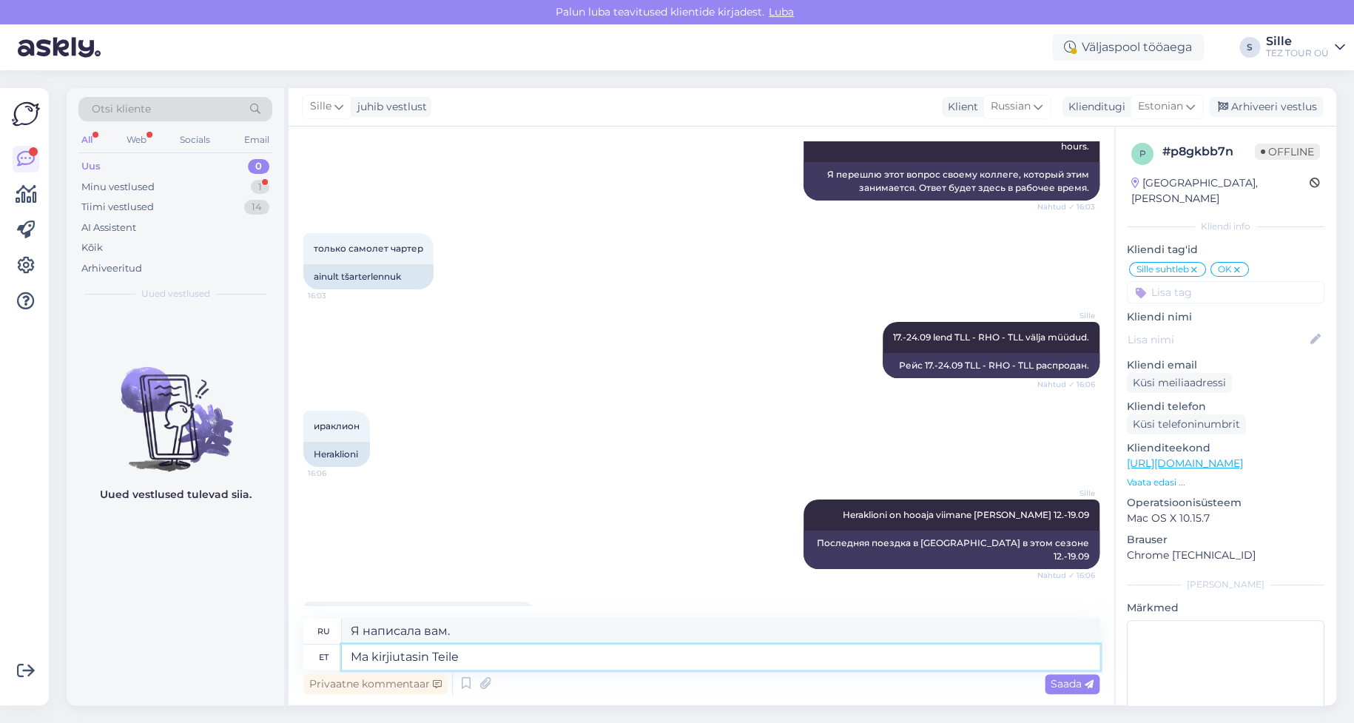
drag, startPoint x: 459, startPoint y: 652, endPoint x: 169, endPoint y: 633, distance: 291.4
click at [266, 644] on div "Otsi kliente All Web Socials Email Uus 0 Minu vestlused 1 Tiimi vestlused 14 AI…" at bounding box center [702, 396] width 1270 height 617
type textarea "Vabandan,"
type textarea "Мне жаль,"
type textarea "Vabandan"
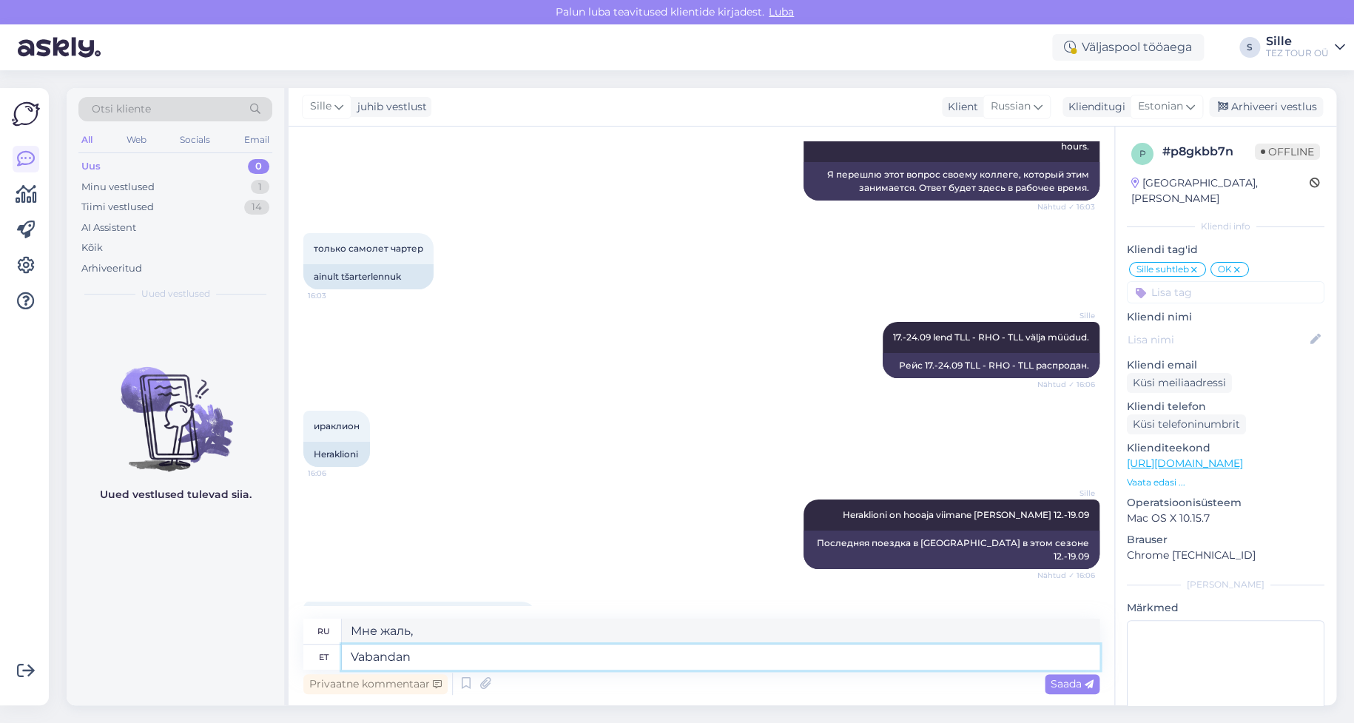
type textarea "Мне жаль."
type textarea "Vabandan eksituse"
type textarea "Извините за ошибку."
type textarea "Vabandan eksituse pärast."
type textarea "Прошу прощения за ошибку."
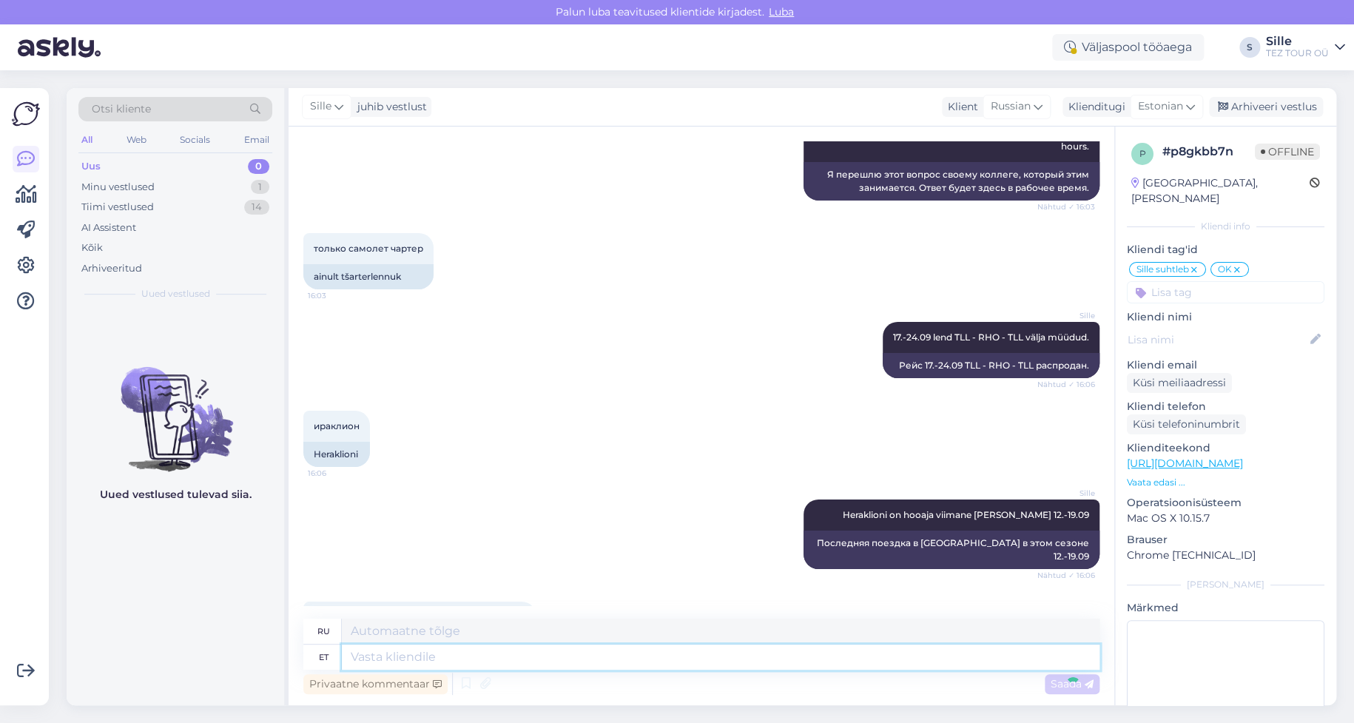
scroll to position [2566, 0]
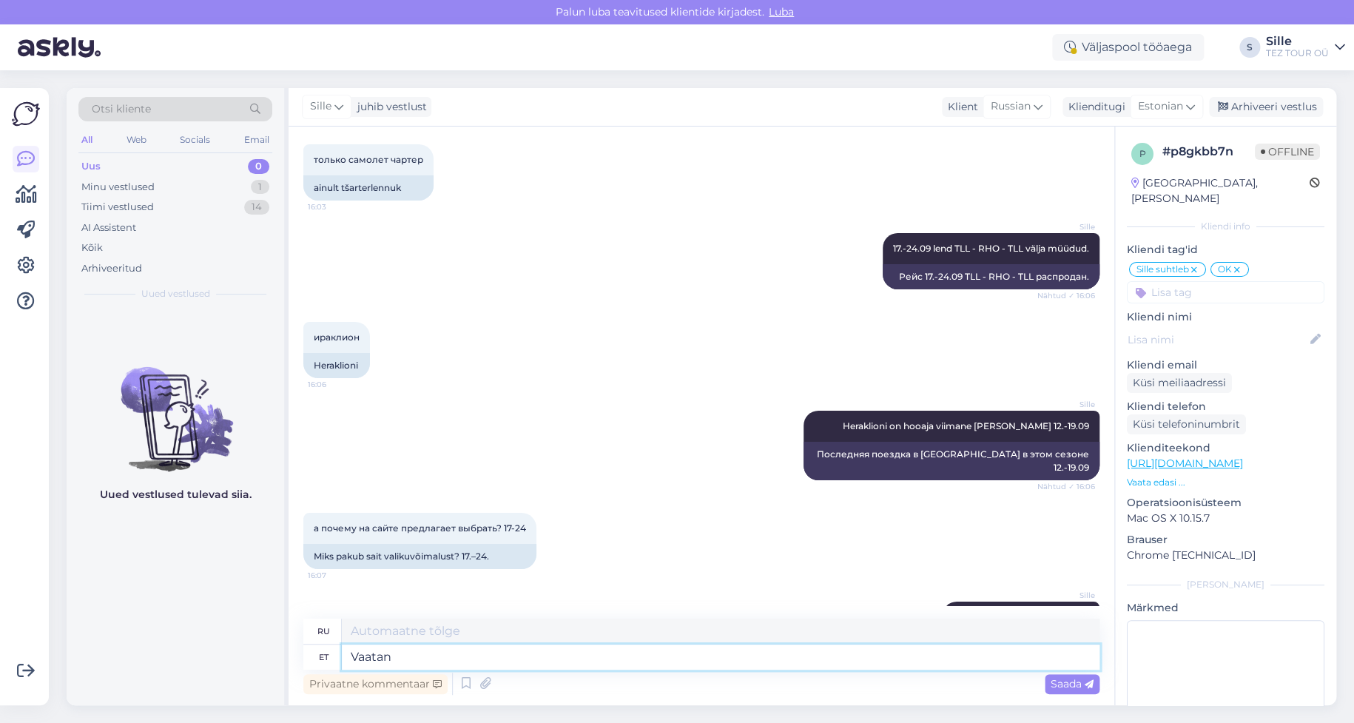
type textarea "Vaatan"
type textarea "Я наблюдаю."
type textarea "Vaatan Teile"
type textarea "Я смотрю на тебя."
type textarea "Vaatan Teile kohe."
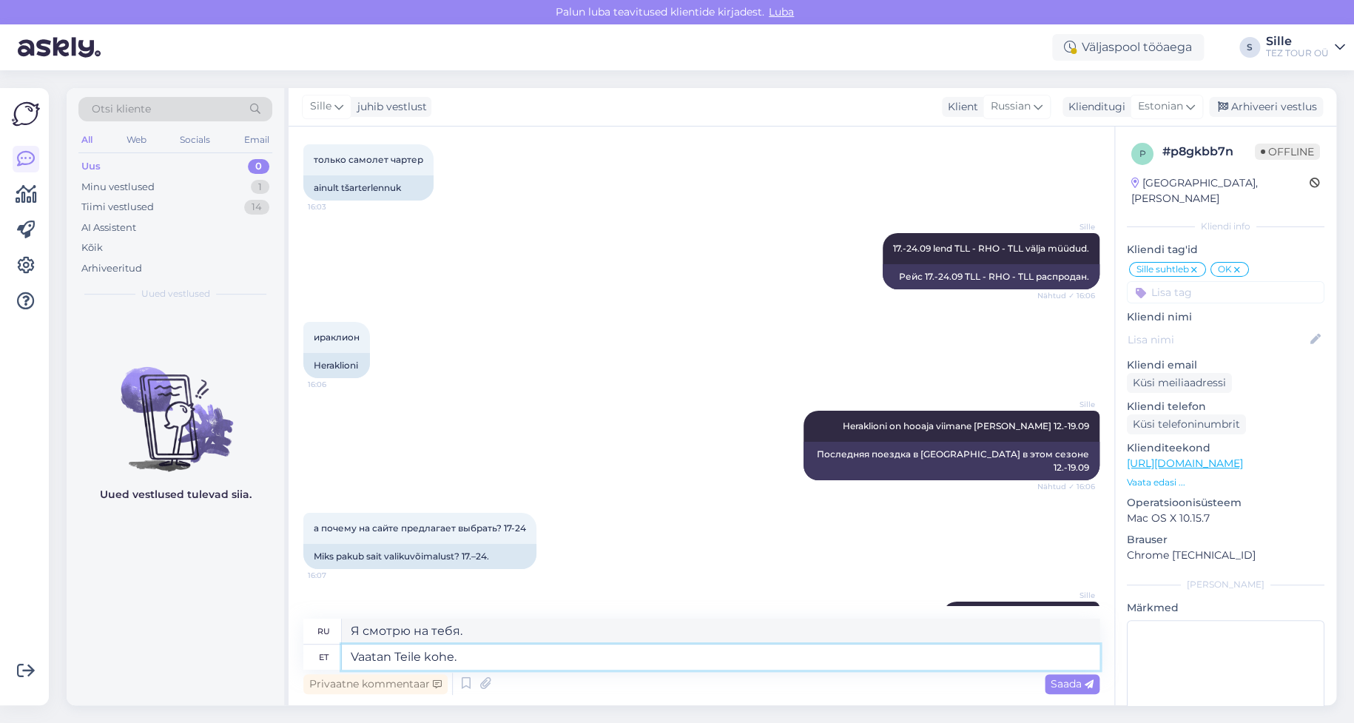
type textarea "Я посмотрю на тебя прямо сейчас."
type textarea "Vaatan Teile kohe."
click at [1076, 679] on span "Saada" at bounding box center [1072, 683] width 43 height 13
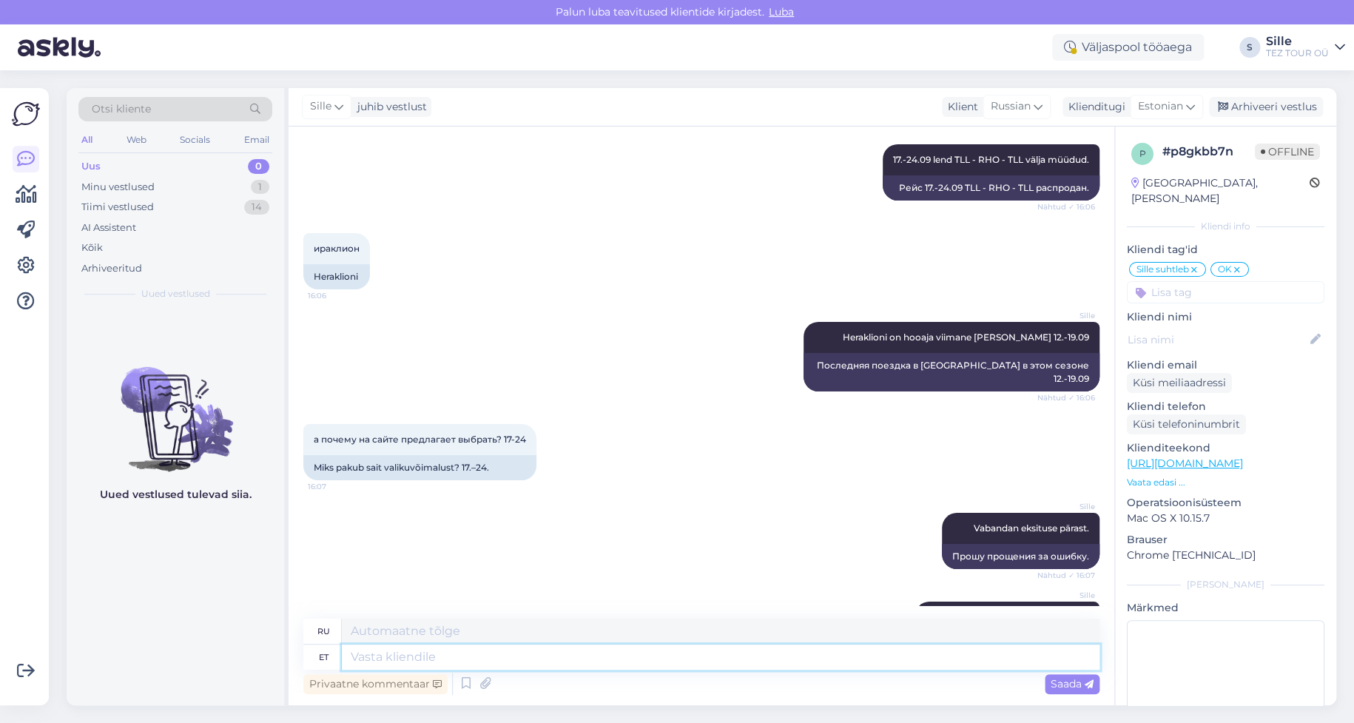
click at [373, 656] on textarea at bounding box center [721, 656] width 758 height 25
type textarea "Ma"
type textarea "я"
type textarea "Ma vaatasin"
type textarea "Я посмотрел"
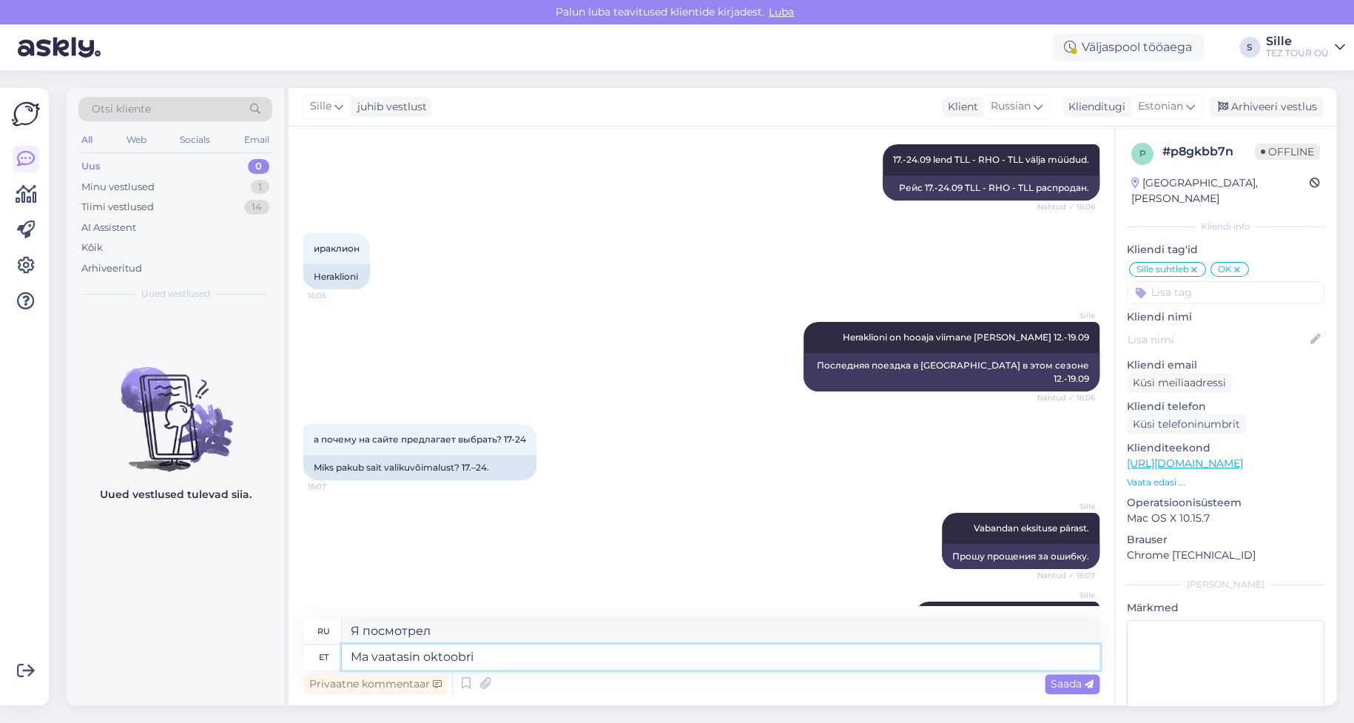
type textarea "Ma vaatasin oktoobri"
type textarea "Я смотрел Октябрь."
type textarea "Ma vaatasin oktoobri reise"
type textarea "Я посмотрел октябрьские поездки."
type textarea "Ma vaatasin oktoobri reise"
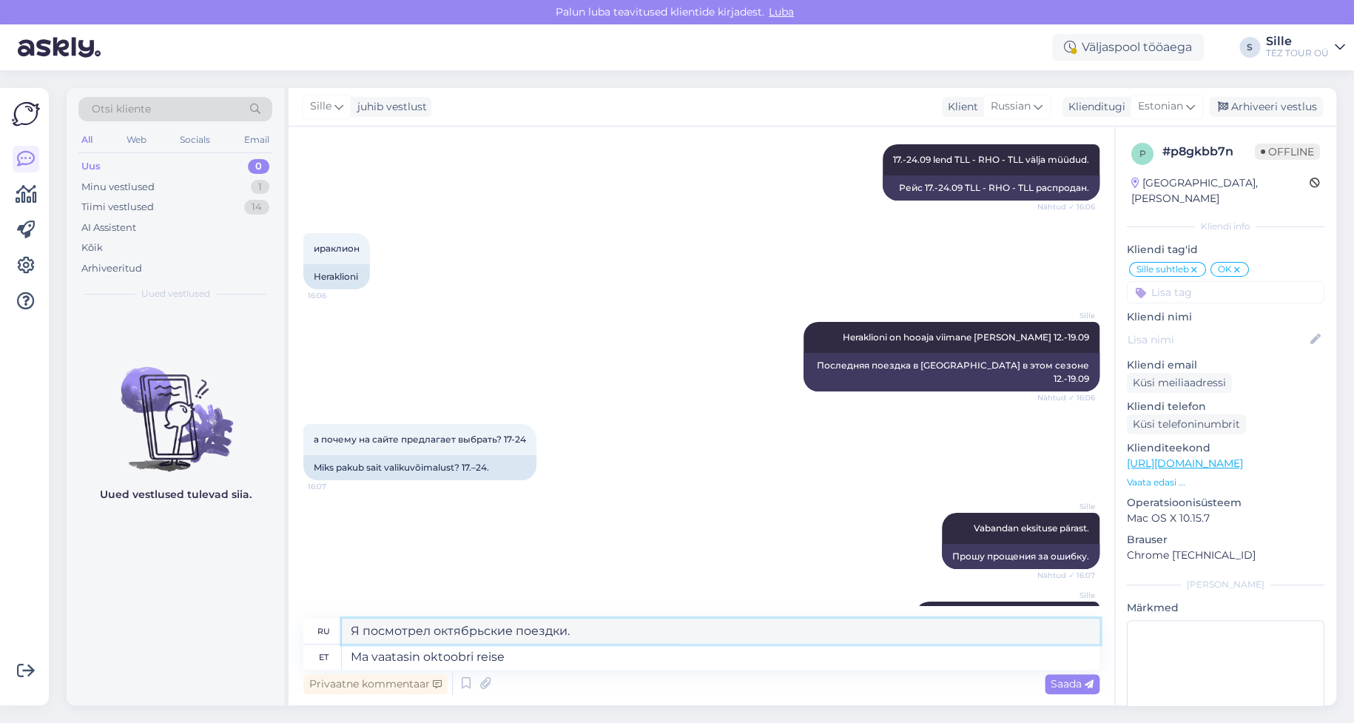
click at [429, 630] on textarea "Я посмотрел октябрьские поездки." at bounding box center [721, 631] width 758 height 25
type textarea "Я посмотрела октябрьские поездки."
click at [1075, 685] on span "Saada" at bounding box center [1072, 683] width 43 height 13
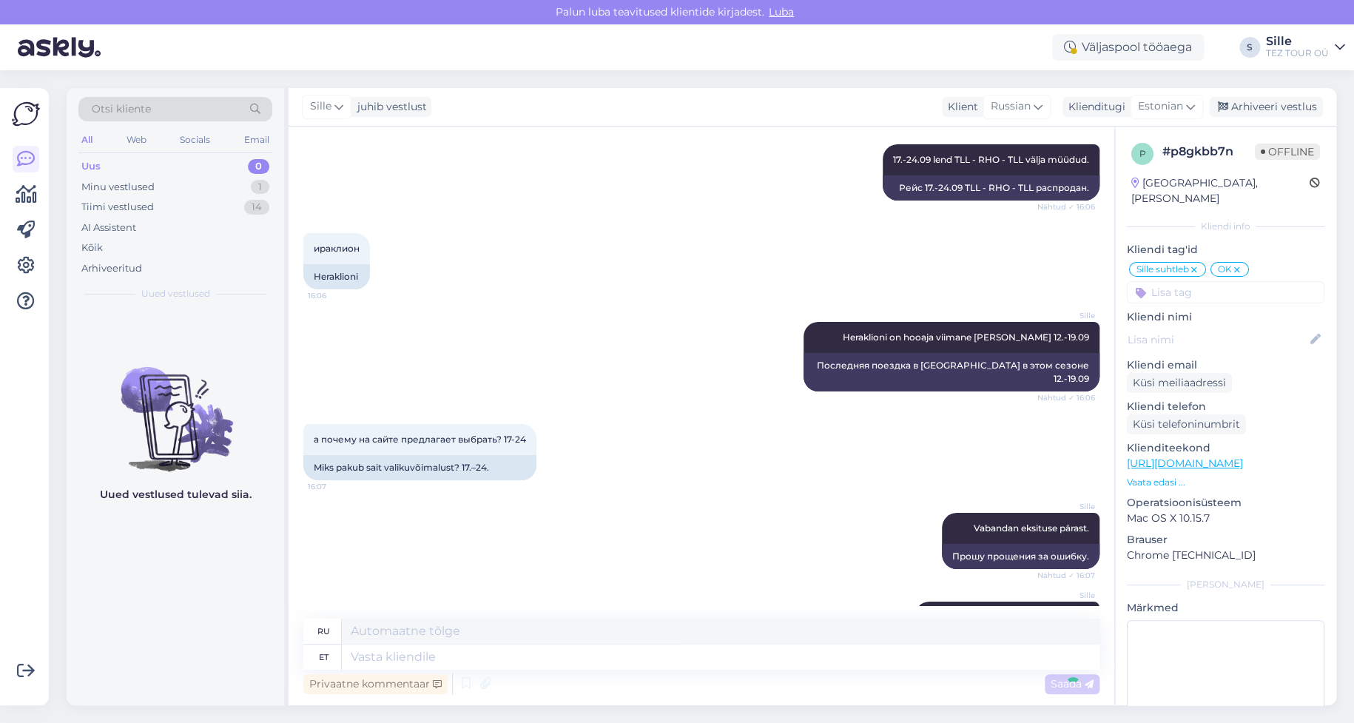
scroll to position [2744, 0]
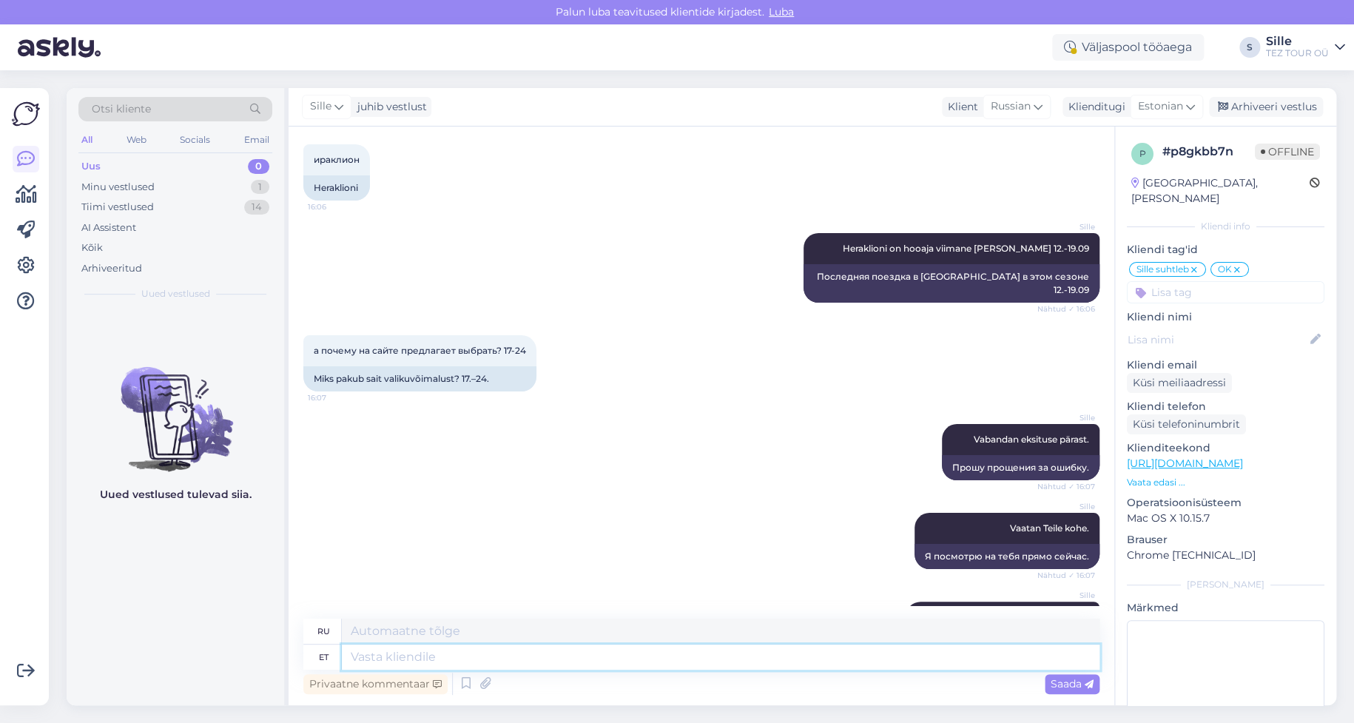
click at [402, 658] on textarea at bounding box center [721, 656] width 758 height 25
type textarea "17ю."
type textarea "17-го."
type textarea "17"
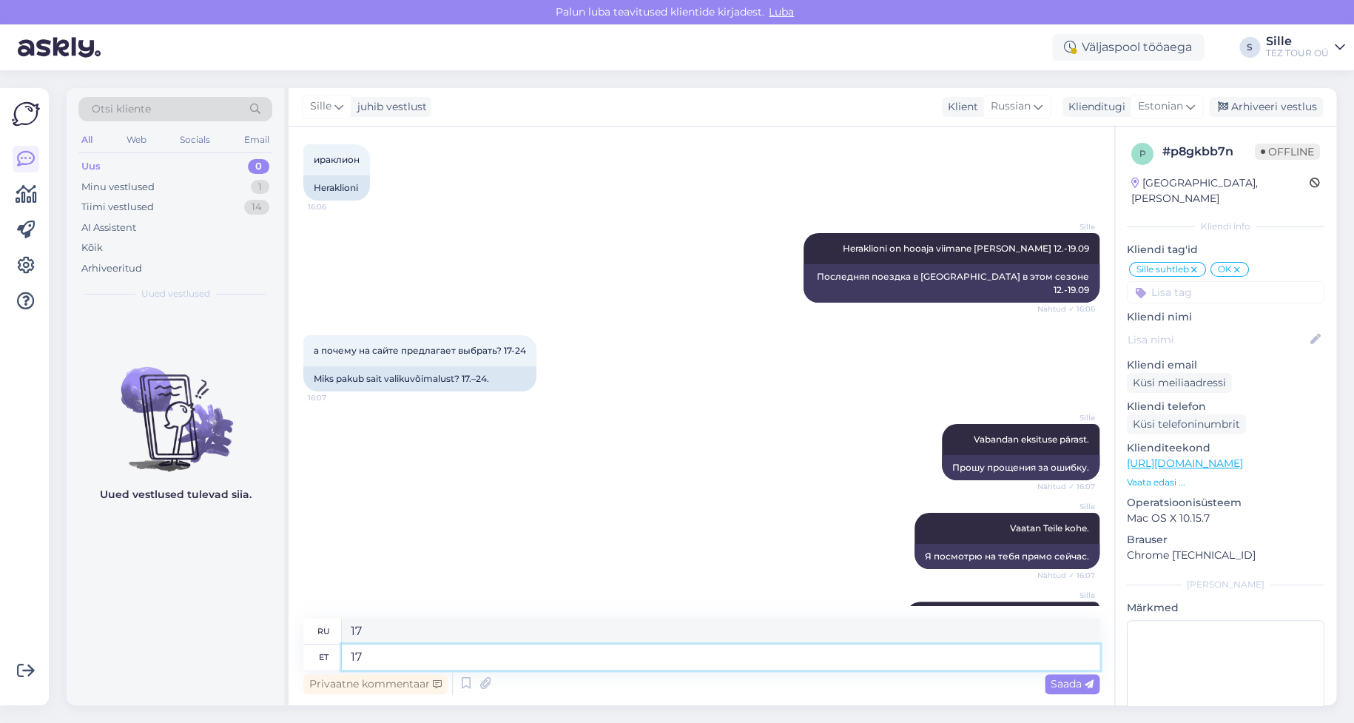
type textarea "17-"
type textarea "17."
type textarea "17"
type textarea "17.-"
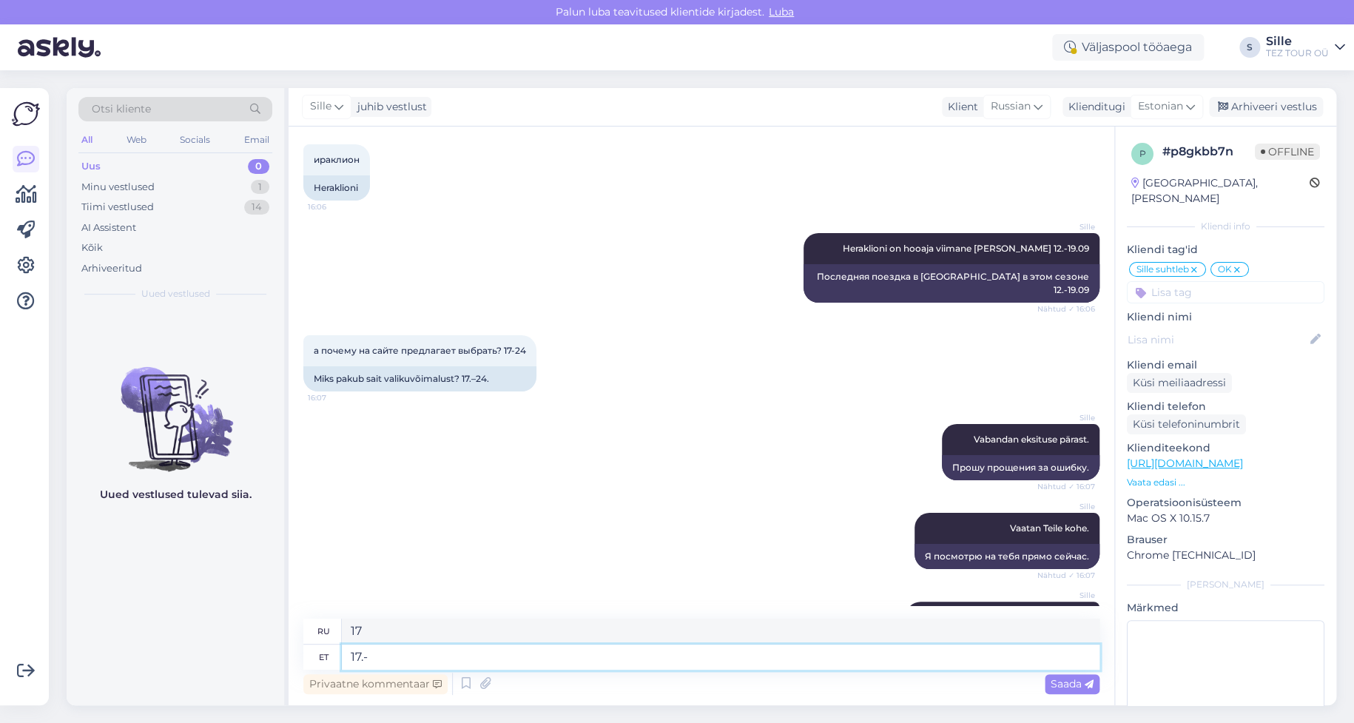
type textarea "17.-"
type textarea "17.-24.09"
type textarea "17.-24.09 159"
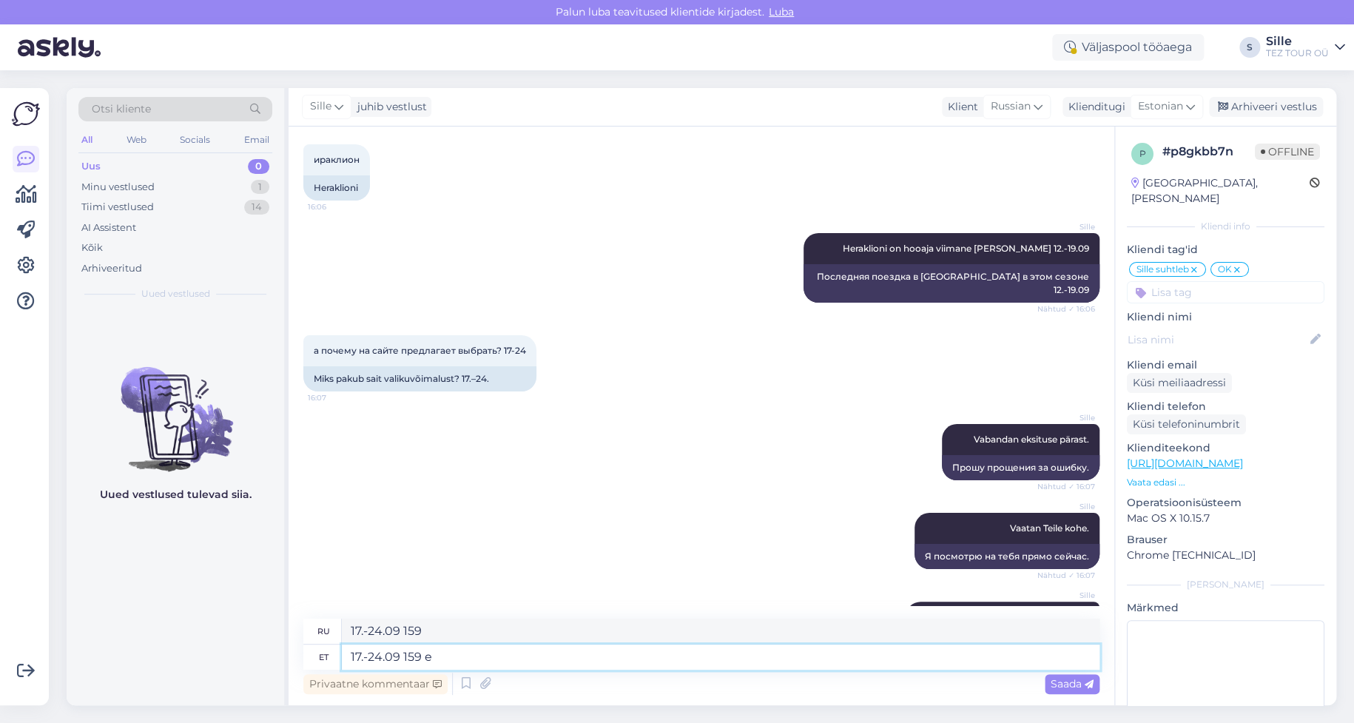
type textarea "17.-24.09 159 eu"
type textarea "17.-24.09 159 евро"
type textarea "17.-24.09 159 euro reisija"
type textarea "17.-24.09 159 евро на пассажира"
type textarea "17.-24.09 159 euro reisija"
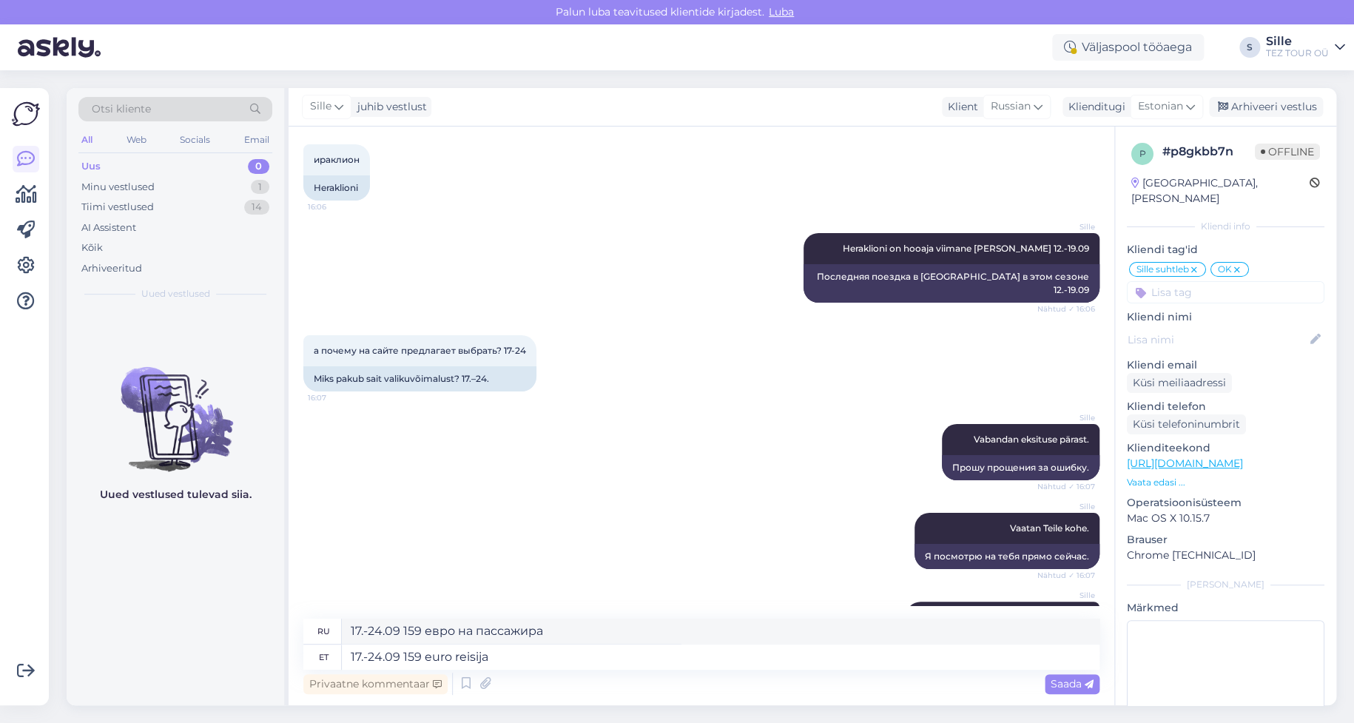
click at [1058, 681] on span "Saada" at bounding box center [1072, 683] width 43 height 13
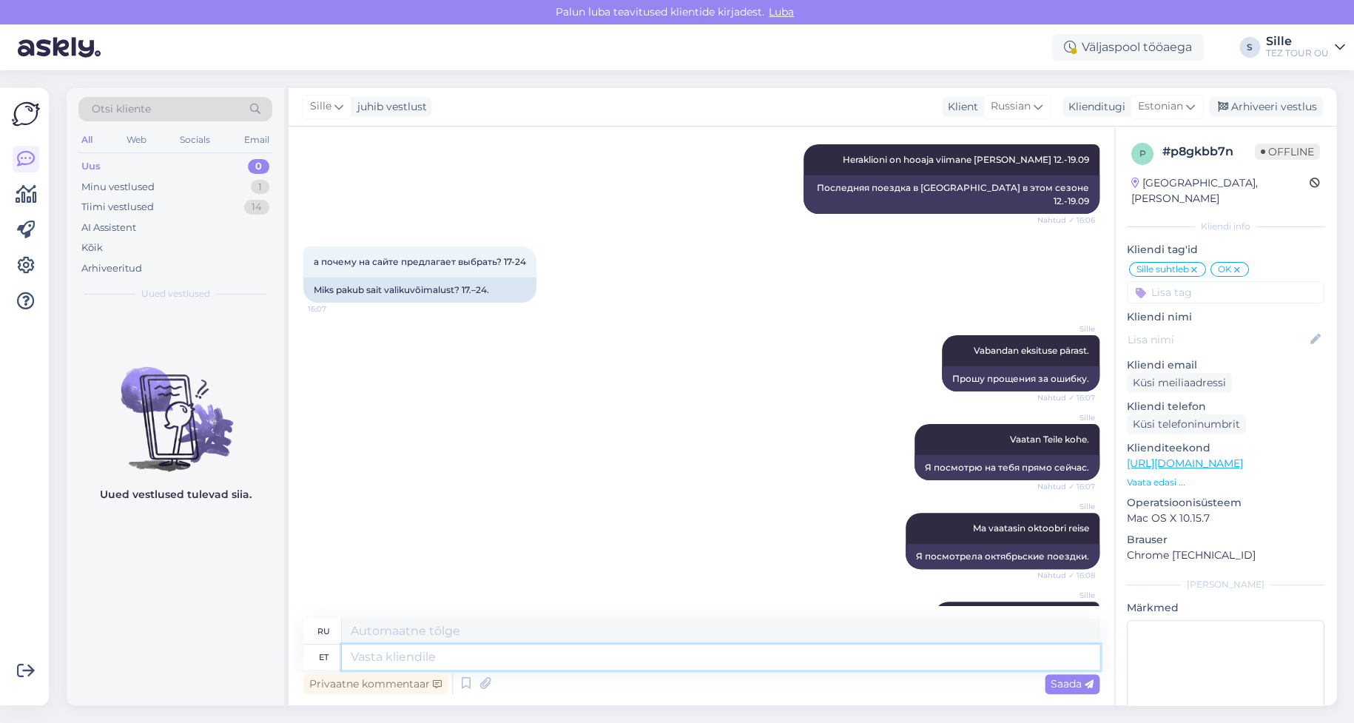
click at [470, 659] on textarea at bounding box center [721, 656] width 758 height 25
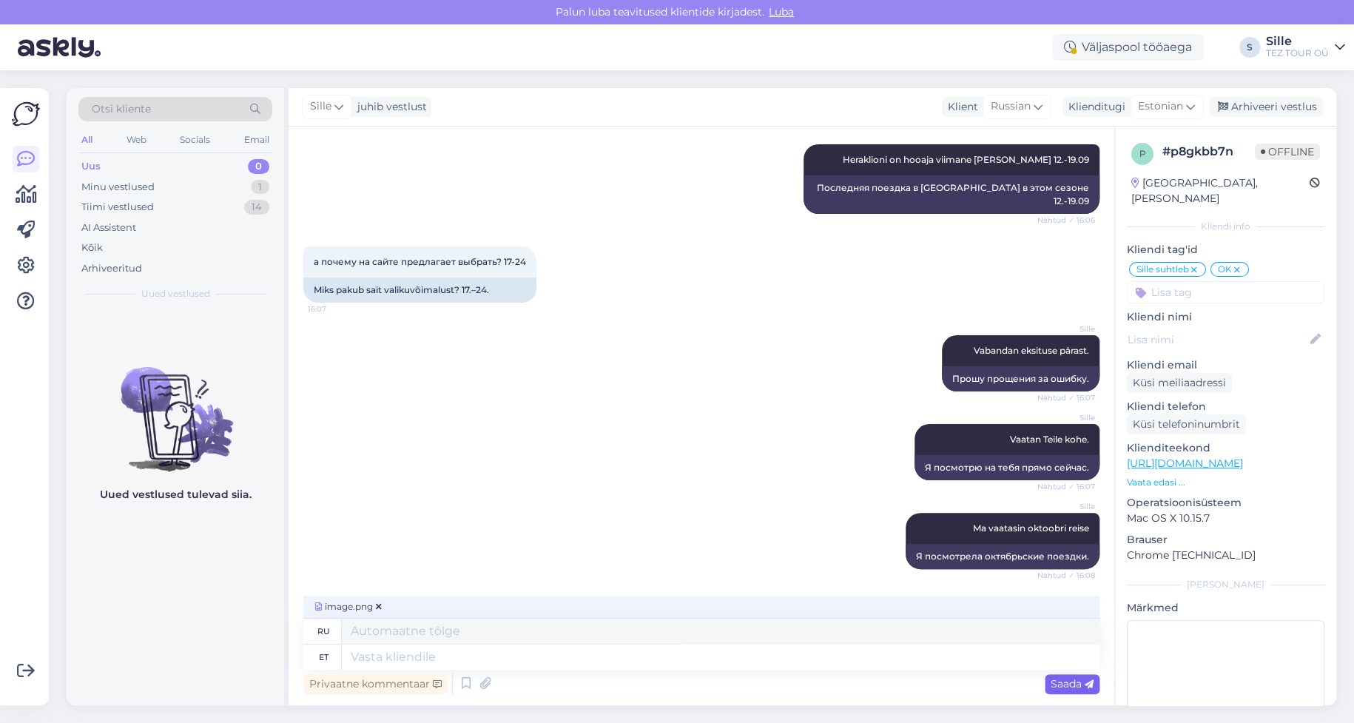
click at [1067, 681] on span "Saada" at bounding box center [1072, 683] width 43 height 13
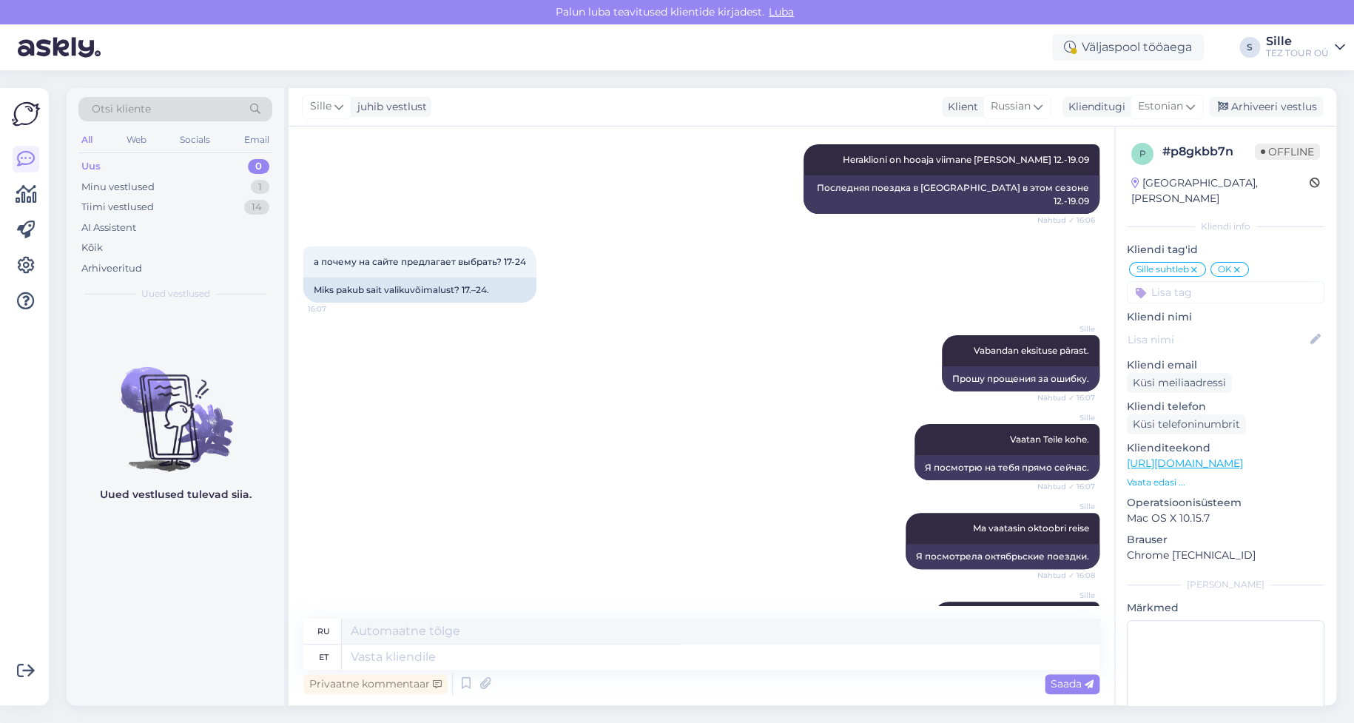
scroll to position [2926, 0]
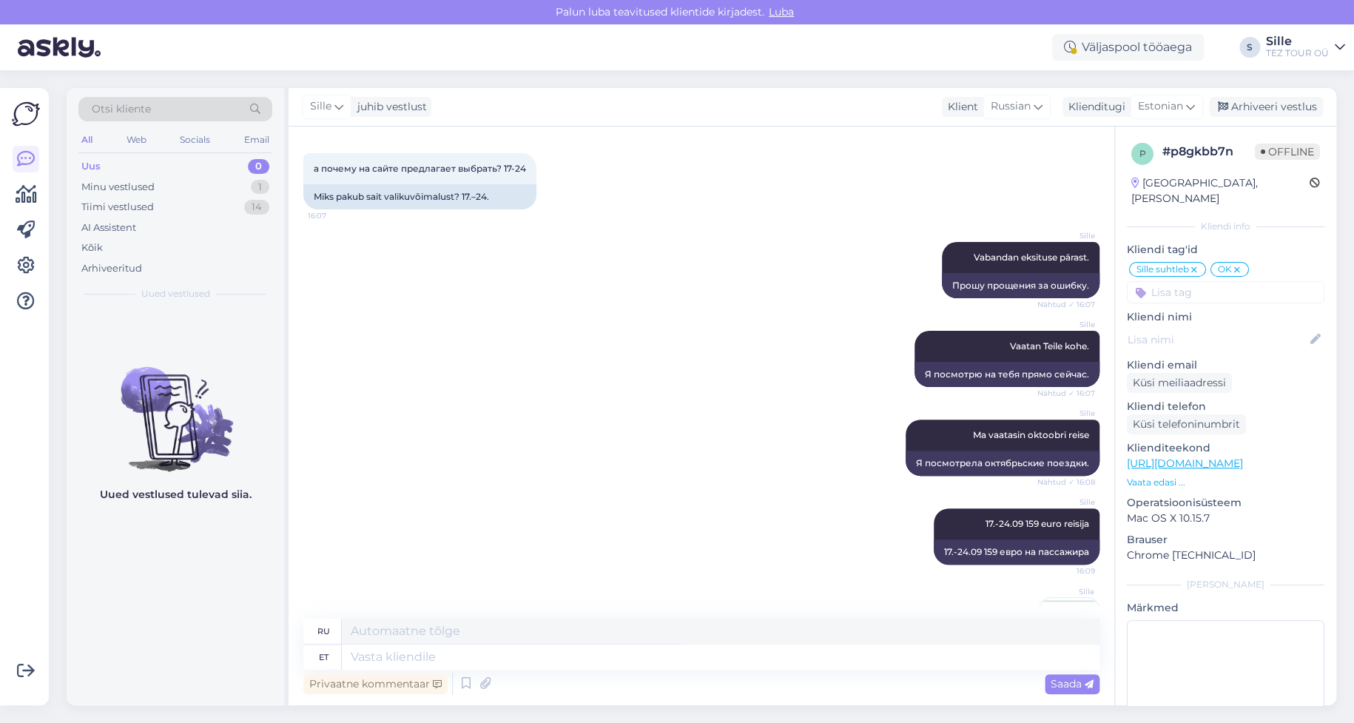
click at [740, 314] on div "Sille Vaatan Teile kohe. Nähtud ✓ 16:07 Я посмотрю на тебя прямо сейчас." at bounding box center [701, 358] width 796 height 89
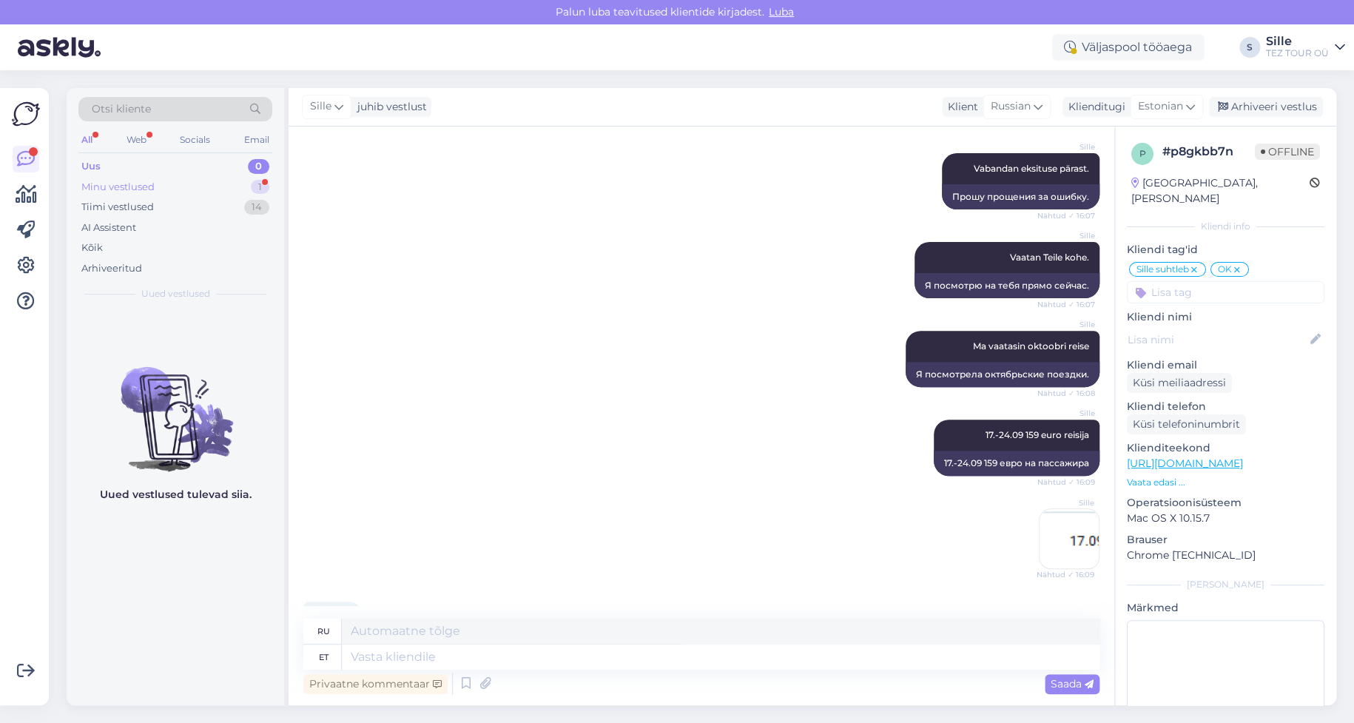
click at [155, 181] on div "Minu vestlused 1" at bounding box center [175, 187] width 194 height 21
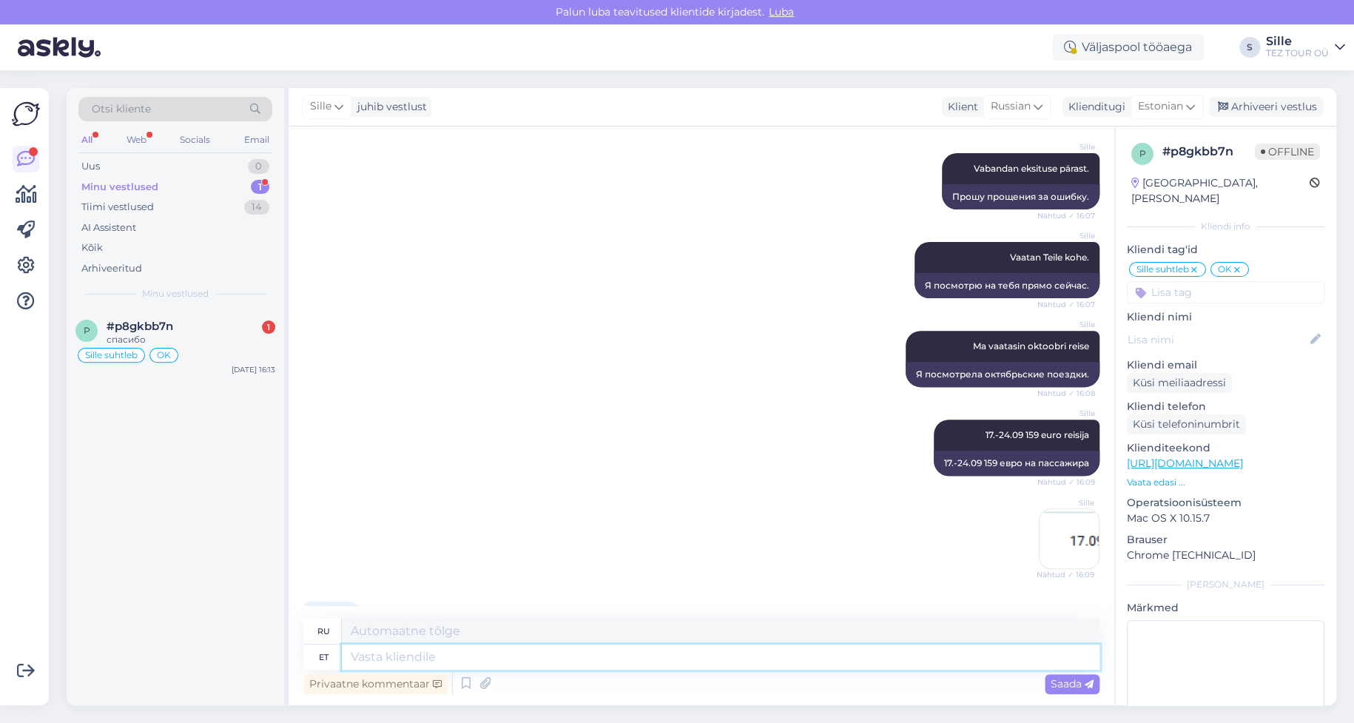
drag, startPoint x: 376, startPoint y: 657, endPoint x: 399, endPoint y: 656, distance: 22.9
click at [376, 656] on textarea at bounding box center [721, 656] width 758 height 25
type textarea "Palun"
type textarea "Пожалуйста"
type textarea "Palun"
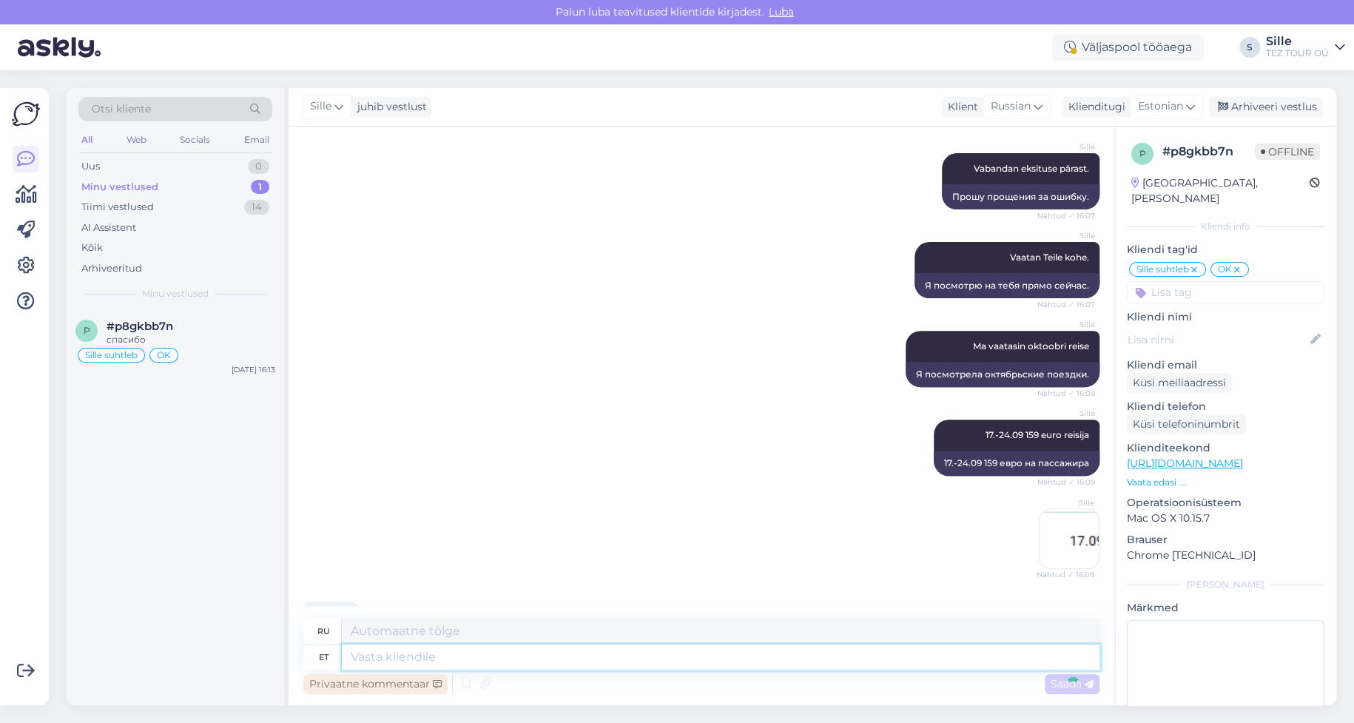
scroll to position [3103, 0]
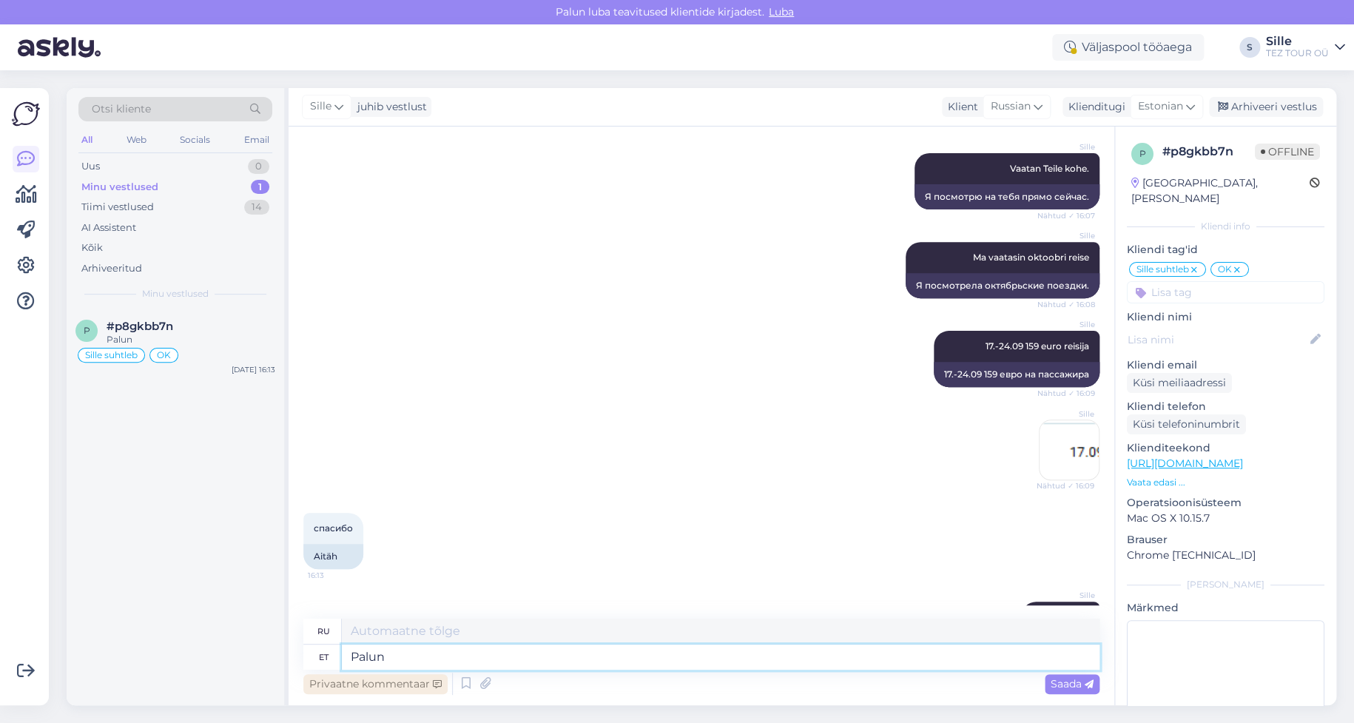
type textarea "Palun"
type textarea "Пожалуйста"
type textarea "Palun saatke"
type textarea "Пожалуйста, отправьте"
type textarea "Palun saatke mulle a"
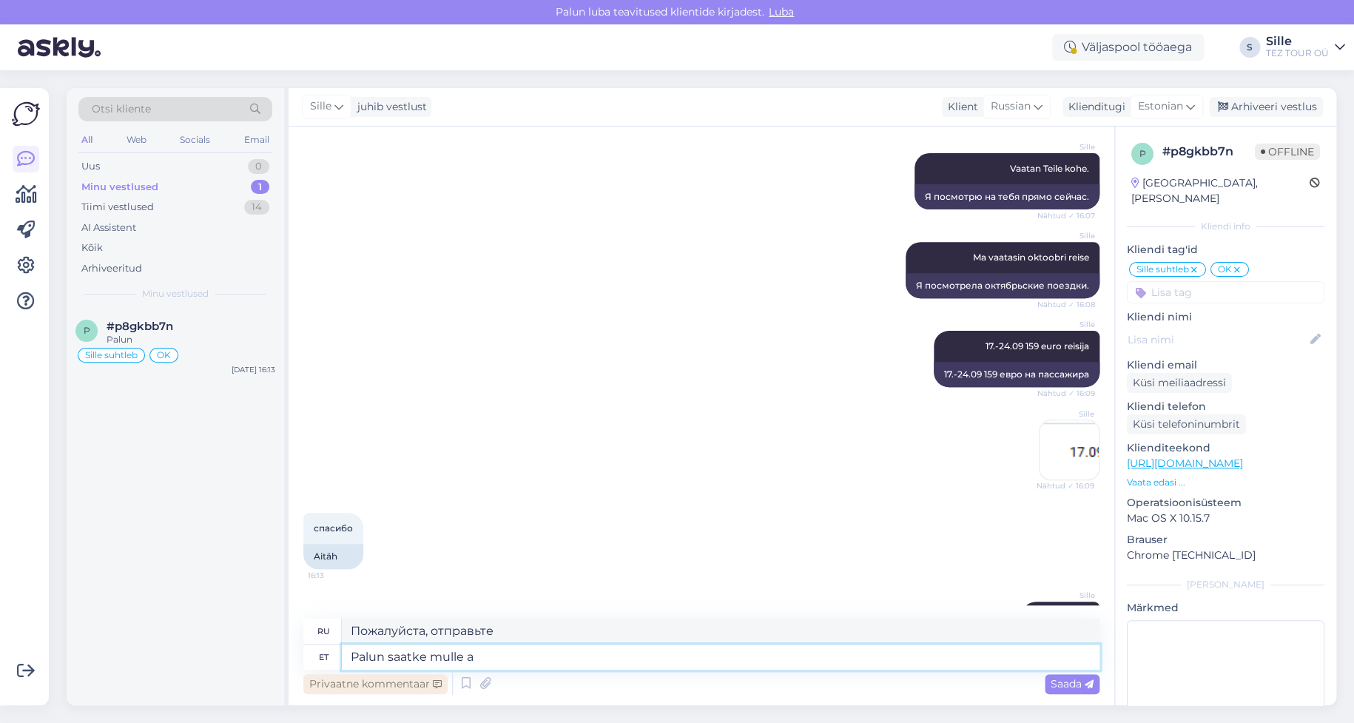
type textarea "Пожалуйста, пришлите мне"
type textarea "Palun saatke mulle andmed"
type textarea "Пожалуйста, пришлите мне подробности."
type textarea "Palun saatke mulle andmed broneerimiseks"
type textarea "Пожалуйста, пришлите мне данные для бронирования."
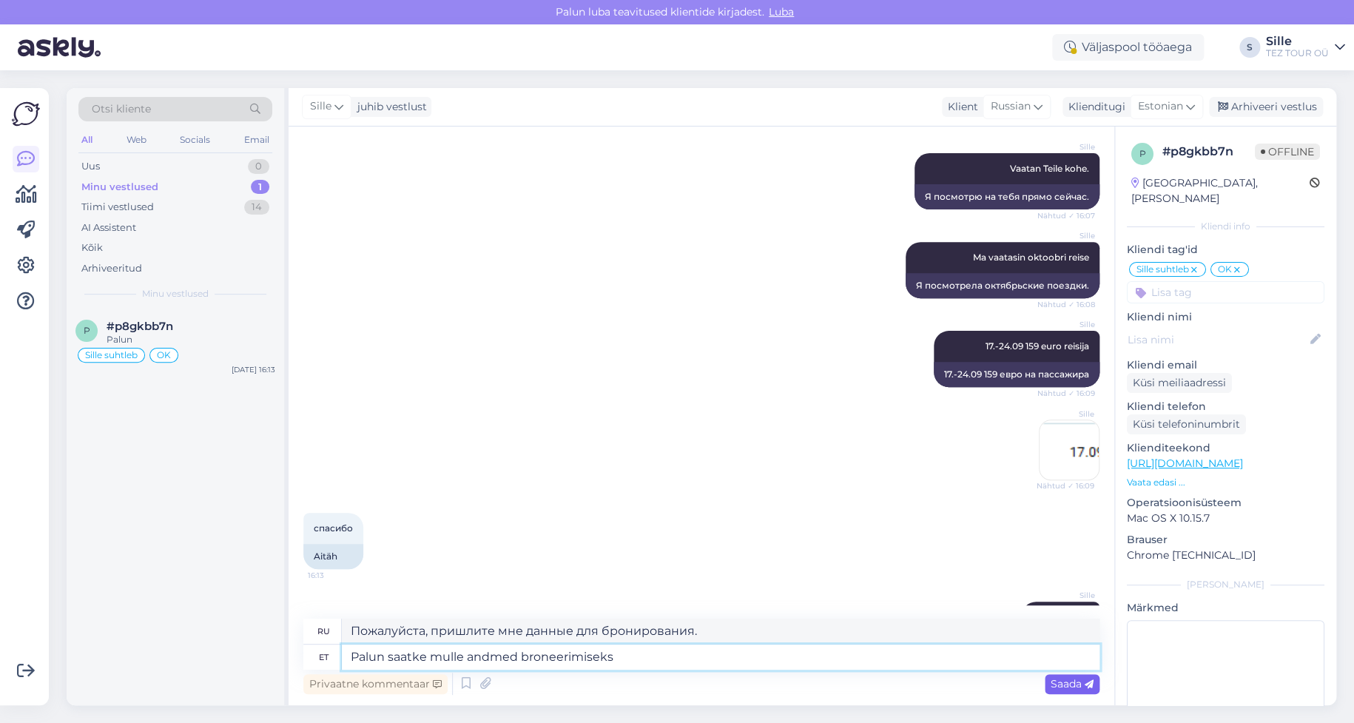
type textarea "Palun saatke mulle andmed broneerimiseks"
click at [1063, 681] on span "Saada" at bounding box center [1072, 683] width 43 height 13
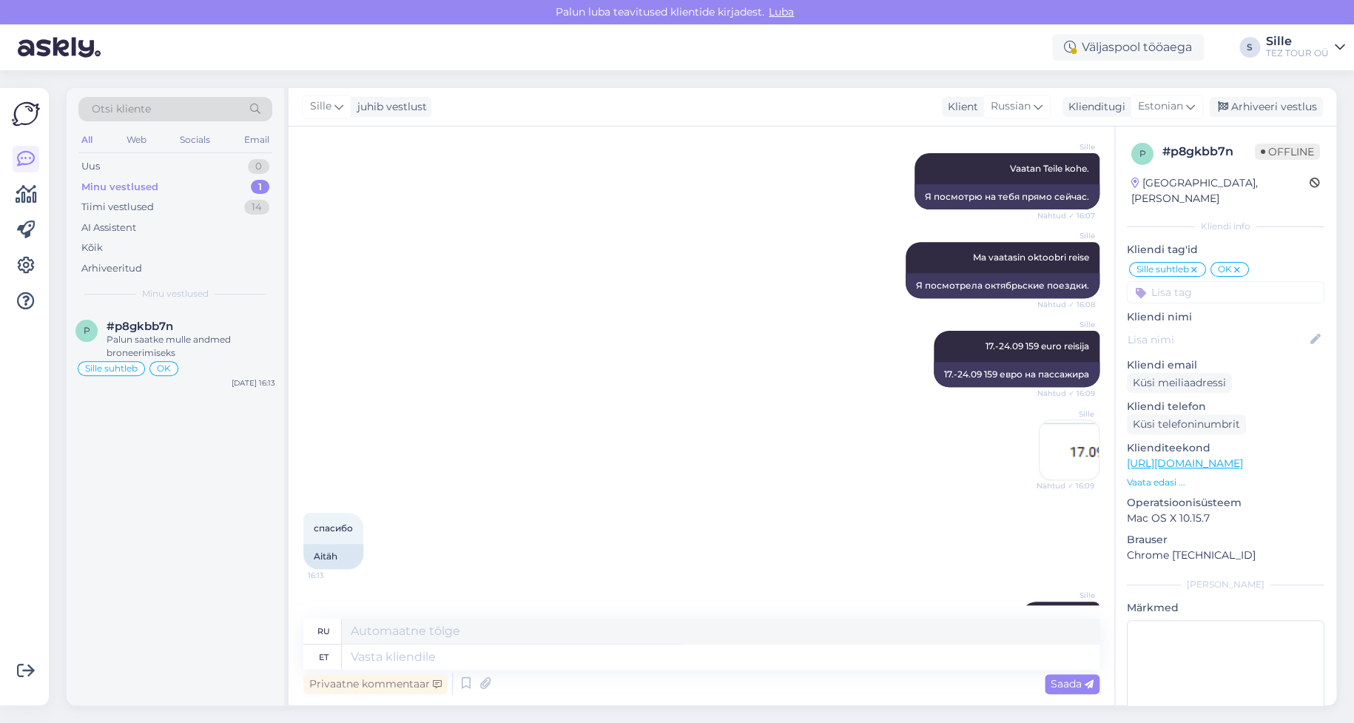
scroll to position [3192, 0]
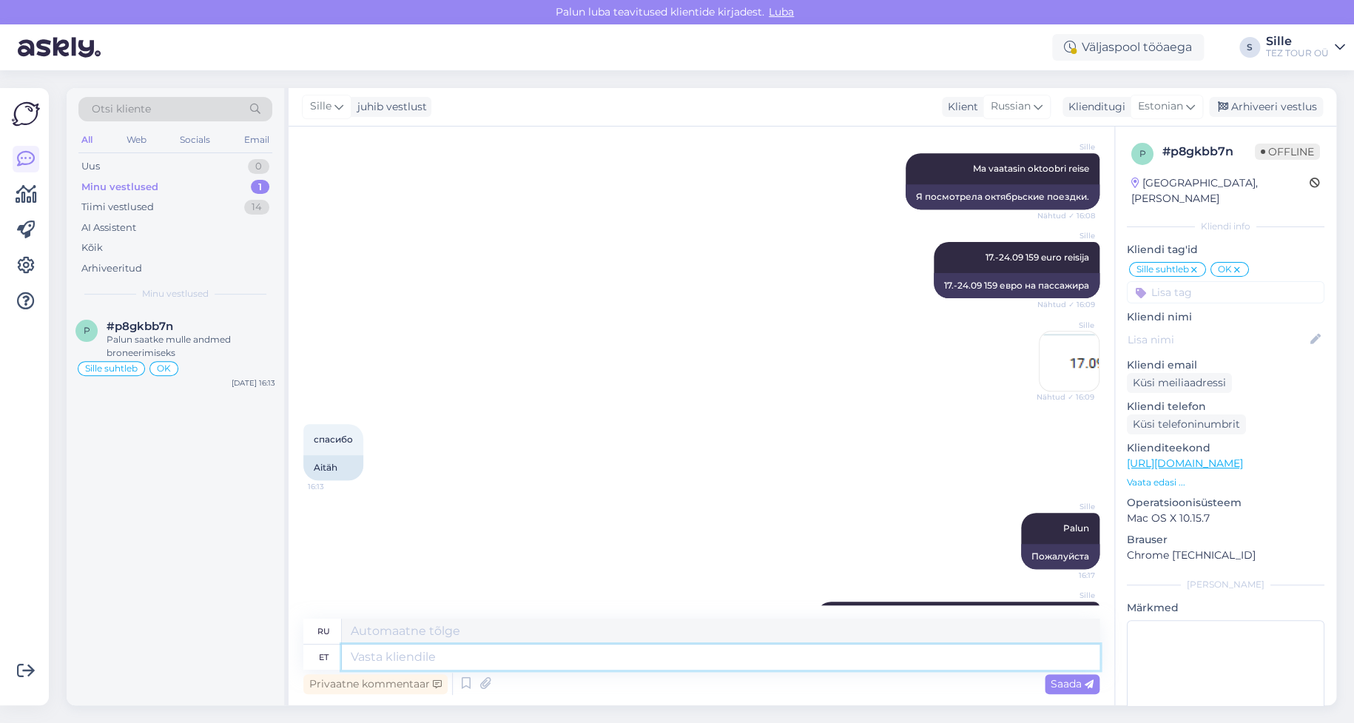
click at [400, 652] on textarea at bounding box center [721, 656] width 758 height 25
type textarea "[PERSON_NAME]"
type textarea "Если"
type textarea "[PERSON_NAME]"
type textarea "Если вы"
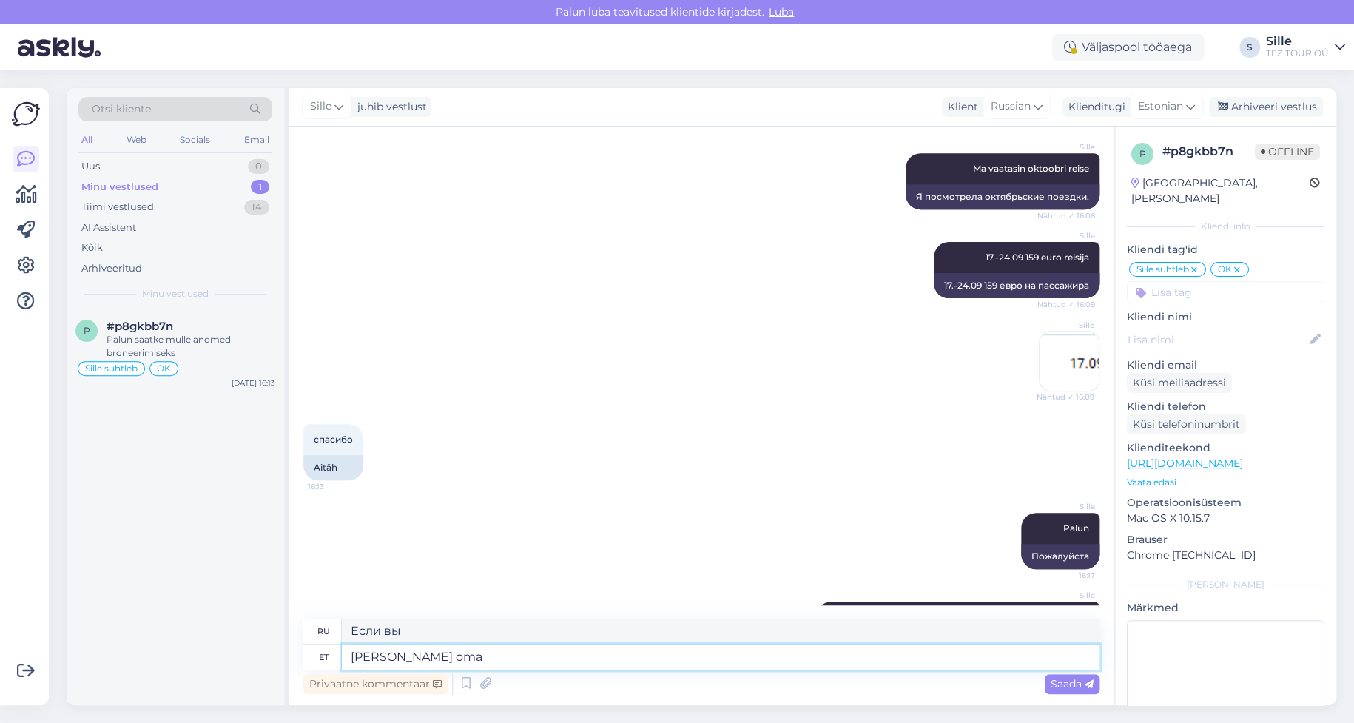
type textarea "[PERSON_NAME] oma"
type textarea "Если вы ваш"
type textarea "[PERSON_NAME] oma otsuse"
type textarea "Как только вы примете решение"
type textarea "[PERSON_NAME] oma otsuse teinud"
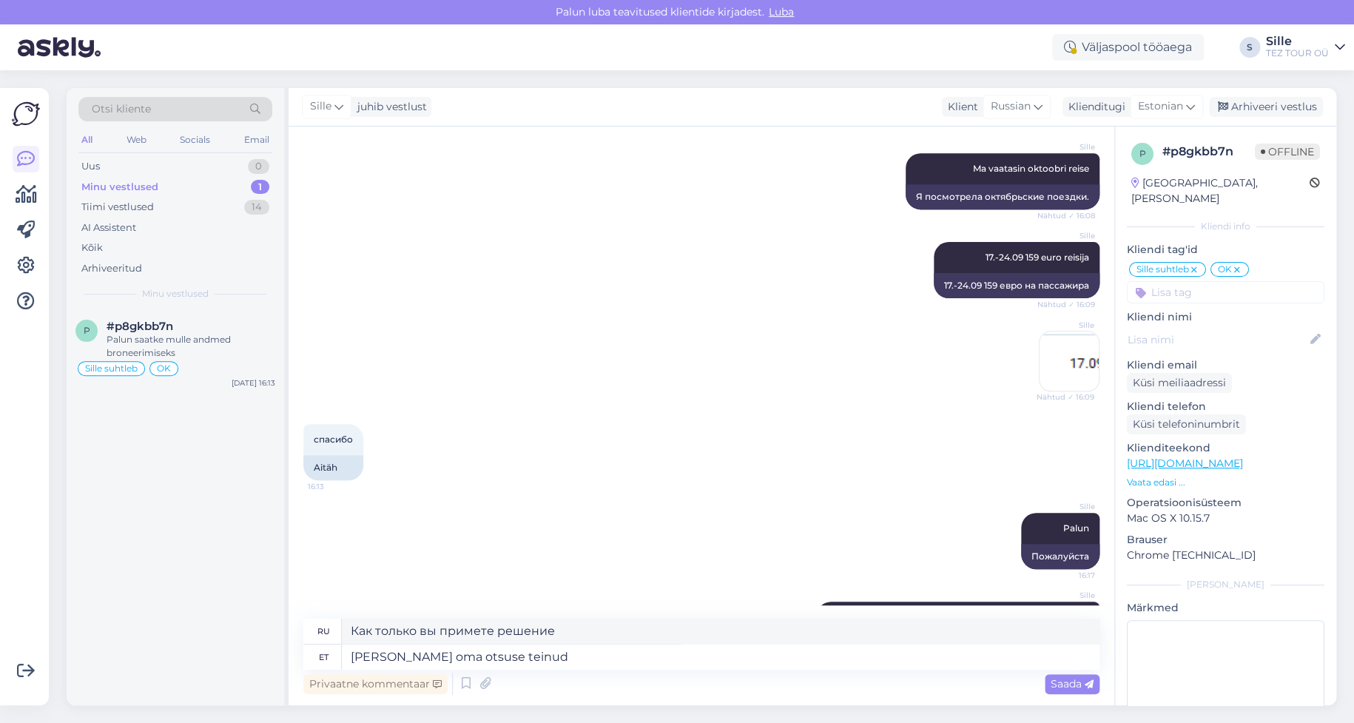
click at [1082, 680] on span "Saada" at bounding box center [1072, 683] width 43 height 13
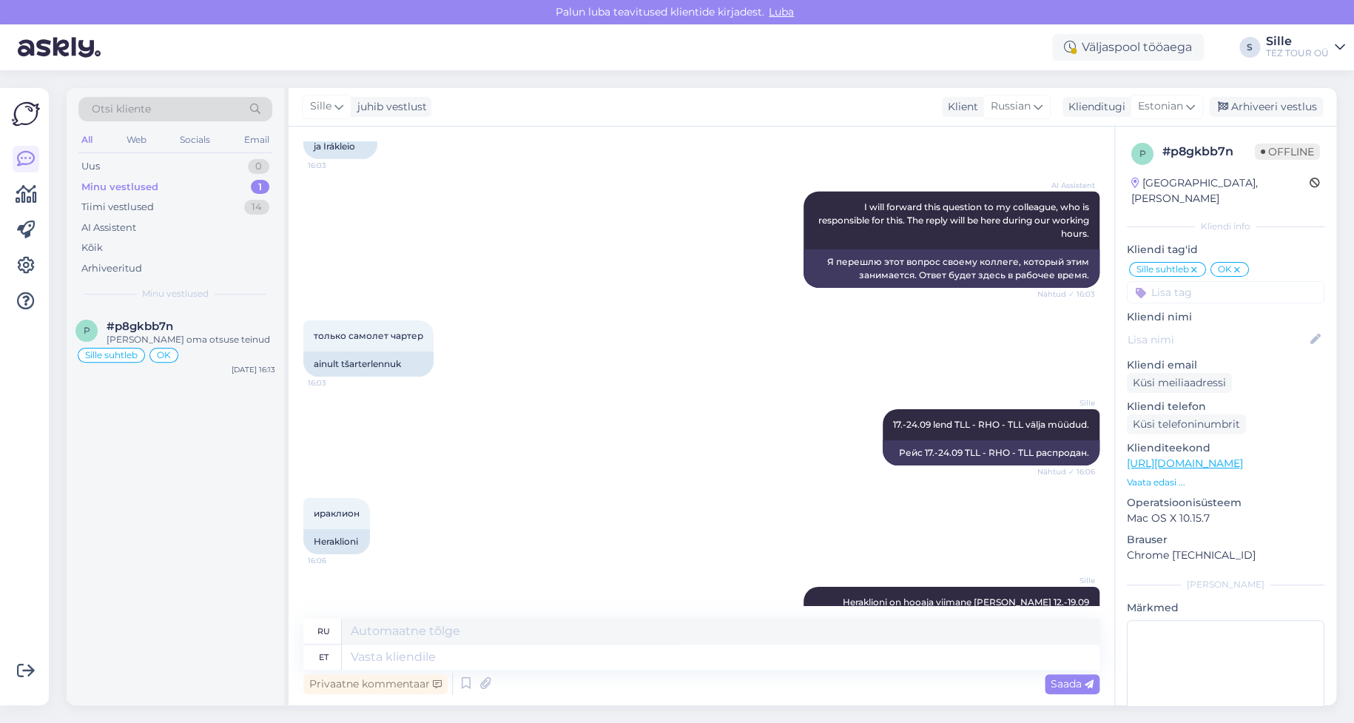
scroll to position [2837, 0]
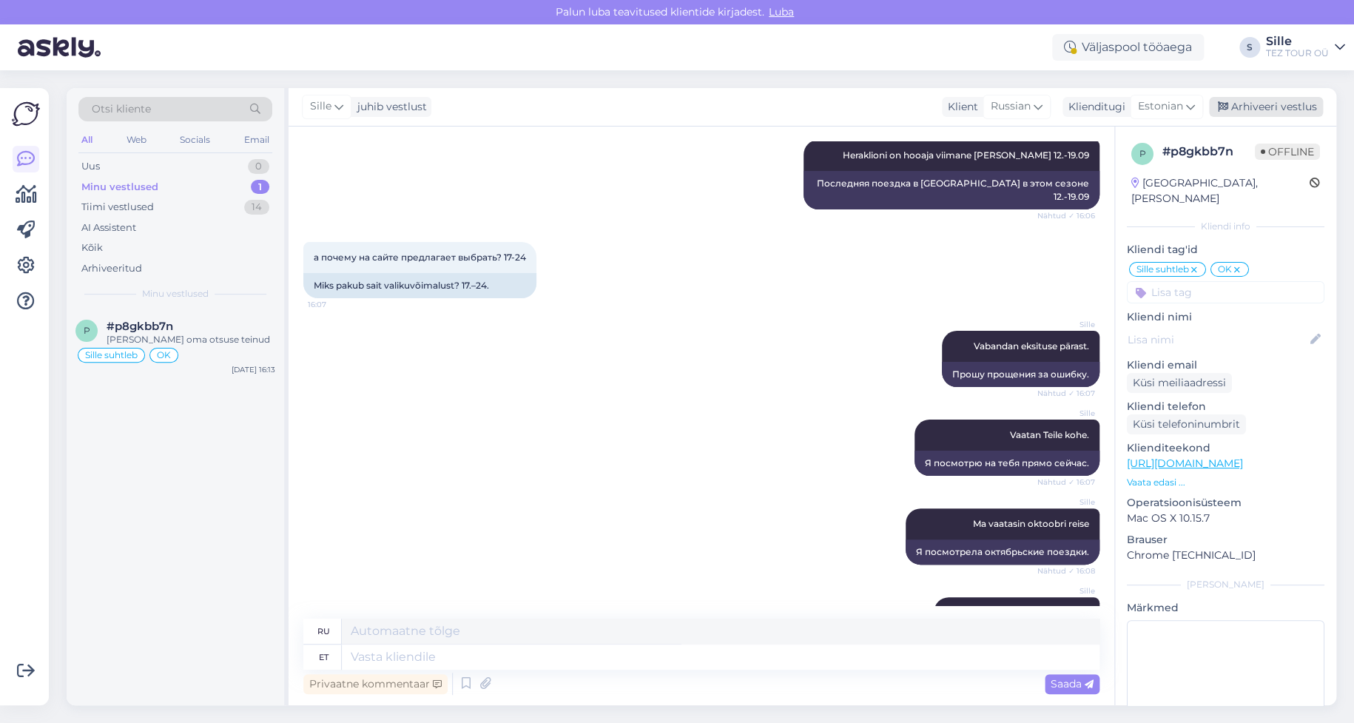
click at [1268, 108] on div "Arhiveeri vestlus" at bounding box center [1266, 107] width 114 height 20
